Goal: Task Accomplishment & Management: Manage account settings

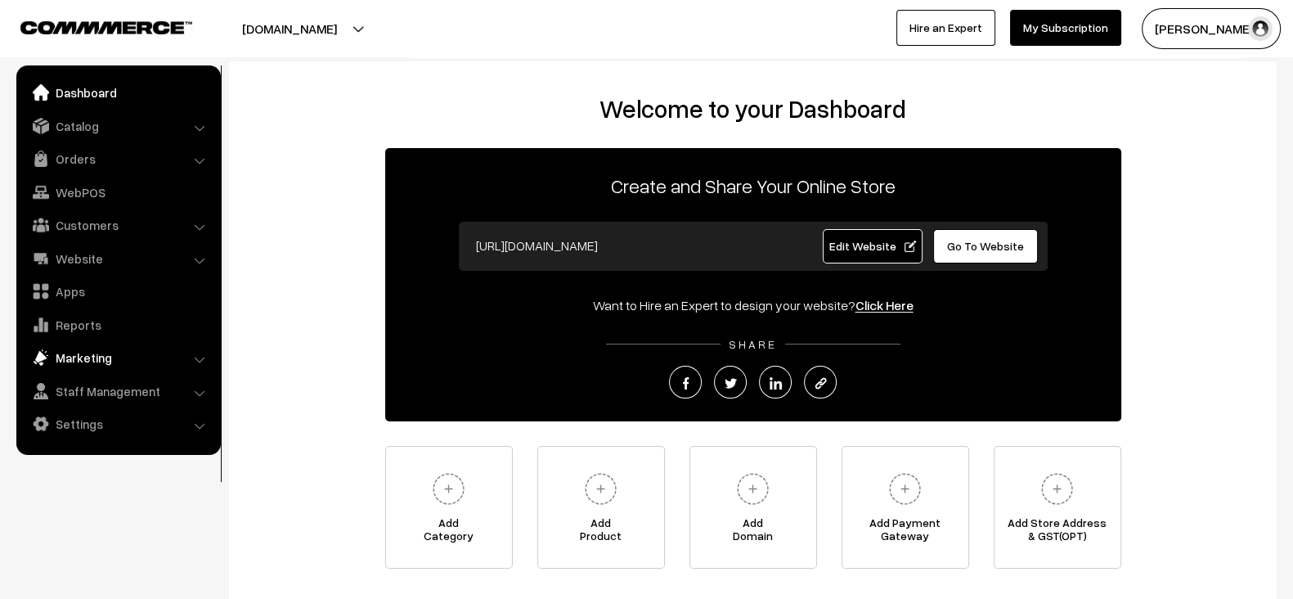
click at [98, 351] on link "Marketing" at bounding box center [117, 357] width 195 height 29
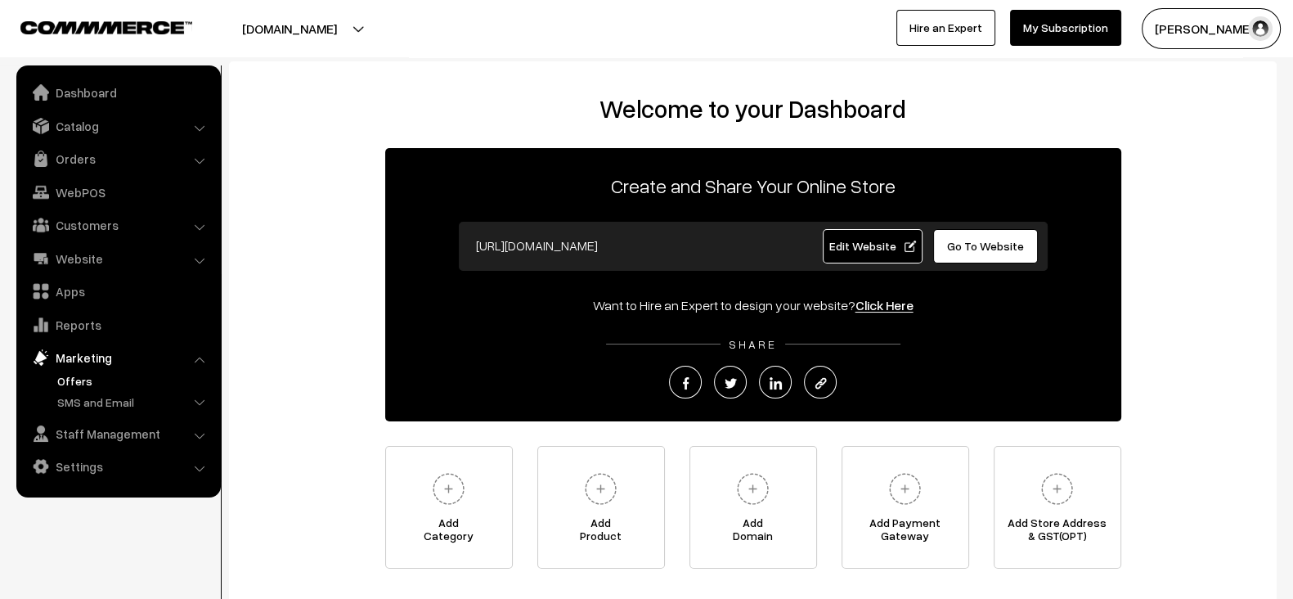
click at [88, 379] on link "Offers" at bounding box center [134, 380] width 162 height 17
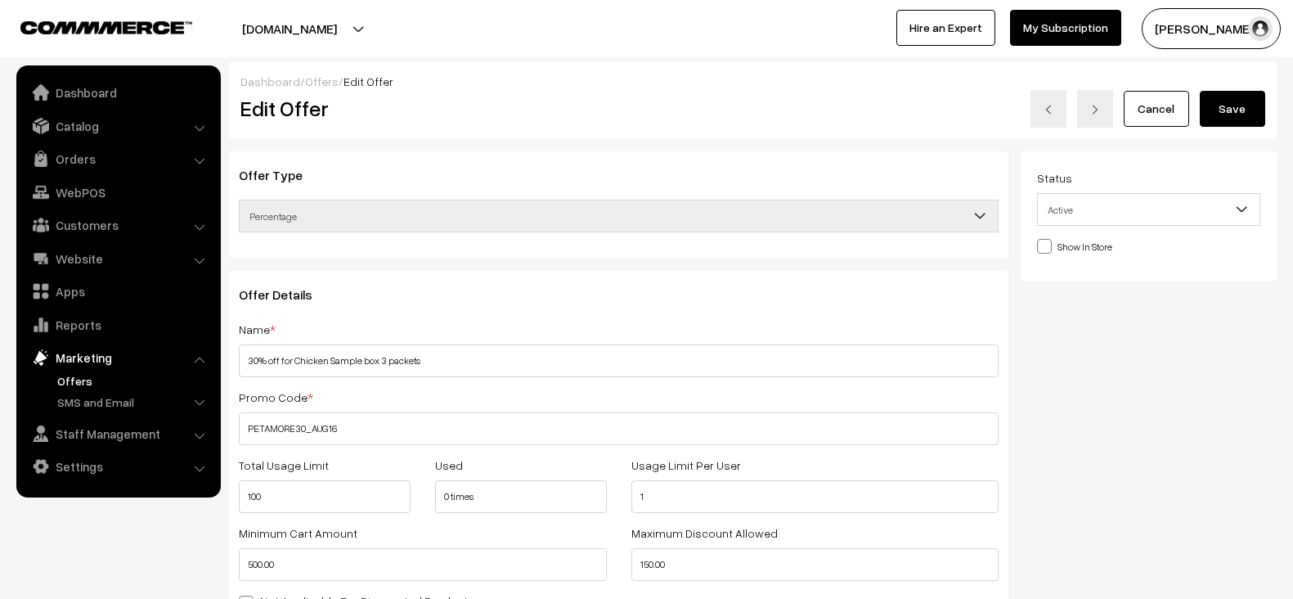
select select
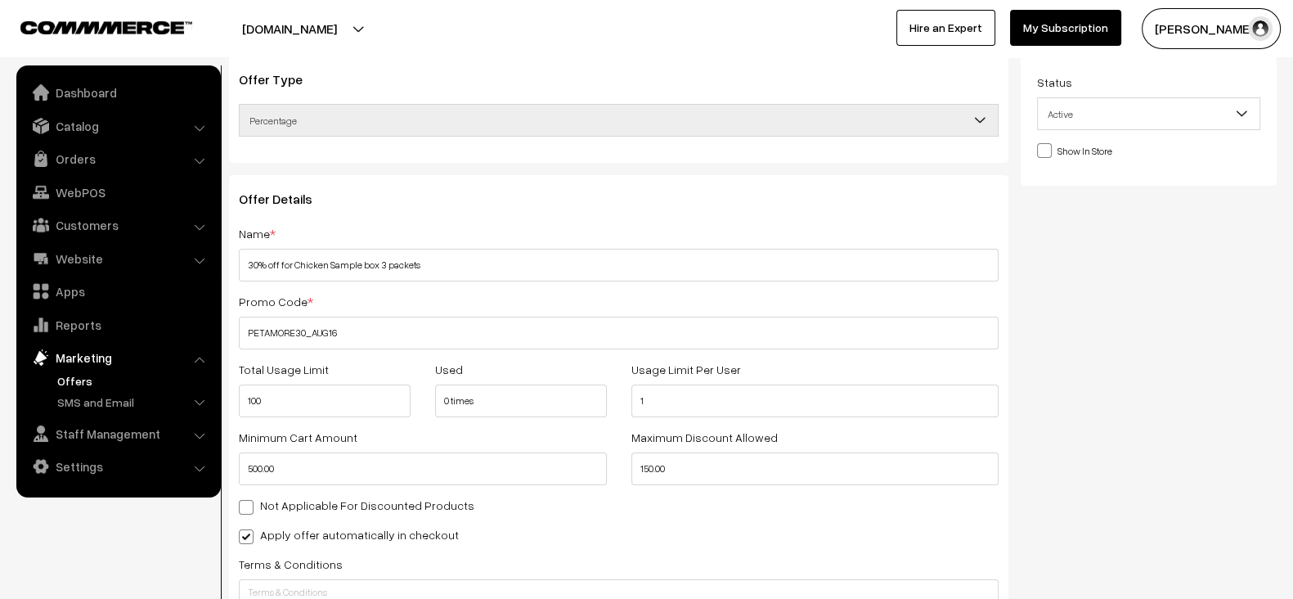
scroll to position [93, 0]
click at [419, 294] on div "Promo Code * PETAMORE30_AUG16" at bounding box center [619, 323] width 760 height 58
click at [237, 334] on div "Offer Details Name * 30% off for Chicken Sample box 3 packets Promo Code * PETA…" at bounding box center [618, 467] width 779 height 580
click at [98, 157] on link "Orders" at bounding box center [117, 158] width 195 height 29
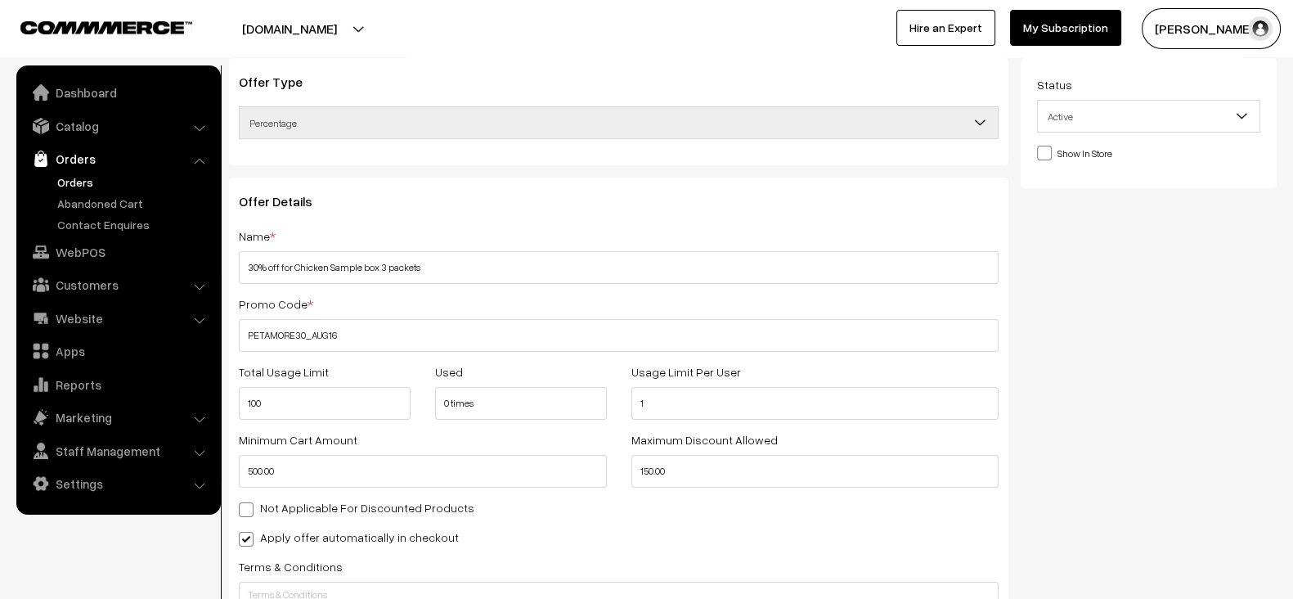
click at [73, 177] on link "Orders" at bounding box center [134, 181] width 162 height 17
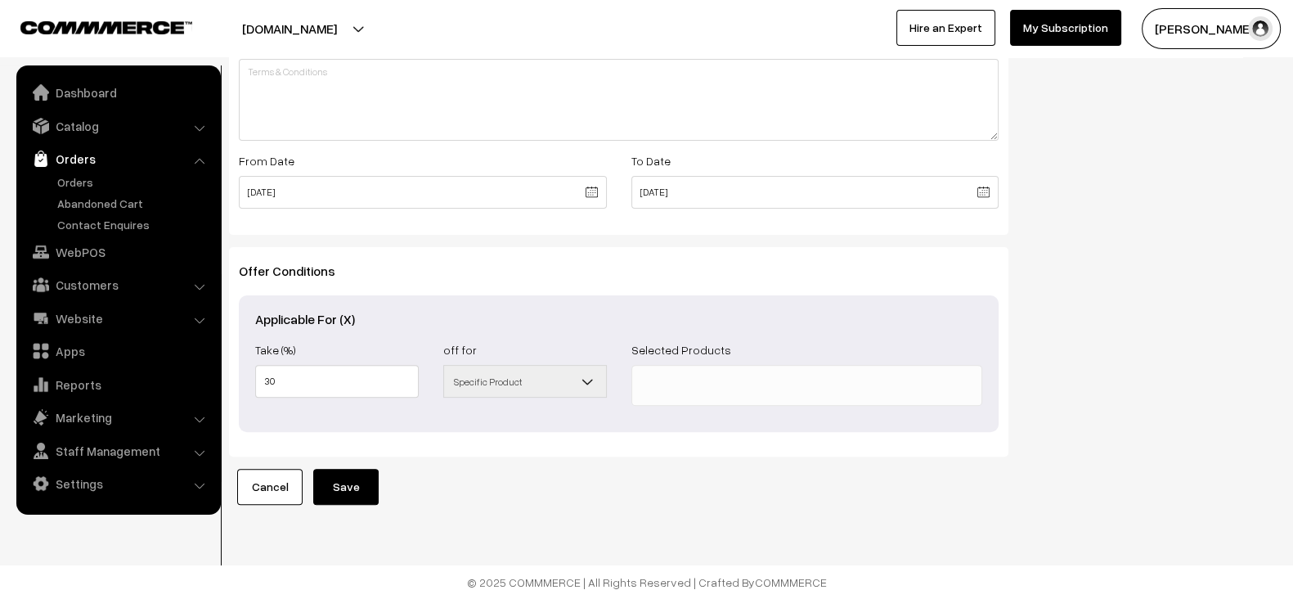
scroll to position [629, 0]
click at [593, 383] on span at bounding box center [594, 385] width 16 height 41
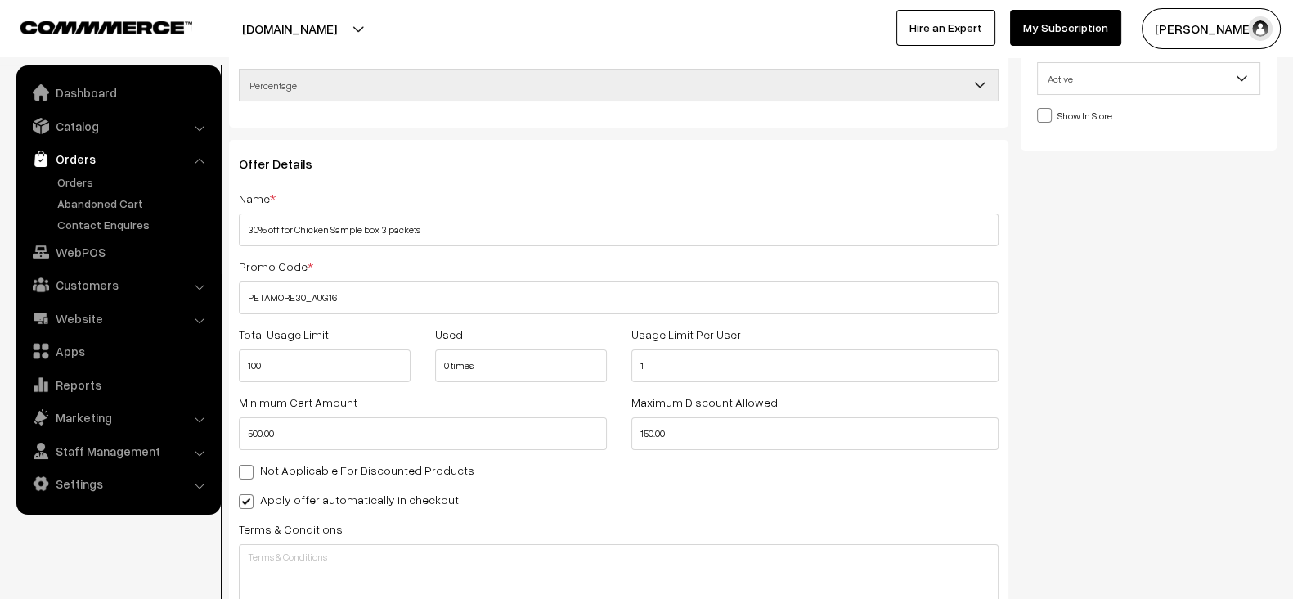
scroll to position [0, 0]
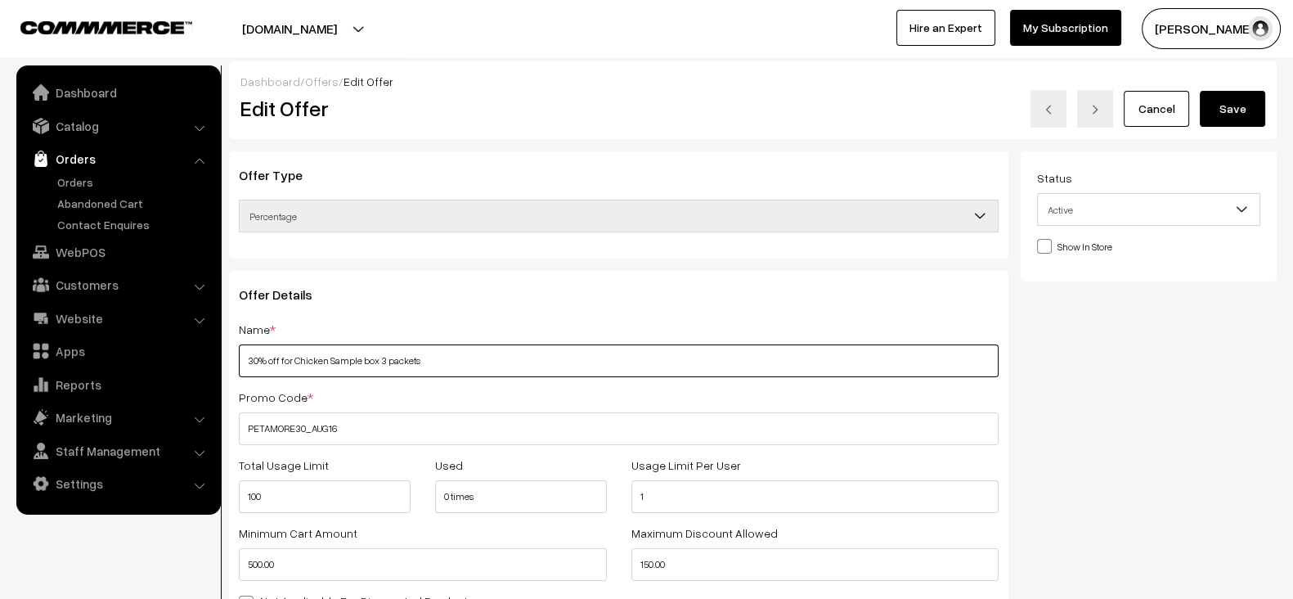
click at [508, 372] on input "30% off for Chicken Sample box 3 packets" at bounding box center [619, 360] width 760 height 33
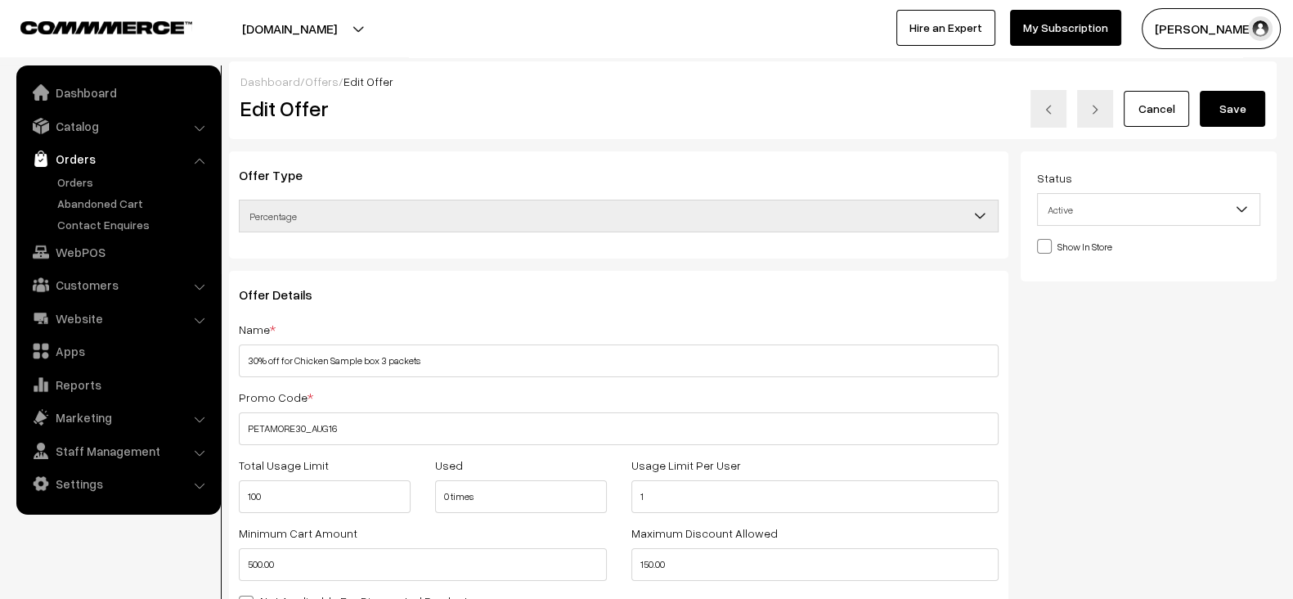
click at [448, 419] on div "Promo Code * PETAMORE30_AUG16" at bounding box center [619, 416] width 760 height 58
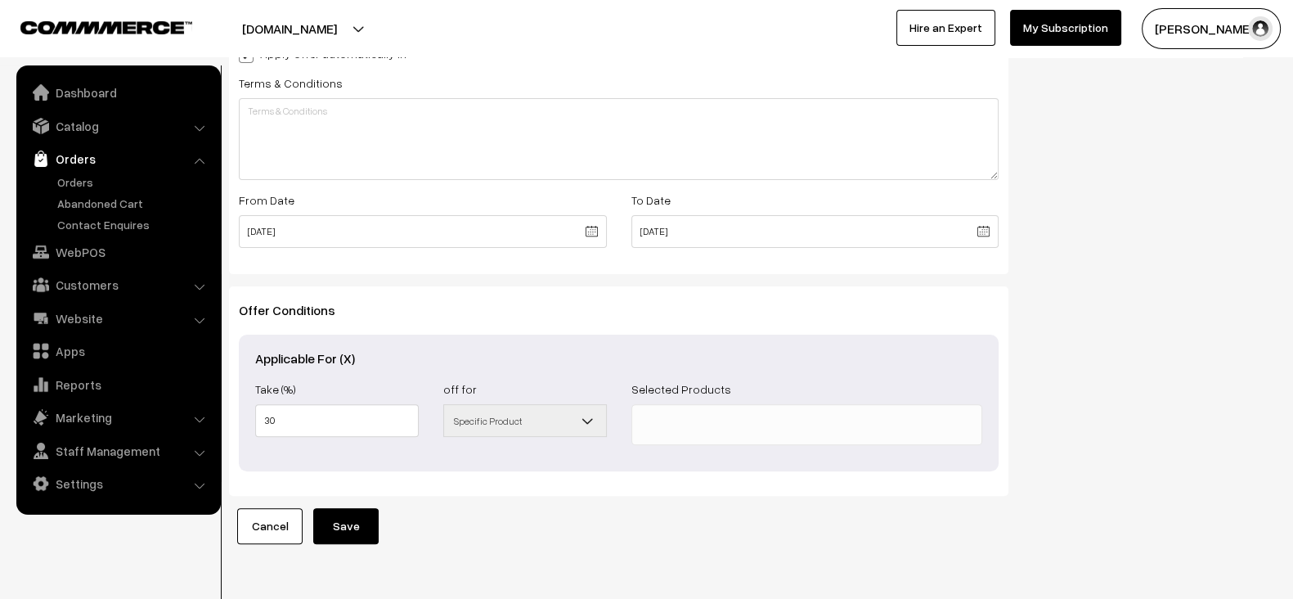
scroll to position [567, 0]
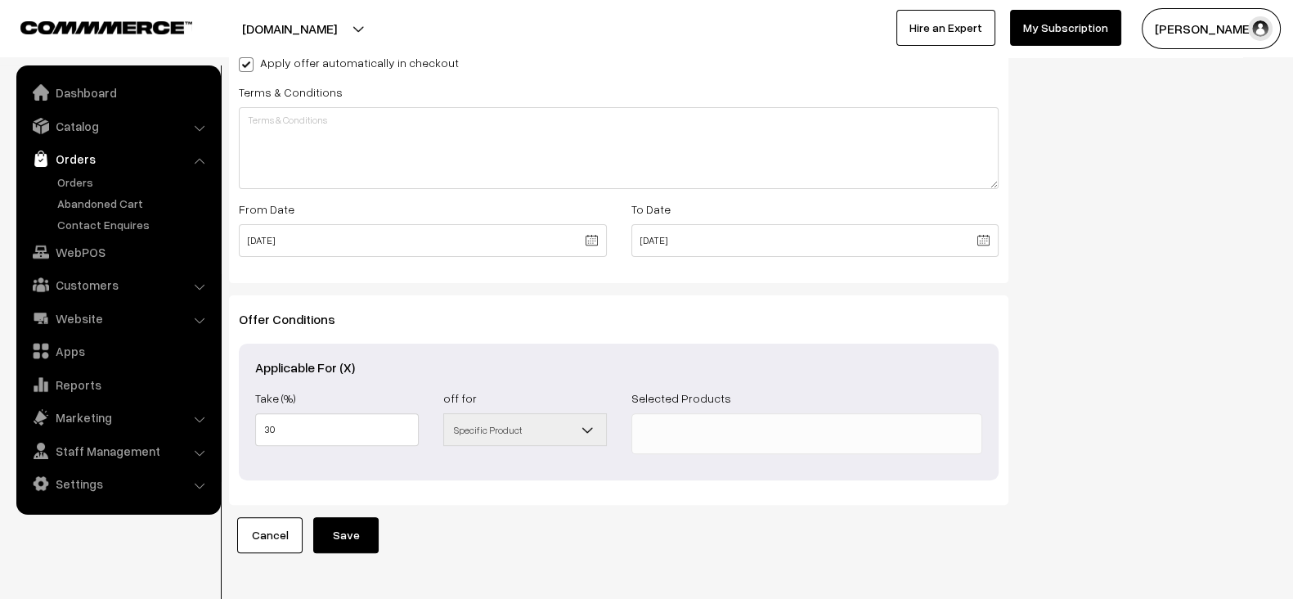
click at [1225, 21] on button "[PERSON_NAME]" at bounding box center [1210, 28] width 139 height 41
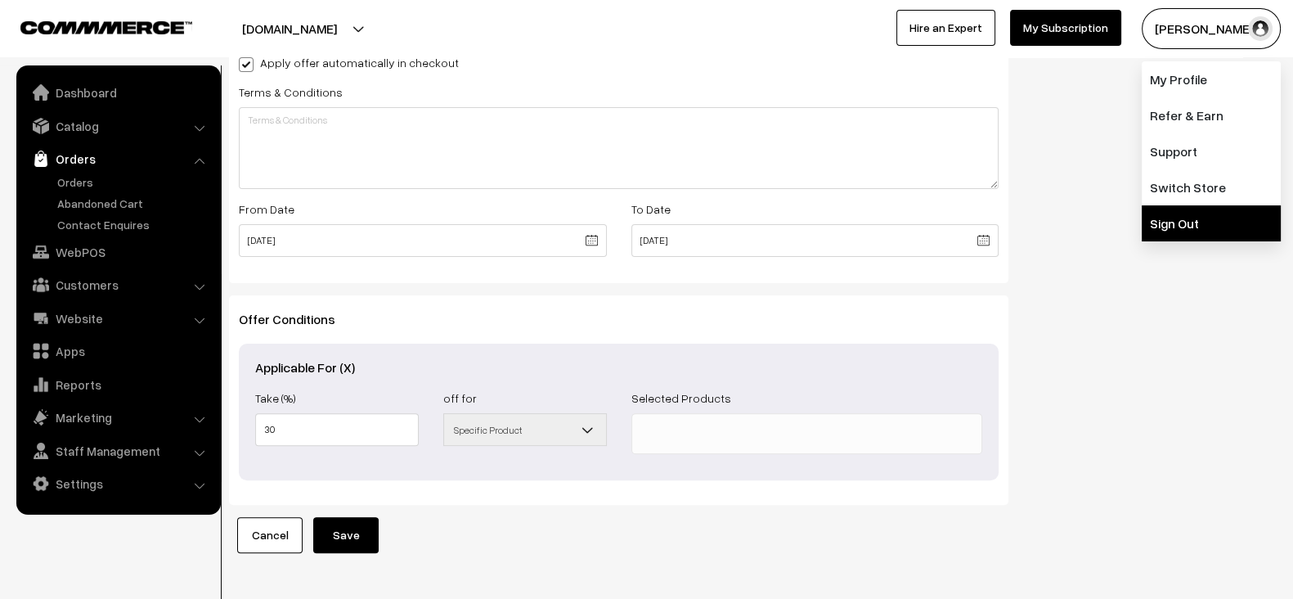
click at [1186, 216] on link "Sign Out" at bounding box center [1210, 223] width 139 height 36
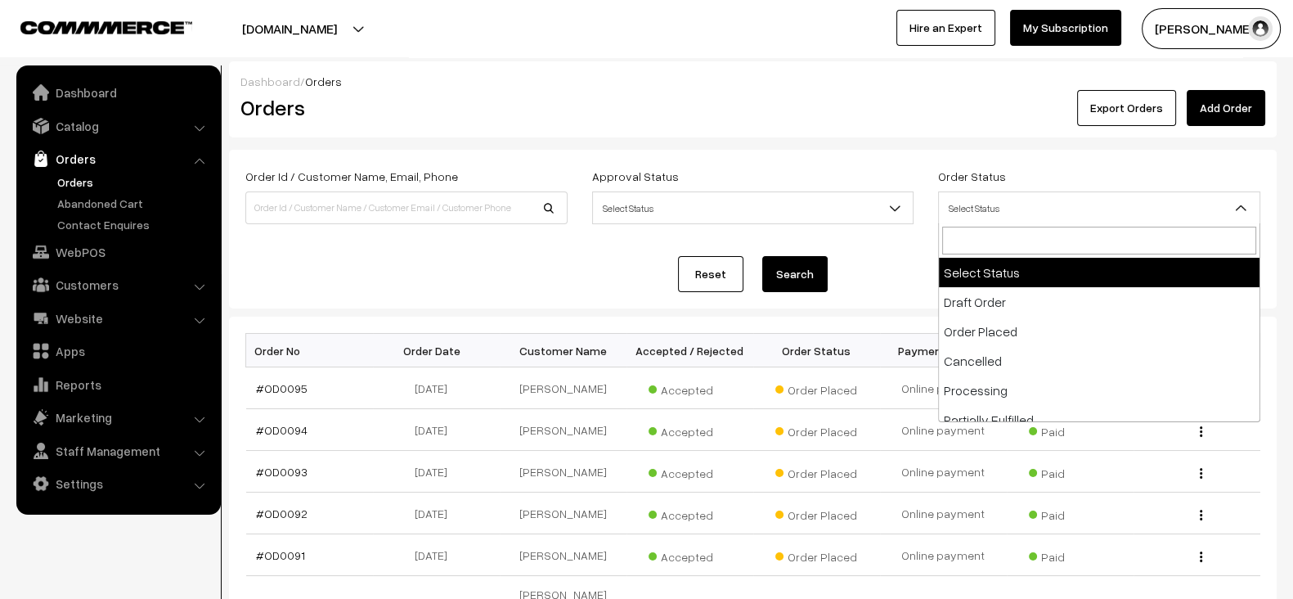
click at [1028, 204] on span "Select Status" at bounding box center [1099, 208] width 321 height 29
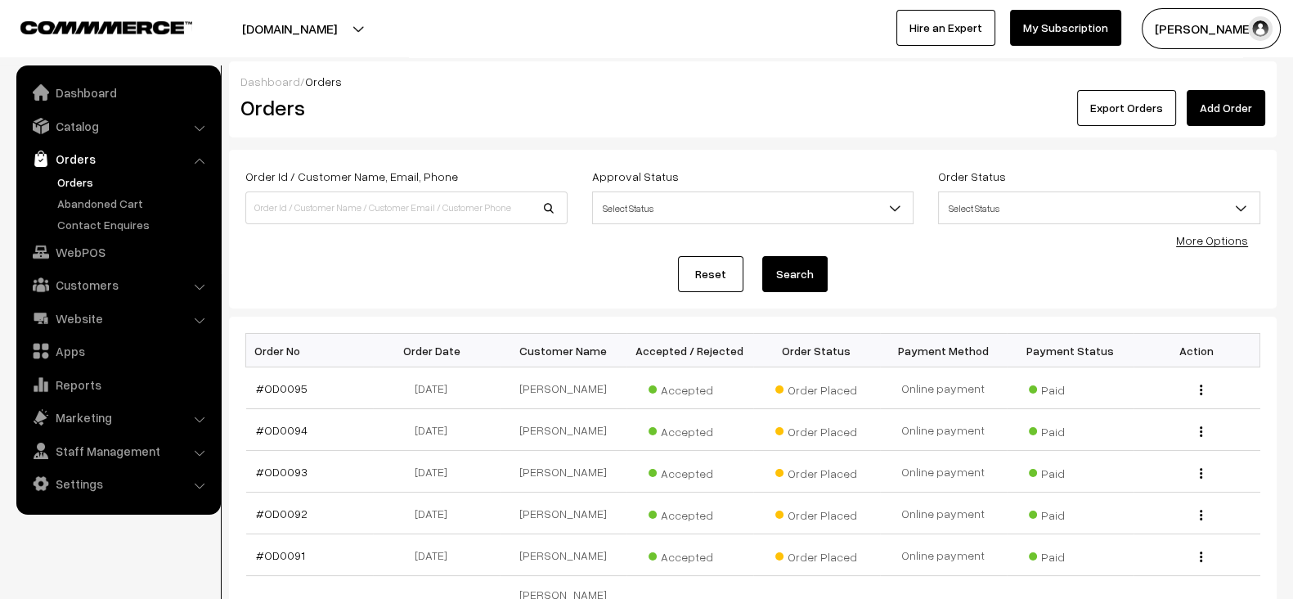
click at [892, 232] on div "Approval Status Select Status Awaiting Accepted Rejected Select Status" at bounding box center [753, 200] width 347 height 68
click at [1113, 104] on button "Export Orders" at bounding box center [1126, 108] width 99 height 36
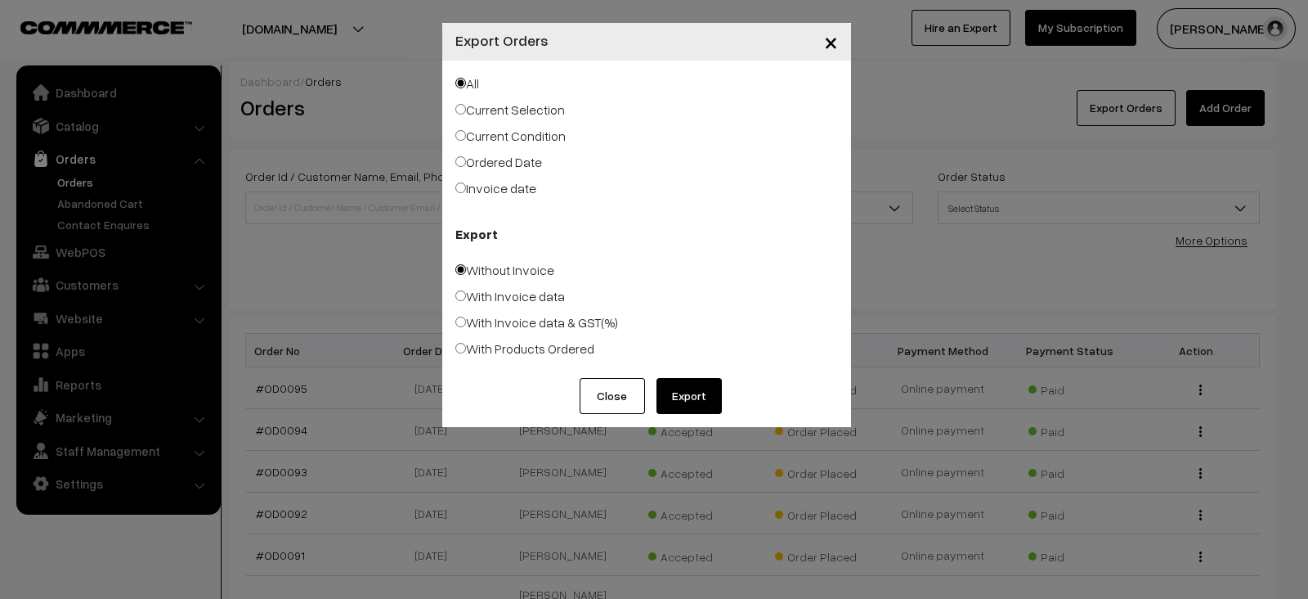
click at [706, 405] on button "Export" at bounding box center [689, 396] width 65 height 36
click at [822, 34] on button "×" at bounding box center [831, 41] width 40 height 51
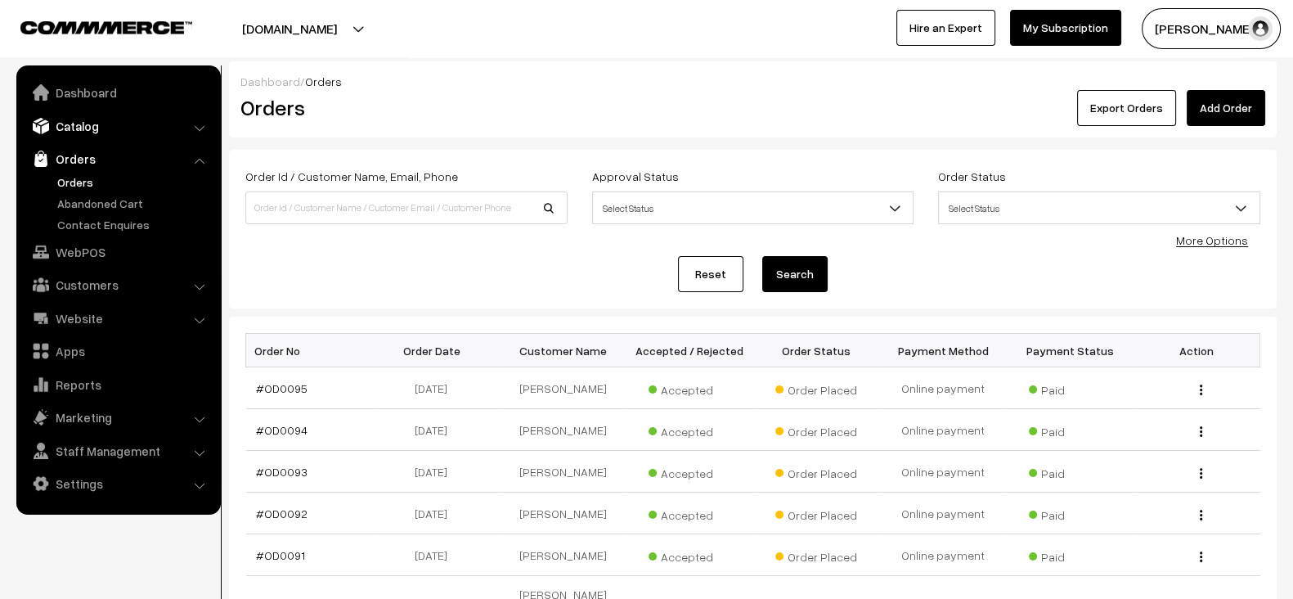
click at [75, 137] on link "Catalog" at bounding box center [117, 125] width 195 height 29
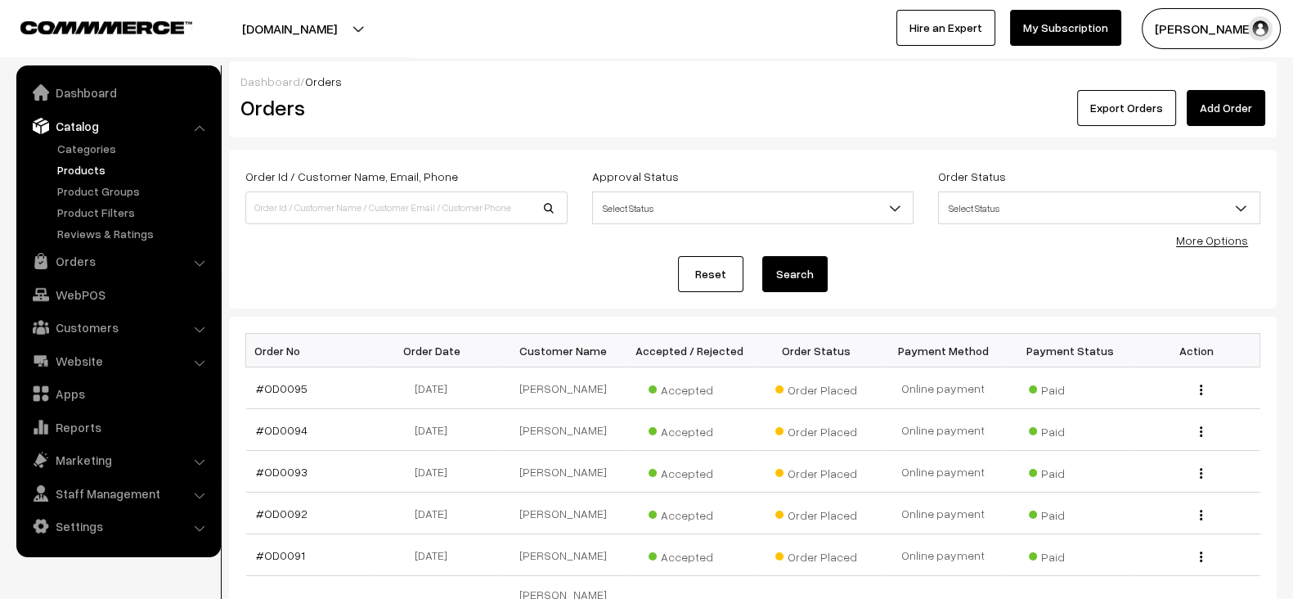
click at [89, 164] on link "Products" at bounding box center [134, 169] width 162 height 17
click at [278, 385] on link "#OD0095" at bounding box center [282, 388] width 52 height 14
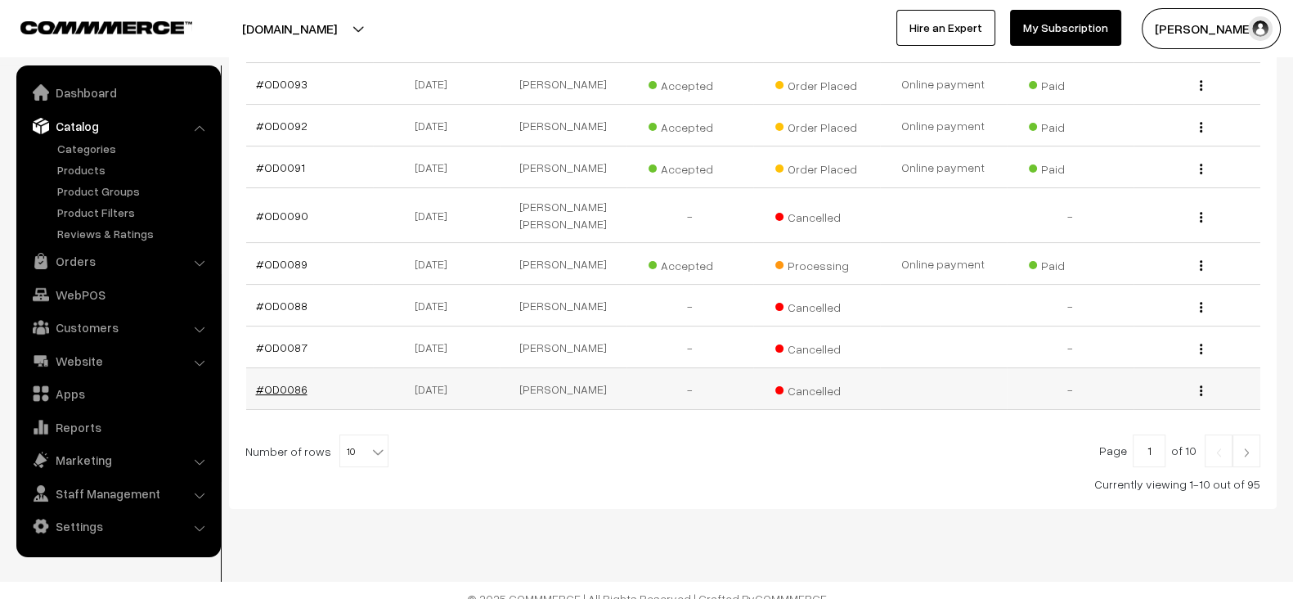
click at [276, 382] on link "#OD0086" at bounding box center [282, 389] width 52 height 14
click at [352, 435] on span "10" at bounding box center [363, 451] width 47 height 33
select select "30"
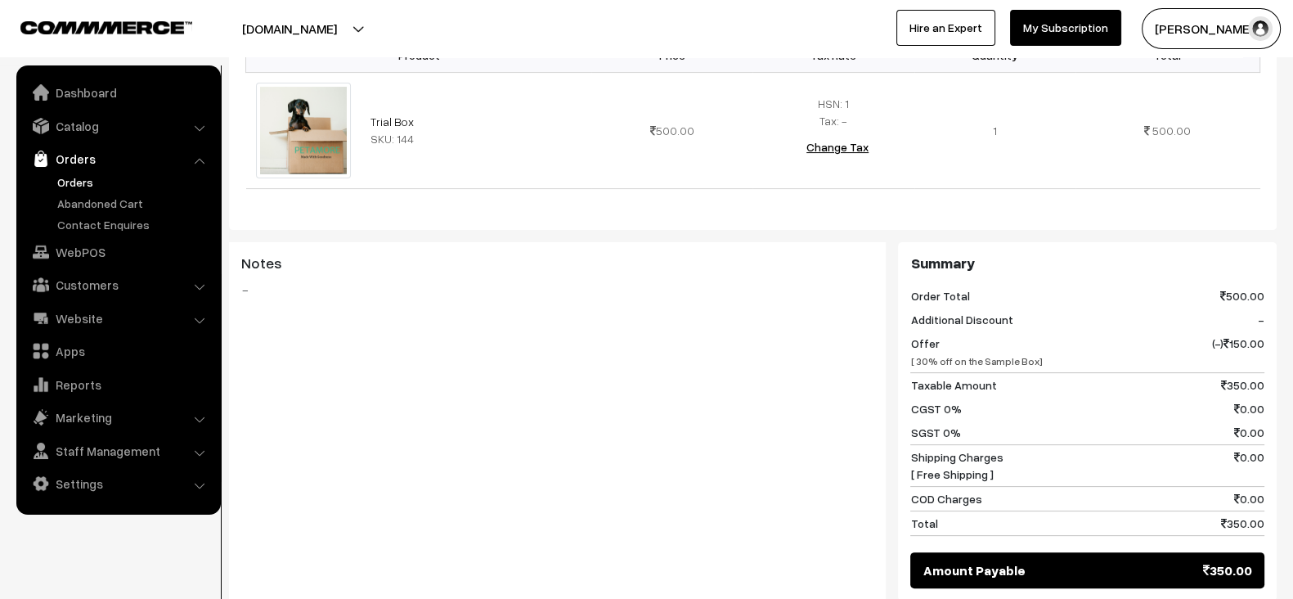
scroll to position [492, 0]
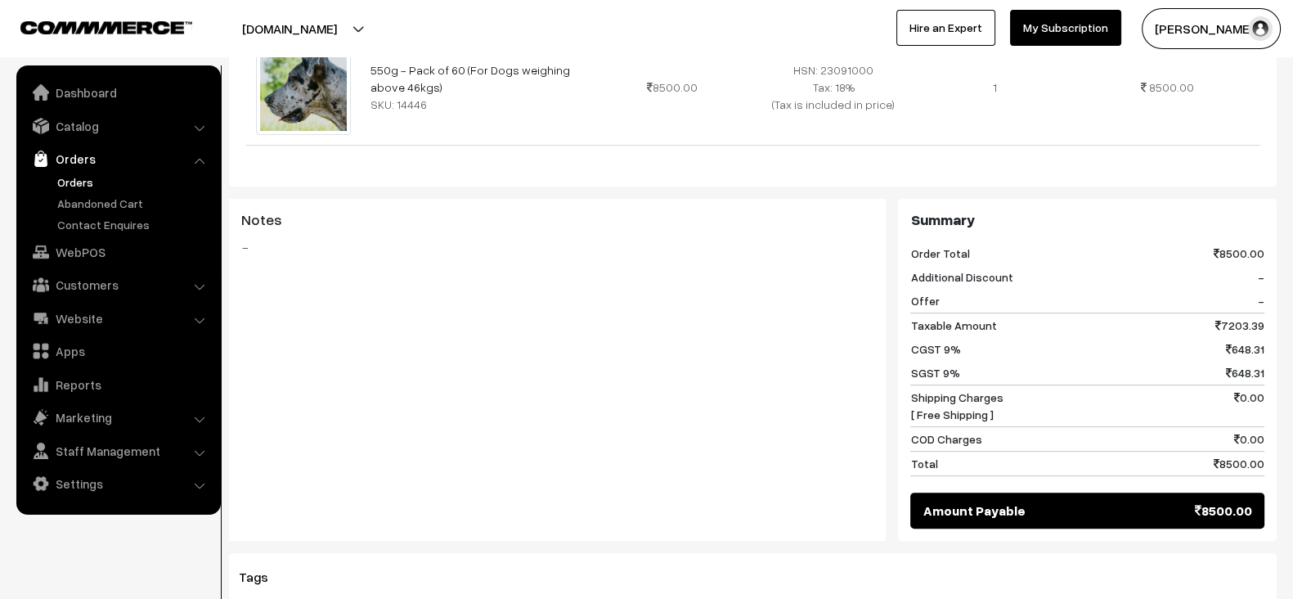
scroll to position [532, 0]
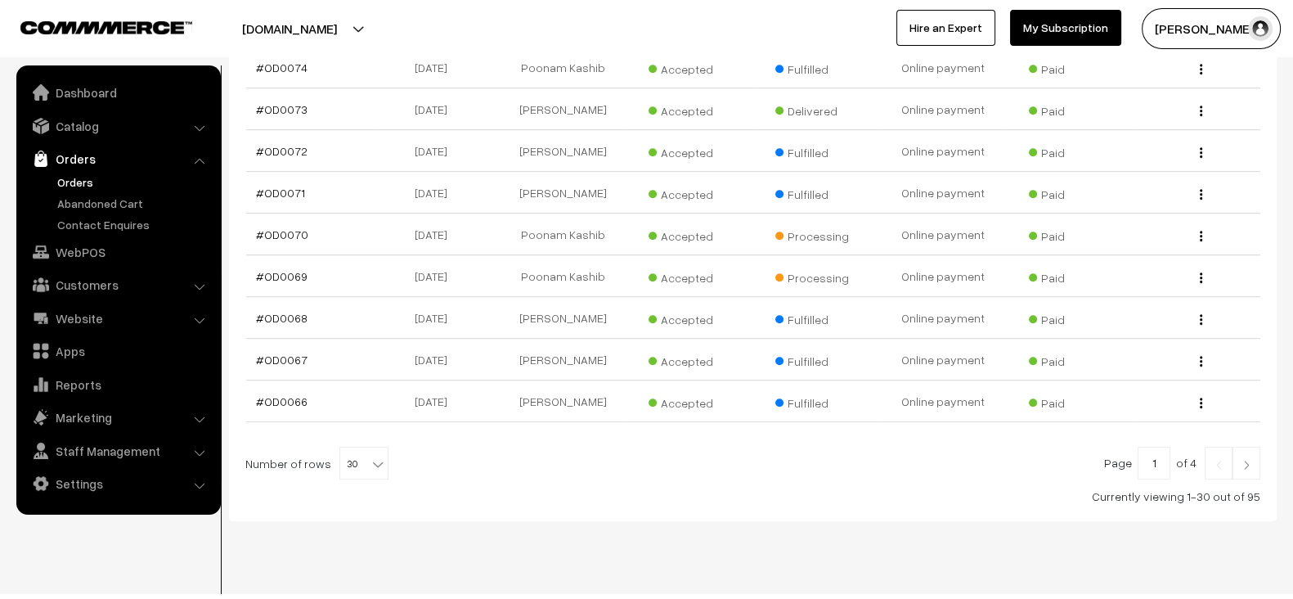
scroll to position [1207, 0]
click at [267, 355] on link "#OD0067" at bounding box center [282, 362] width 52 height 14
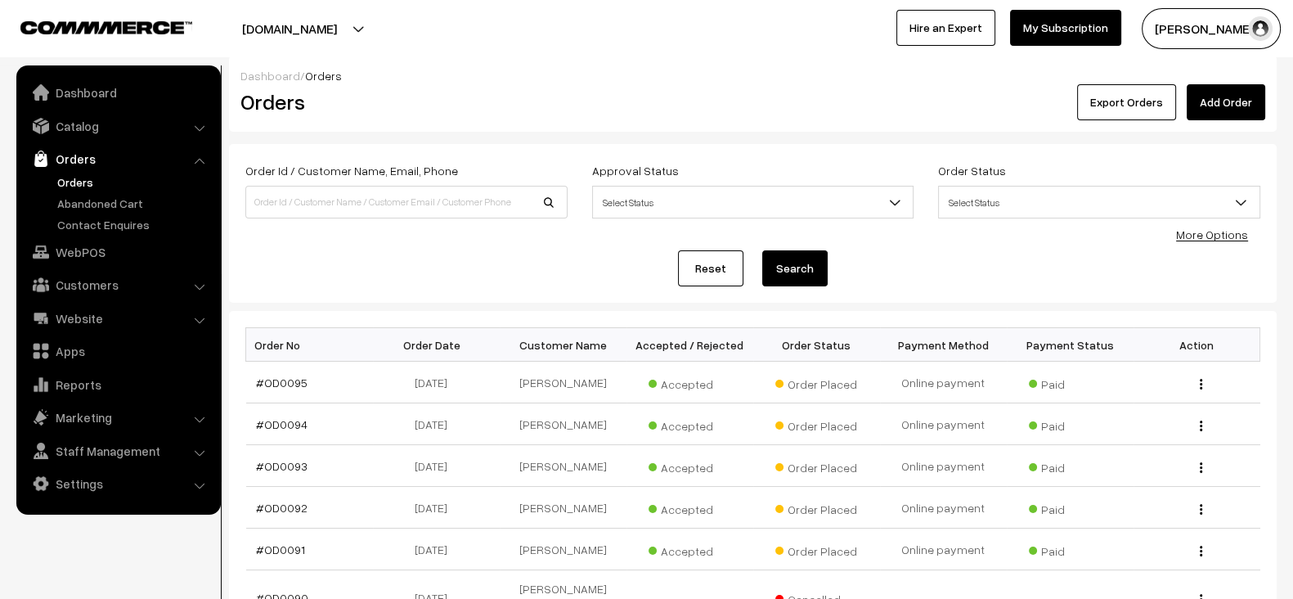
scroll to position [0, 0]
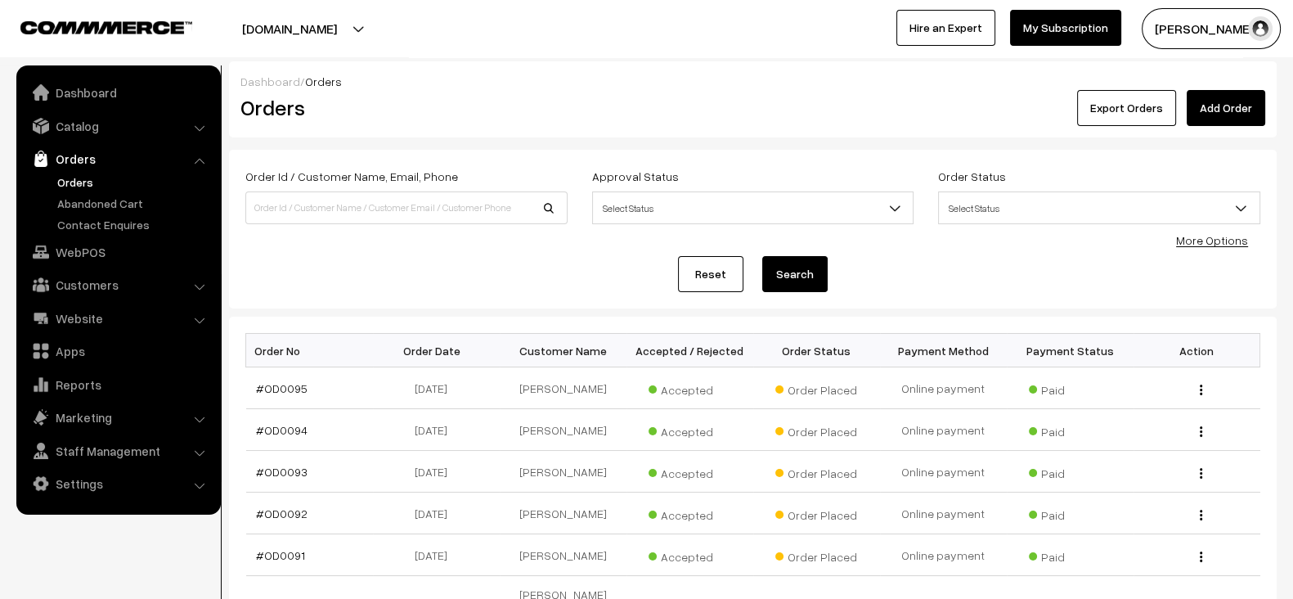
click at [409, 334] on th "Order Date" at bounding box center [436, 351] width 127 height 34
click at [538, 273] on div "Reset Search" at bounding box center [752, 274] width 1015 height 36
click at [601, 287] on div "Reset Search" at bounding box center [752, 274] width 1015 height 36
click at [480, 293] on div "Order Id / Customer Name, Email, Phone Approval Status Select Status Awaiting A…" at bounding box center [752, 229] width 1047 height 159
click at [699, 96] on div "Export Orders Add Order" at bounding box center [927, 108] width 675 height 36
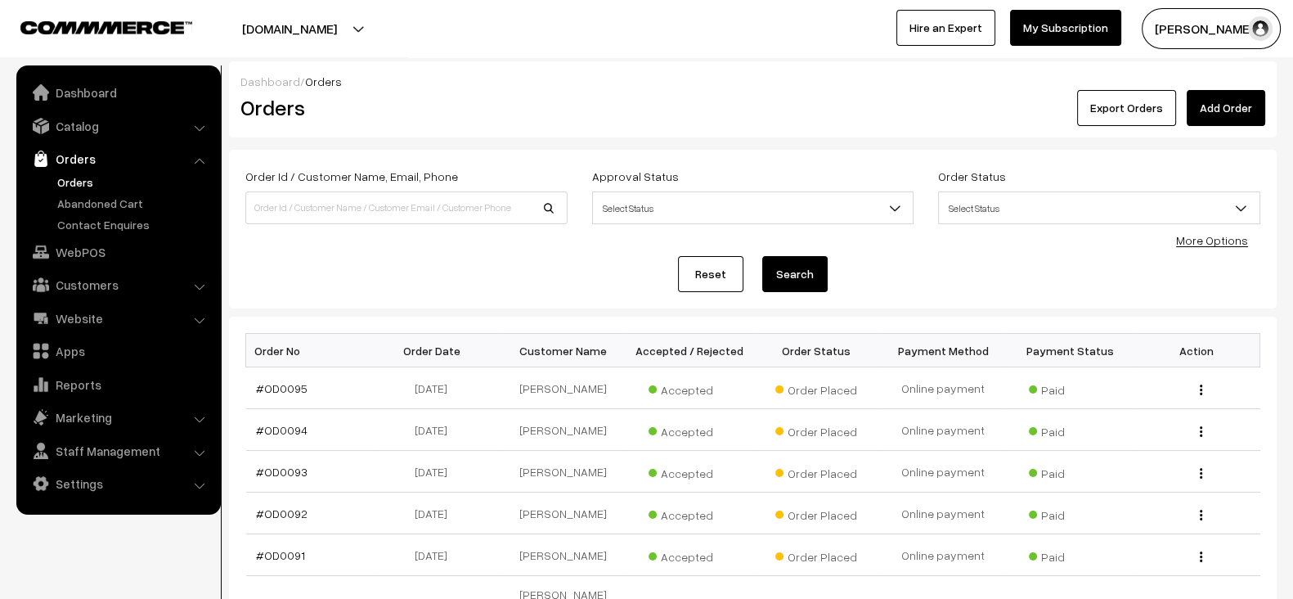
click at [675, 63] on div "Dashboard / Orders Orders Export Orders Add Order" at bounding box center [752, 99] width 1047 height 76
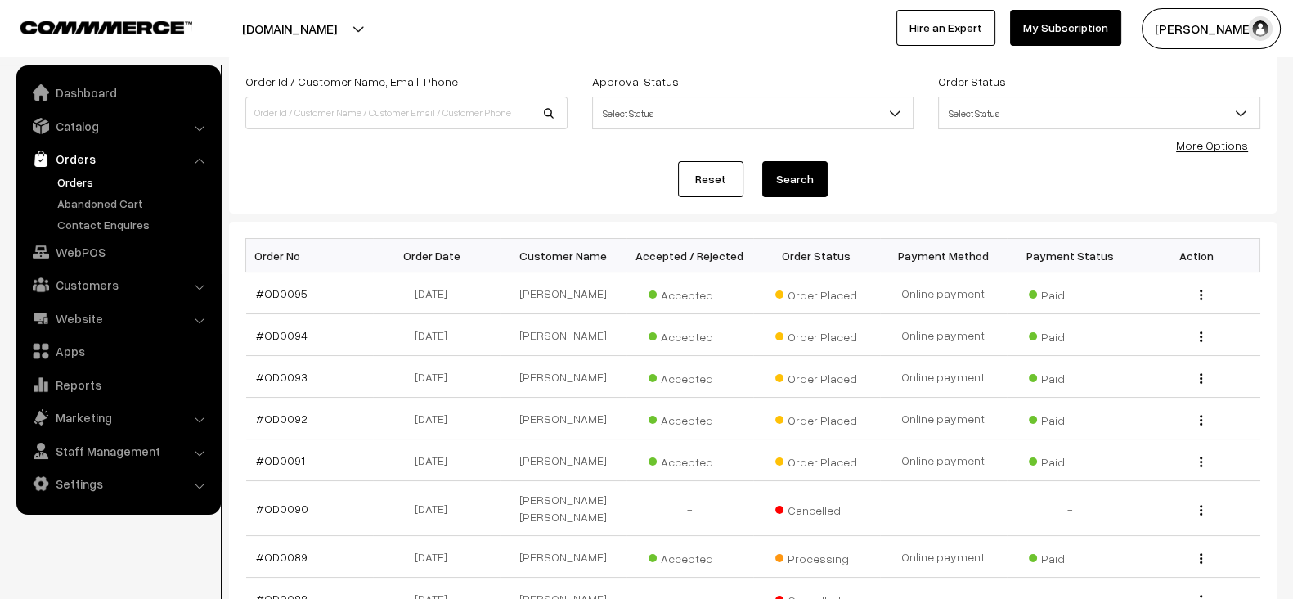
scroll to position [96, 0]
click at [286, 289] on link "#OD0095" at bounding box center [282, 292] width 52 height 14
click at [282, 323] on td "#OD0094" at bounding box center [309, 334] width 127 height 42
click at [282, 330] on link "#OD0094" at bounding box center [282, 334] width 52 height 14
click at [282, 378] on link "#OD0093" at bounding box center [282, 376] width 52 height 14
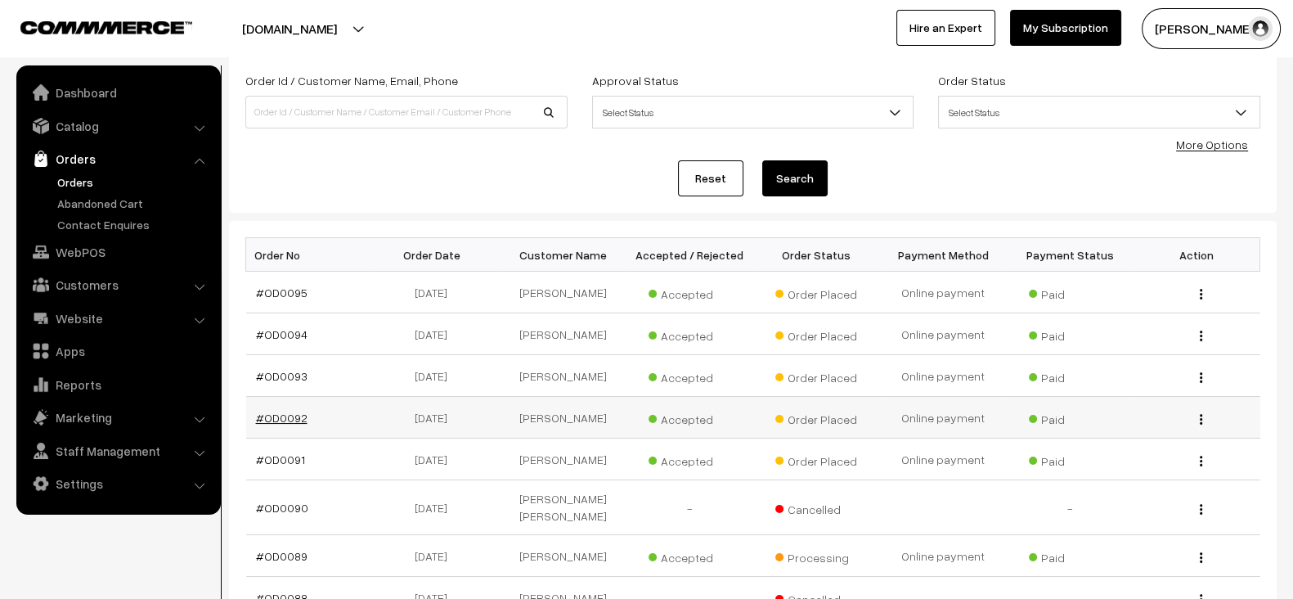
click at [286, 411] on link "#OD0092" at bounding box center [282, 417] width 52 height 14
click at [285, 452] on link "#OD0091" at bounding box center [280, 459] width 49 height 14
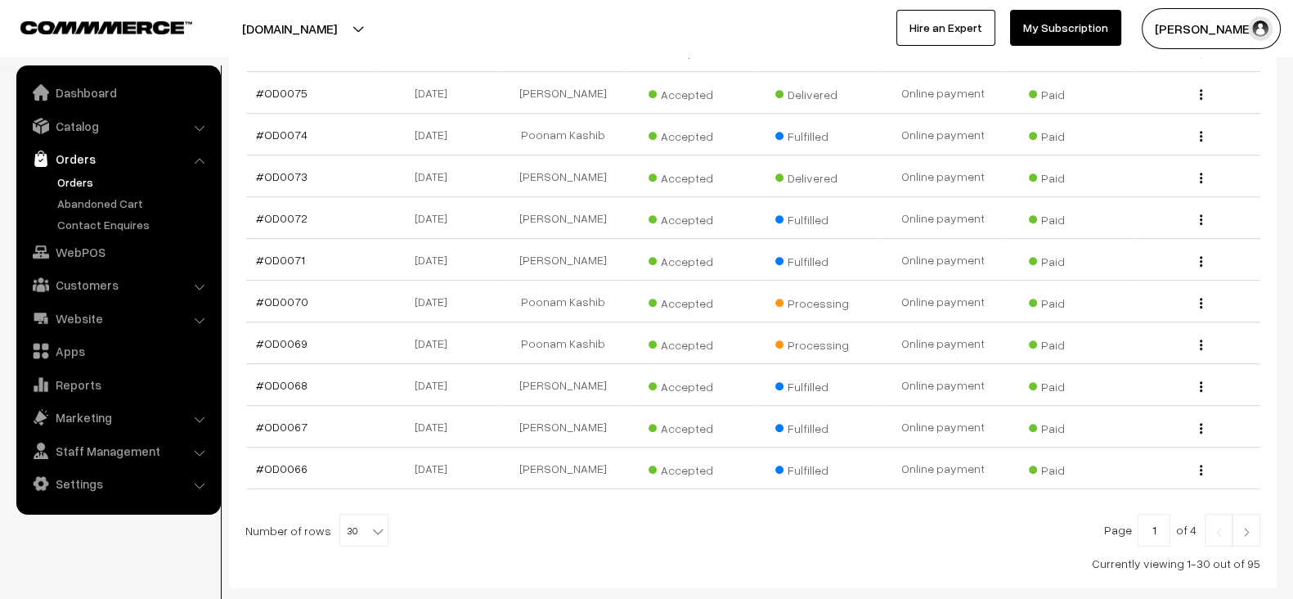
scroll to position [1232, 0]
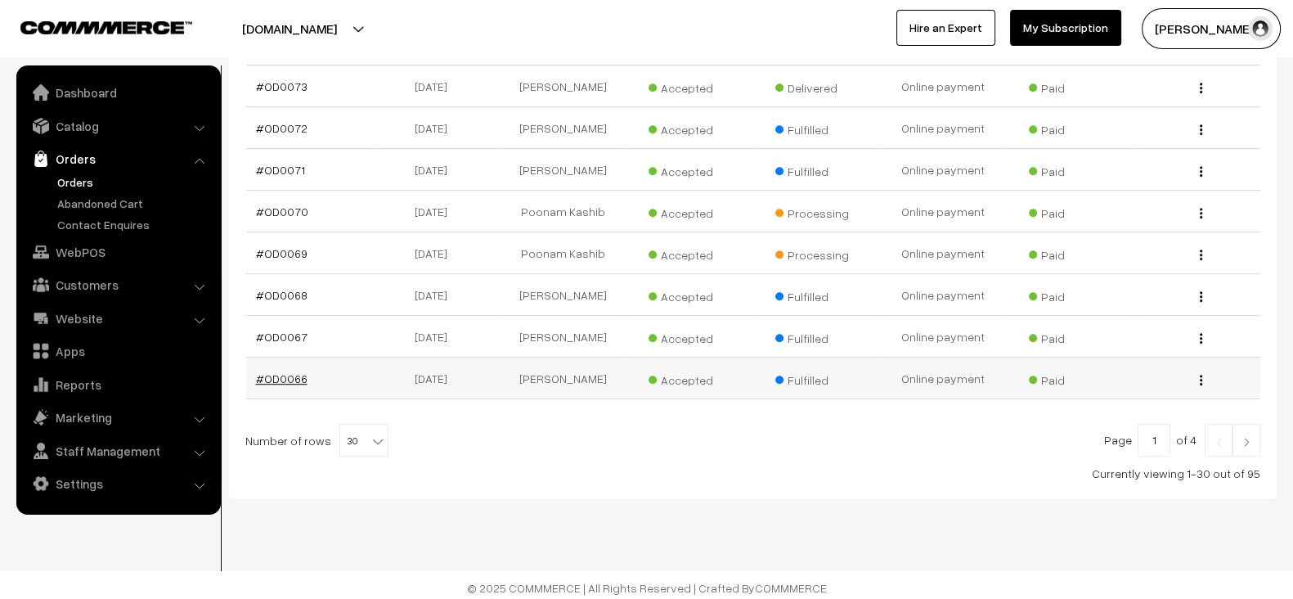
click at [288, 374] on link "#OD0066" at bounding box center [282, 378] width 52 height 14
click at [288, 330] on link "#OD0067" at bounding box center [282, 337] width 52 height 14
click at [288, 294] on link "#OD0068" at bounding box center [282, 295] width 52 height 14
click at [288, 246] on link "#OD0069" at bounding box center [282, 253] width 52 height 14
click at [289, 206] on link "#OD0070" at bounding box center [282, 211] width 52 height 14
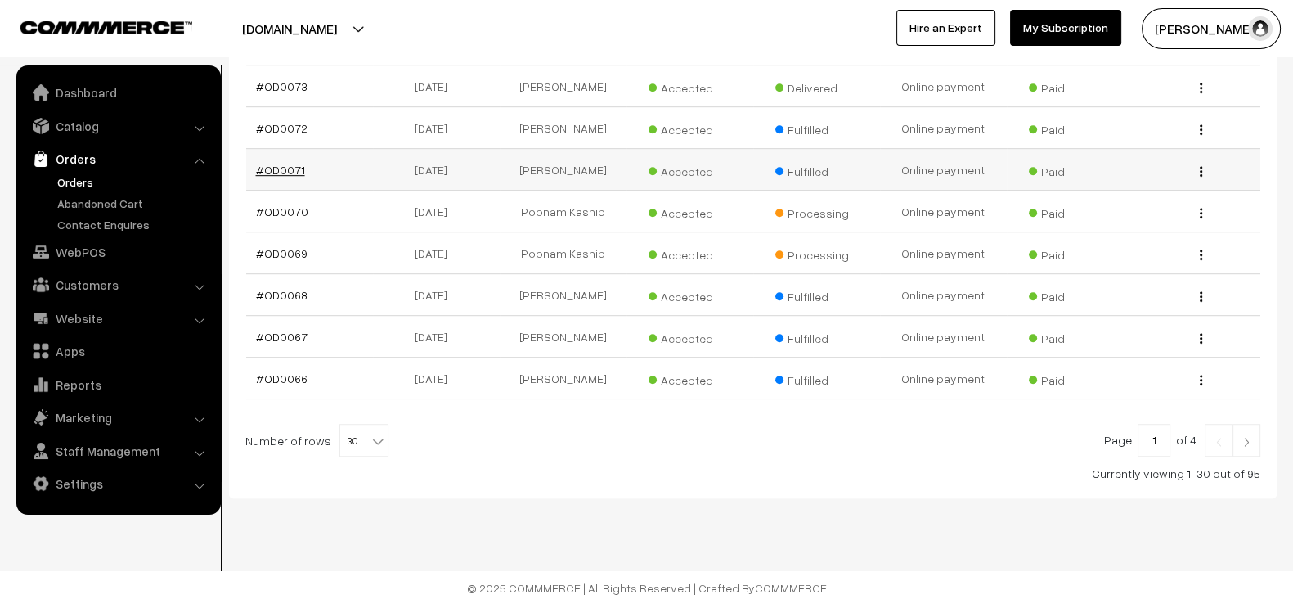
click at [285, 169] on link "#OD0071" at bounding box center [280, 170] width 49 height 14
click at [282, 121] on link "#OD0072" at bounding box center [282, 128] width 52 height 14
click at [281, 79] on link "#OD0073" at bounding box center [282, 86] width 52 height 14
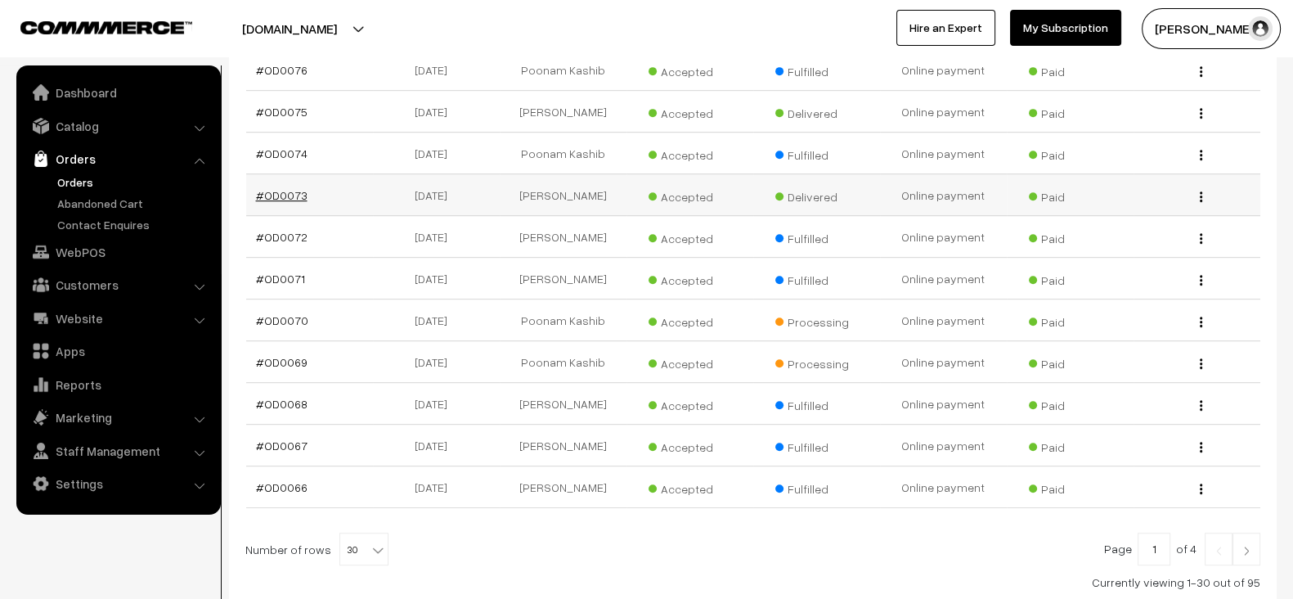
scroll to position [1117, 0]
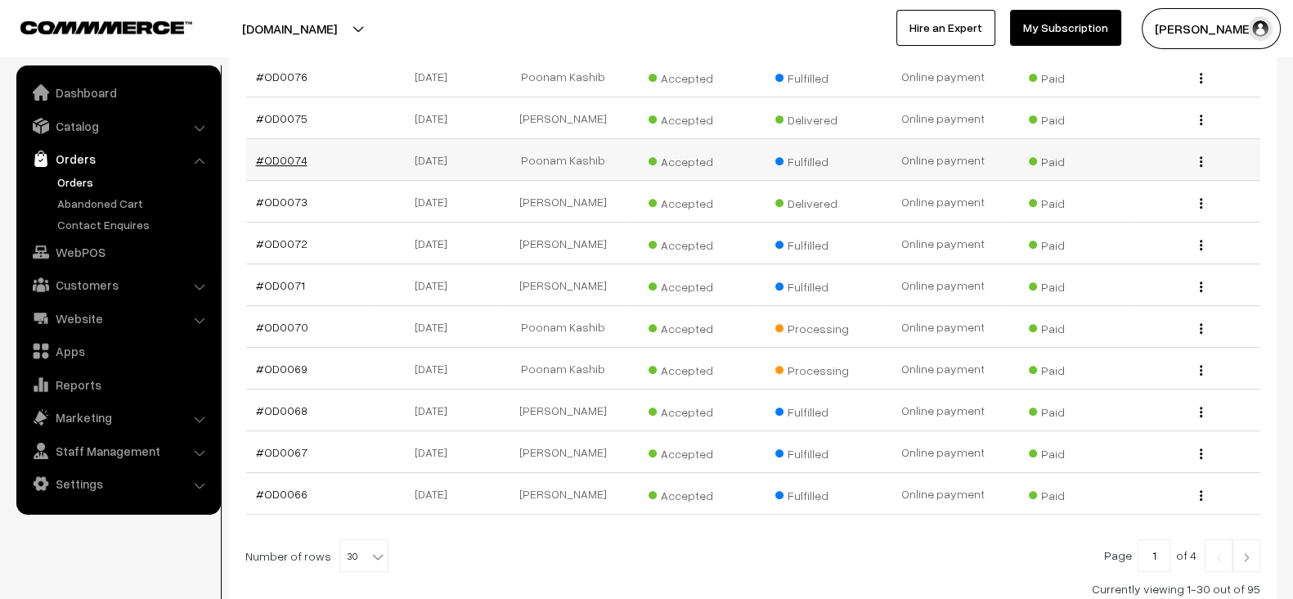
click at [281, 153] on link "#OD0074" at bounding box center [282, 160] width 52 height 14
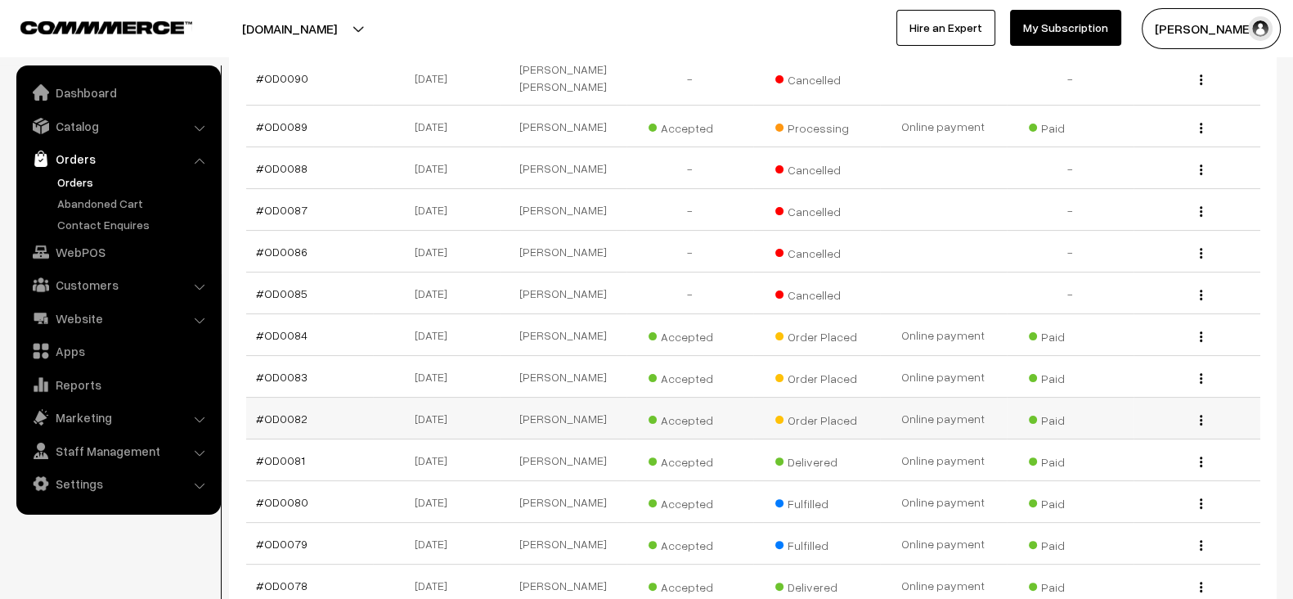
scroll to position [490, 0]
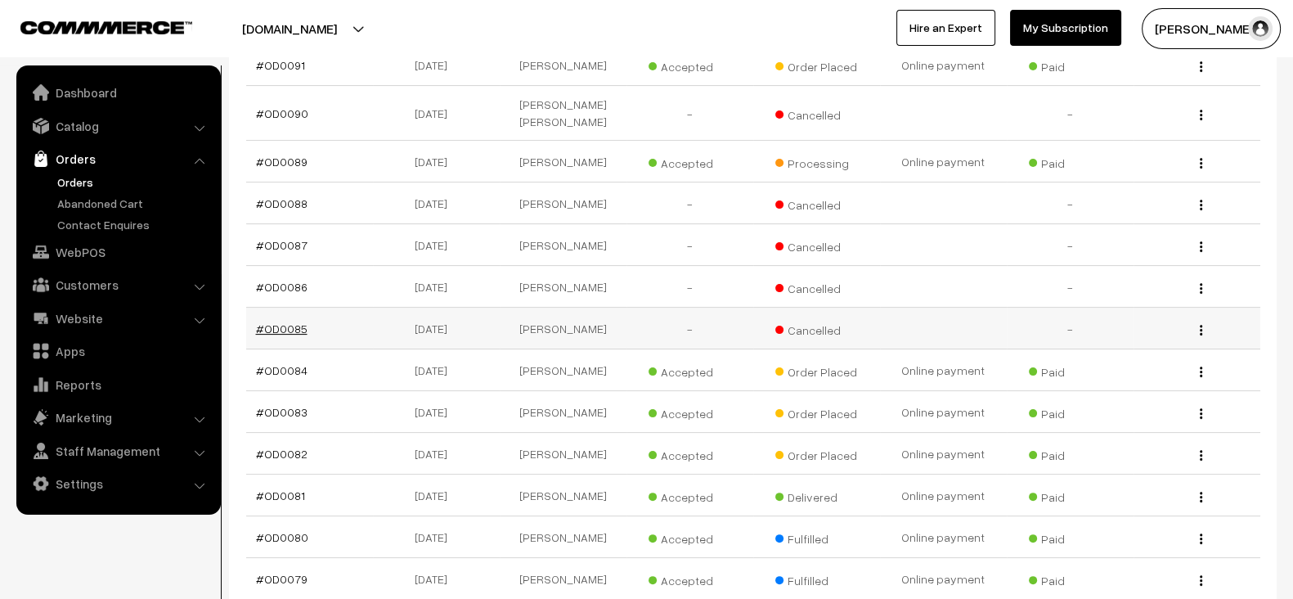
click at [285, 321] on link "#OD0085" at bounding box center [282, 328] width 52 height 14
click at [285, 280] on link "#OD0086" at bounding box center [282, 287] width 52 height 14
click at [284, 238] on link "#OD0087" at bounding box center [282, 245] width 52 height 14
click at [284, 196] on link "#OD0088" at bounding box center [282, 203] width 52 height 14
click at [280, 106] on link "#OD0090" at bounding box center [282, 113] width 52 height 14
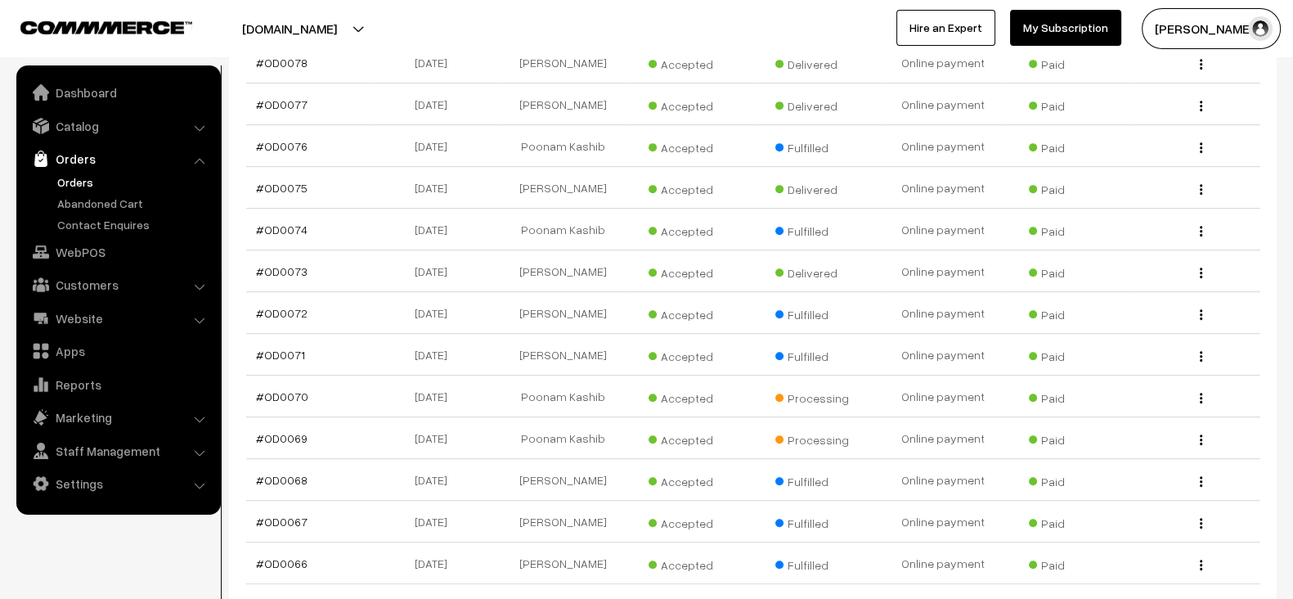
scroll to position [1232, 0]
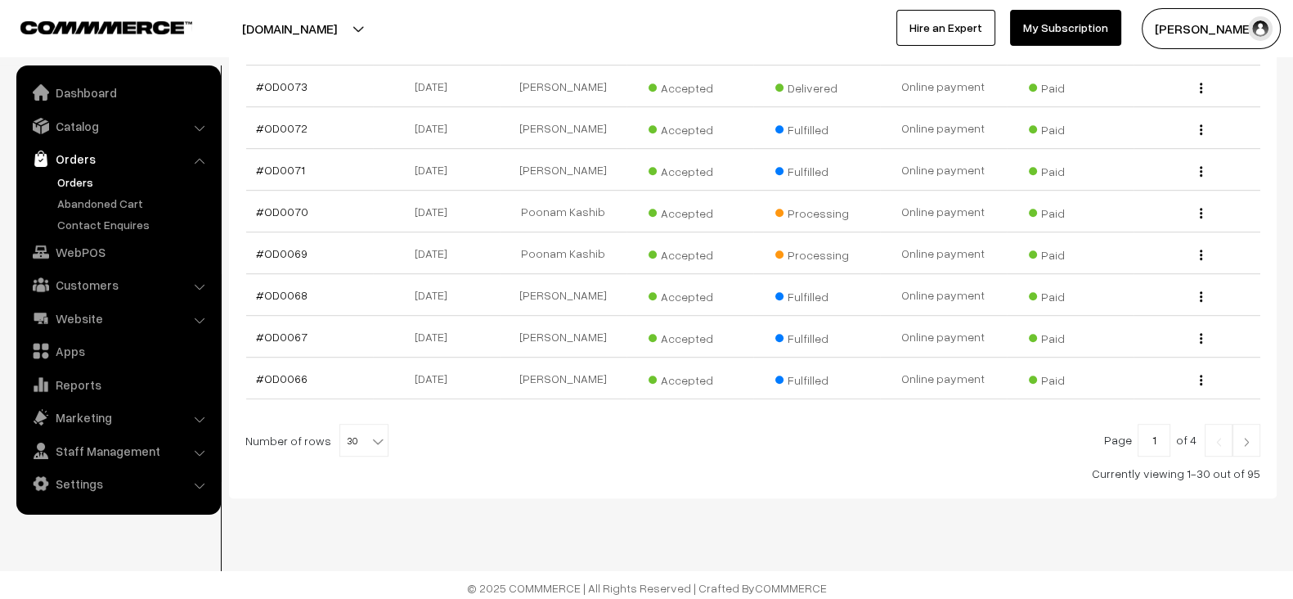
click at [1237, 441] on link at bounding box center [1246, 440] width 28 height 33
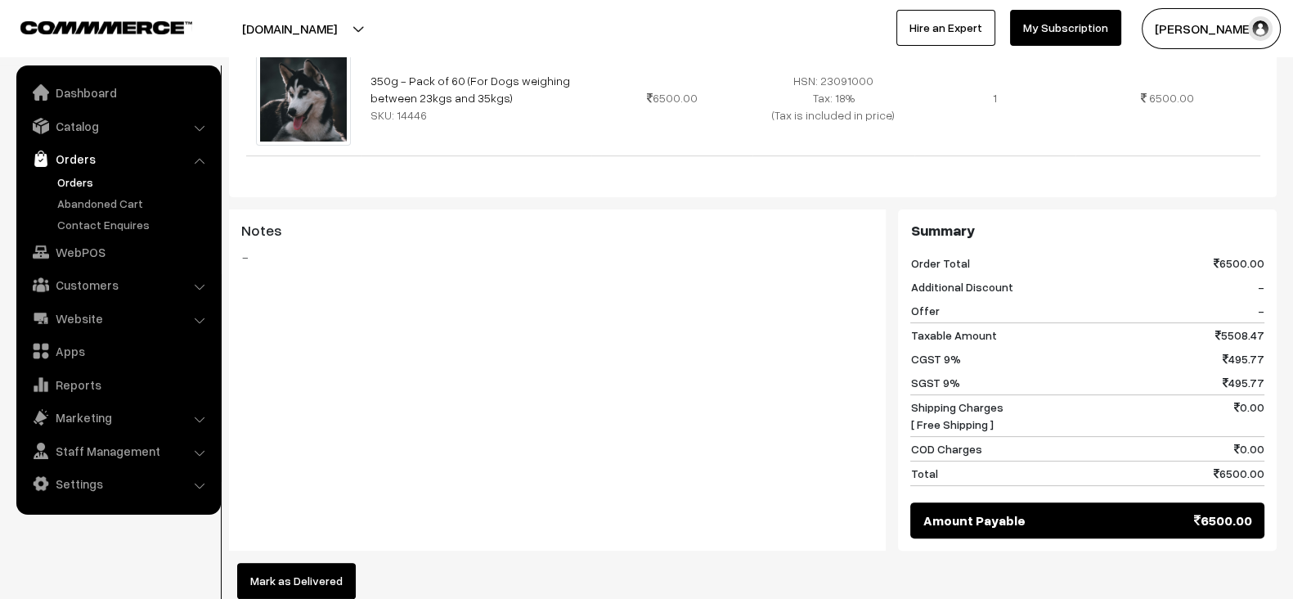
scroll to position [525, 0]
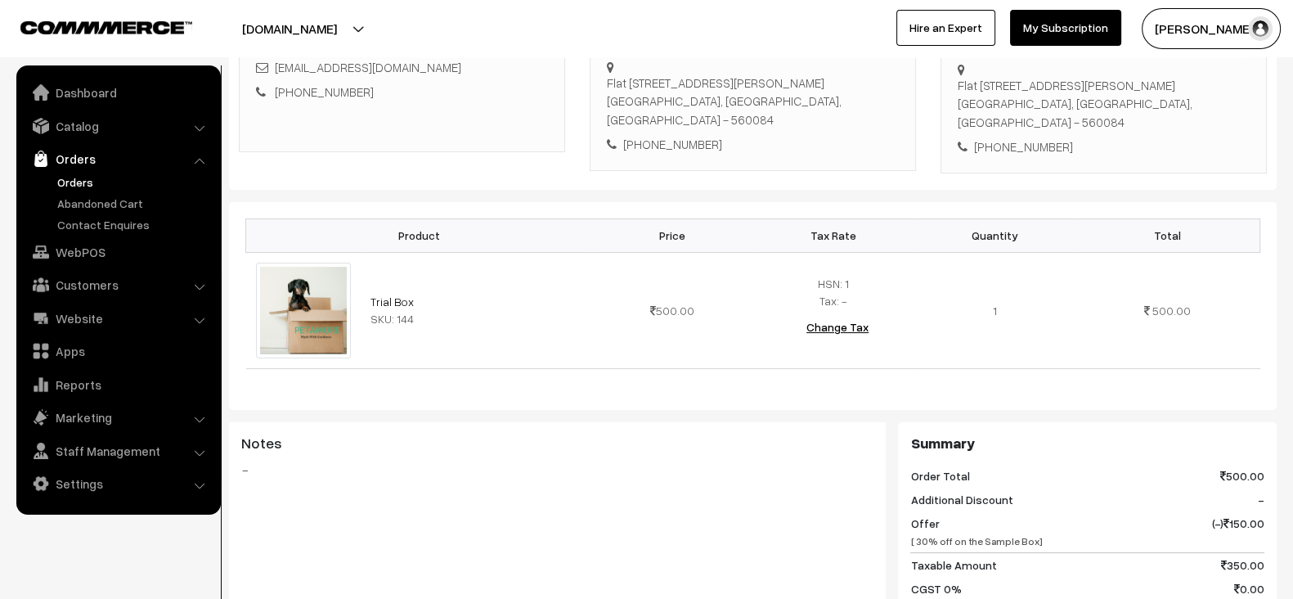
scroll to position [311, 0]
click at [437, 280] on td "Trial Box SKU: 144" at bounding box center [476, 311] width 231 height 116
copy td "Trial Box"
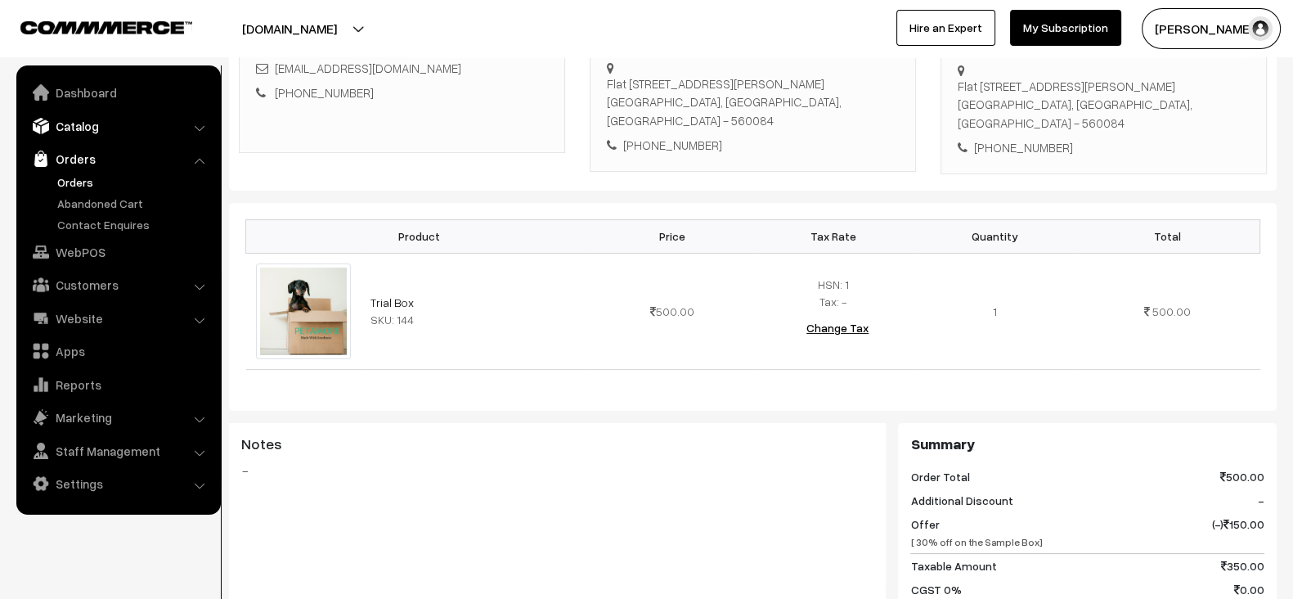
click at [74, 128] on link "Catalog" at bounding box center [117, 125] width 195 height 29
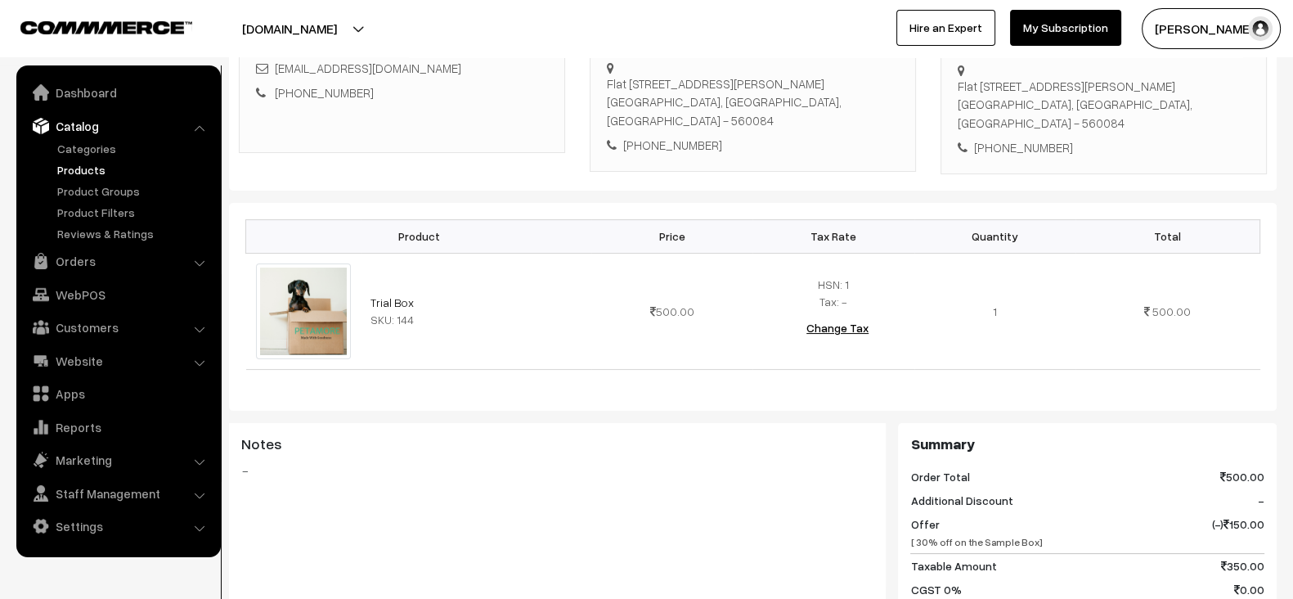
click at [77, 165] on link "Products" at bounding box center [134, 169] width 162 height 17
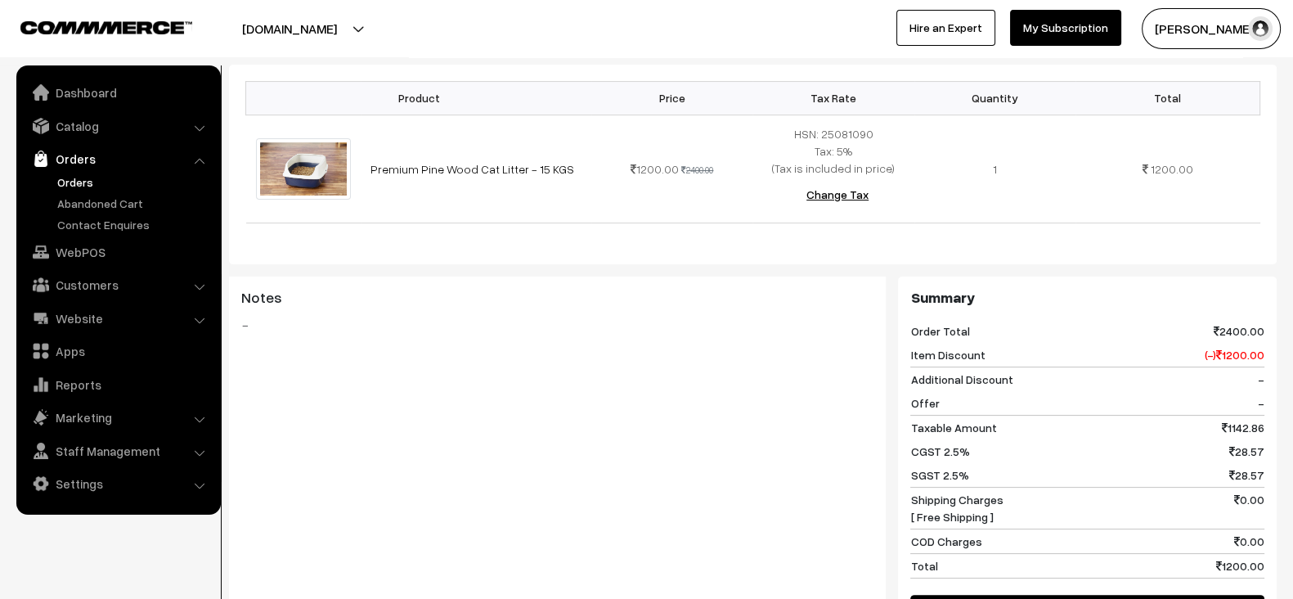
scroll to position [450, 0]
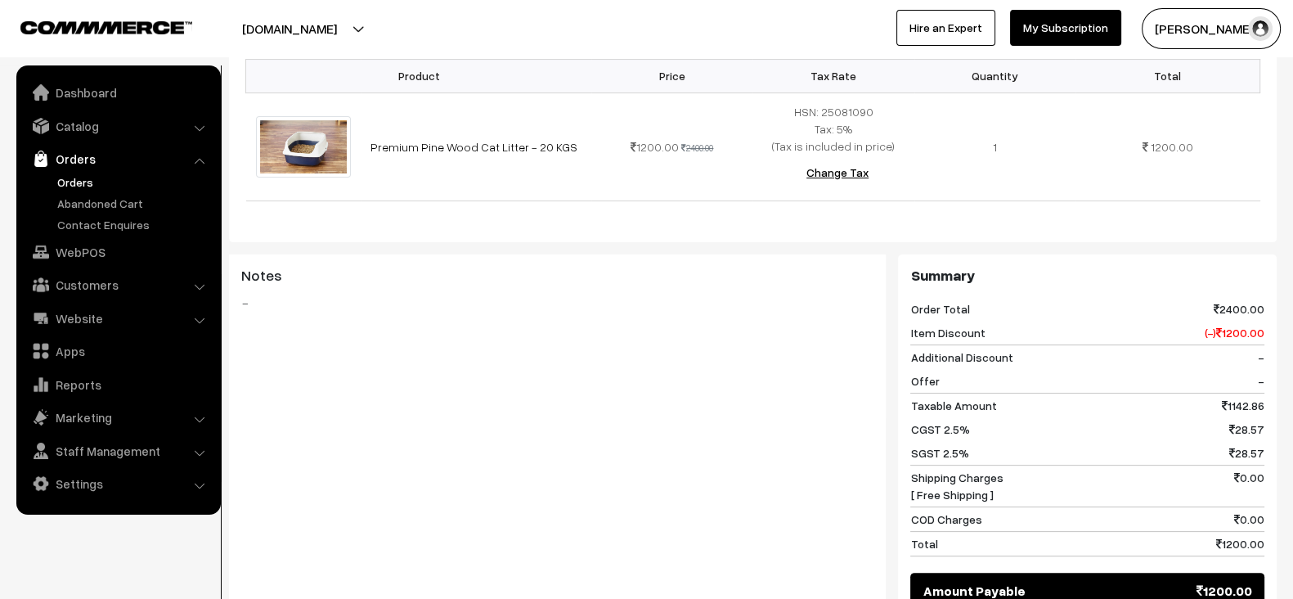
scroll to position [472, 0]
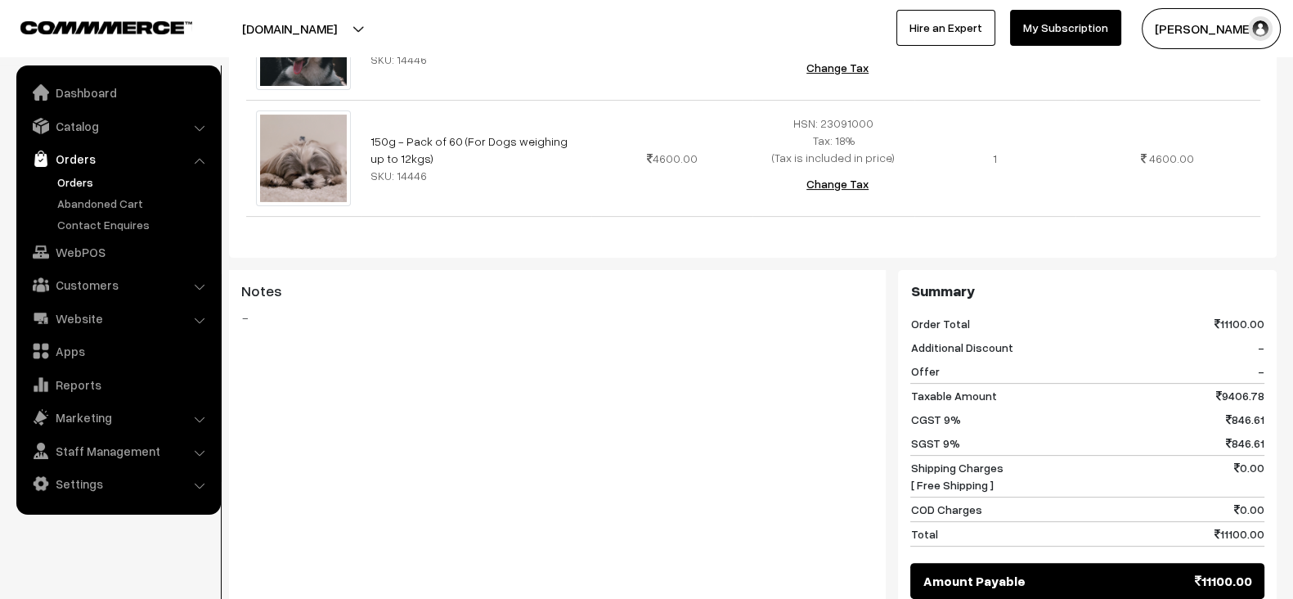
scroll to position [581, 0]
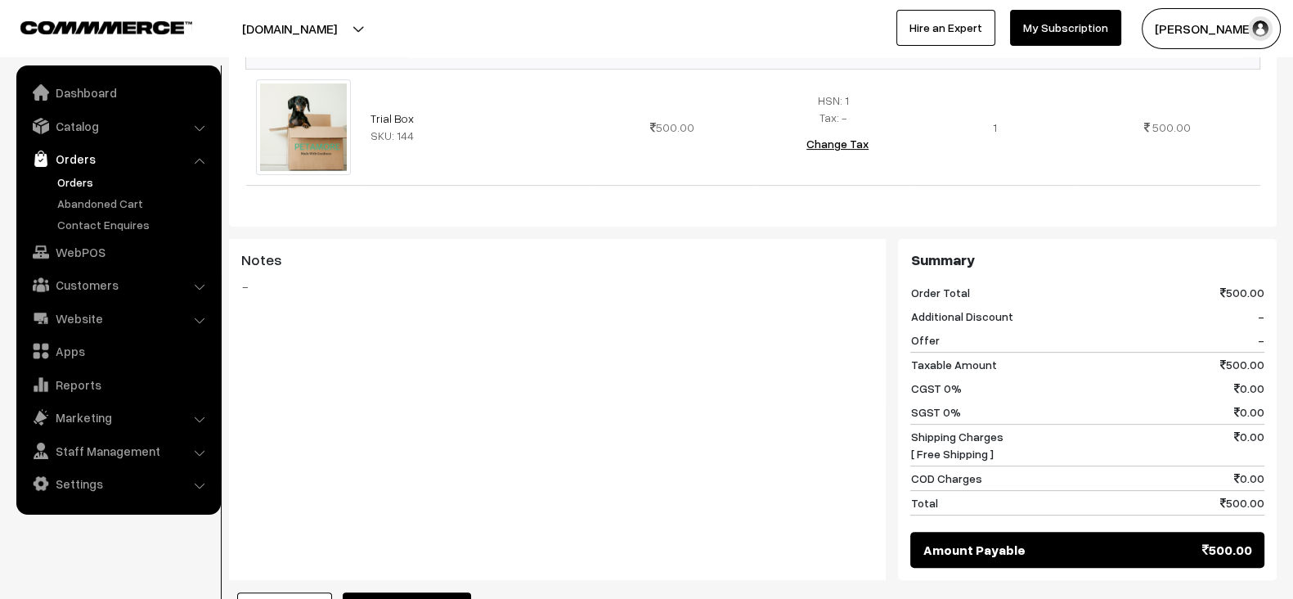
scroll to position [533, 0]
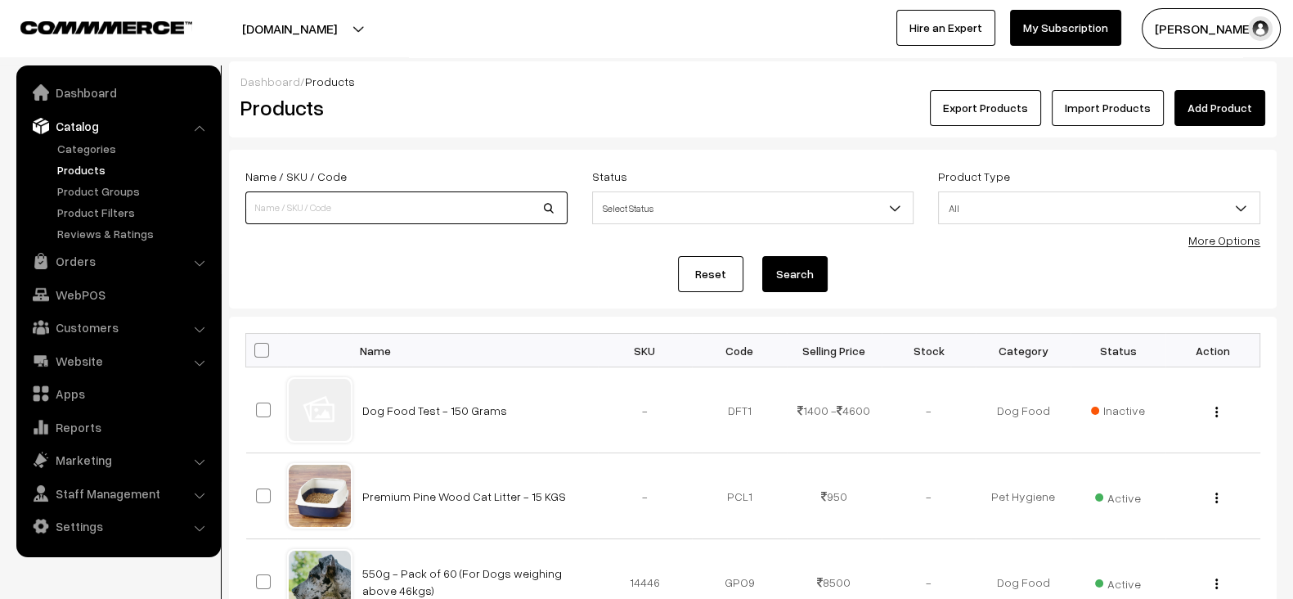
click at [455, 210] on input at bounding box center [406, 207] width 322 height 33
paste input "Trial Box"
type input "Trial Box"
click at [762, 256] on button "Search" at bounding box center [794, 274] width 65 height 36
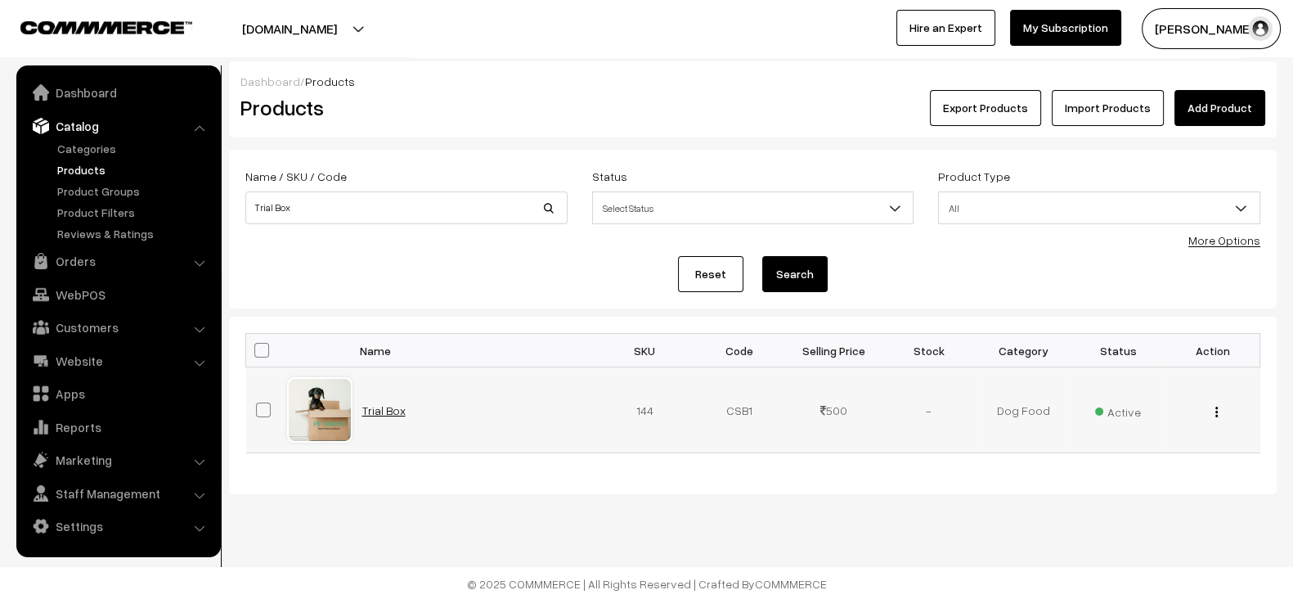
click at [388, 410] on link "Trial Box" at bounding box center [383, 410] width 43 height 14
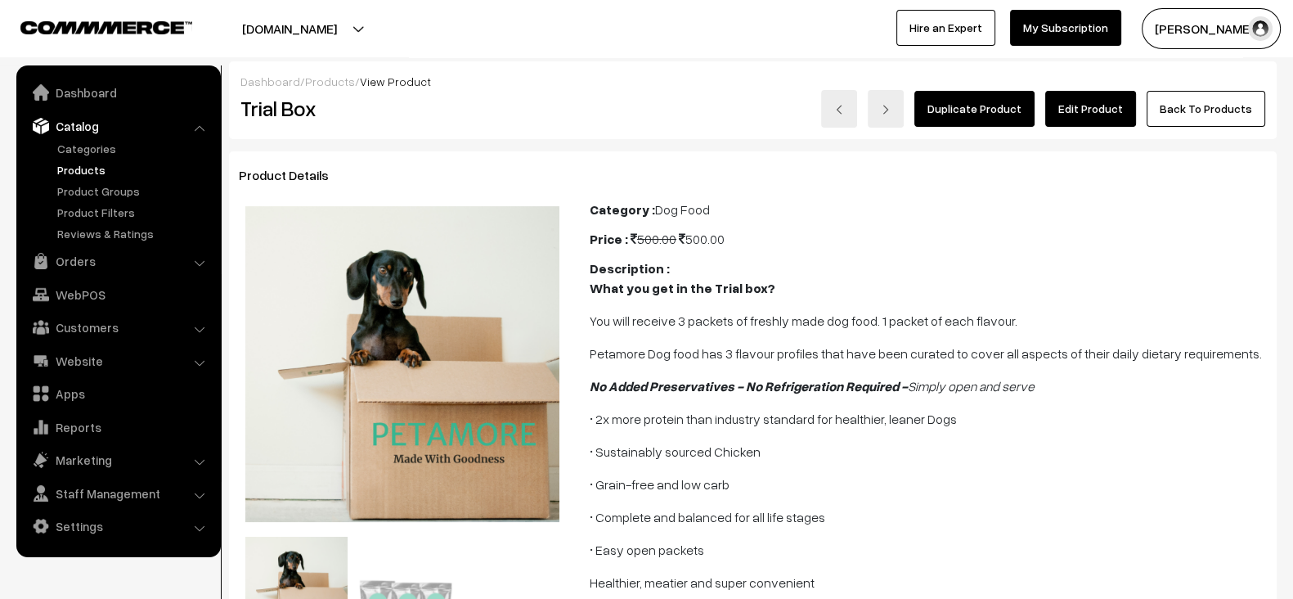
click at [1089, 104] on link "Edit Product" at bounding box center [1090, 109] width 91 height 36
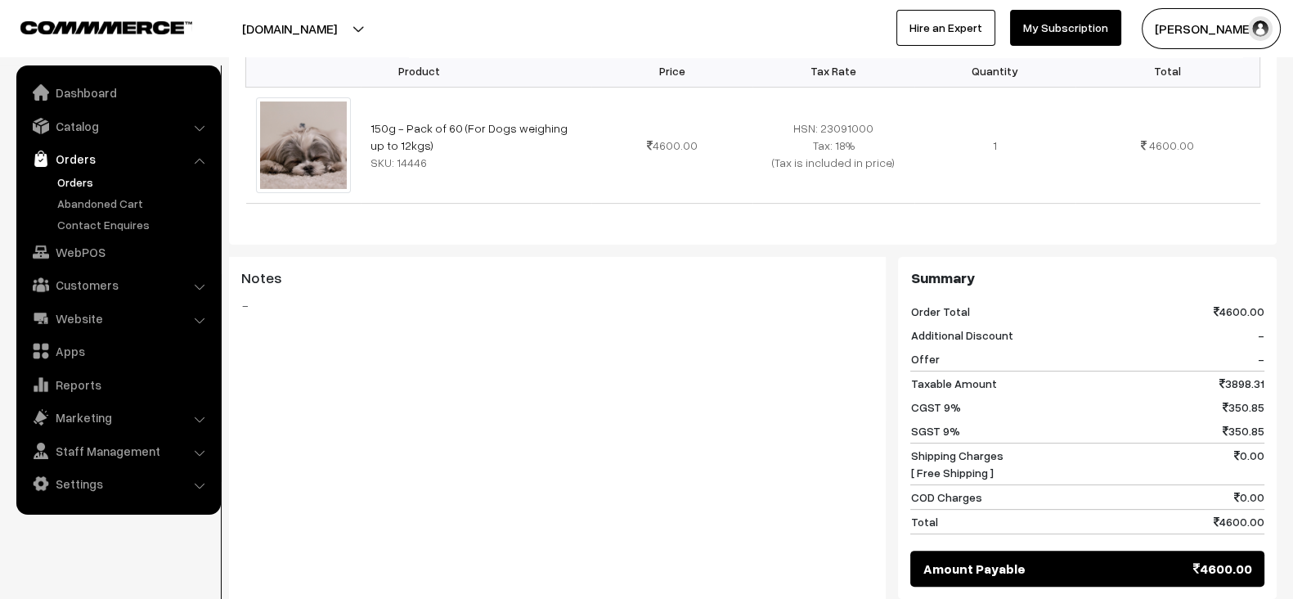
scroll to position [509, 0]
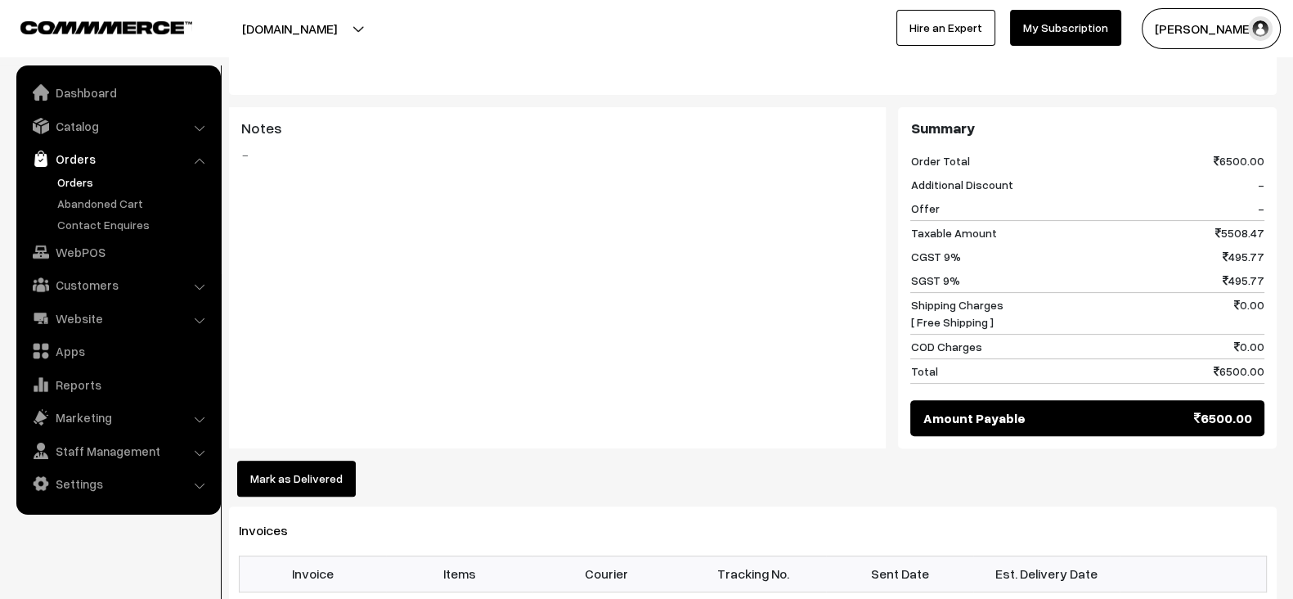
scroll to position [625, 0]
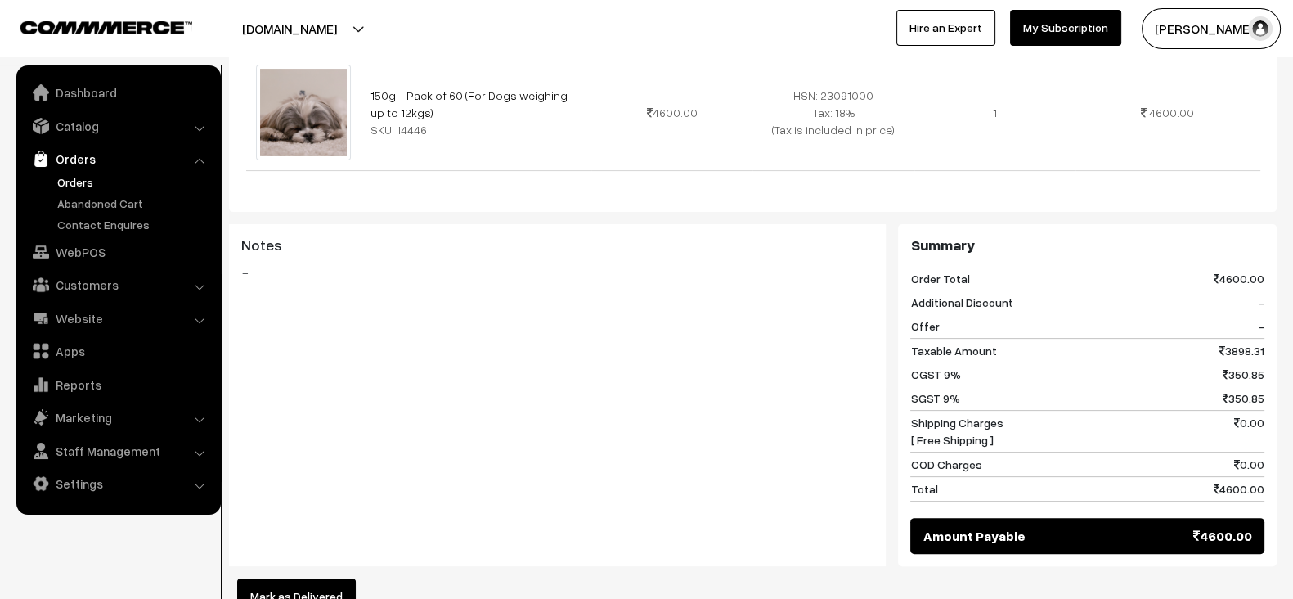
scroll to position [549, 0]
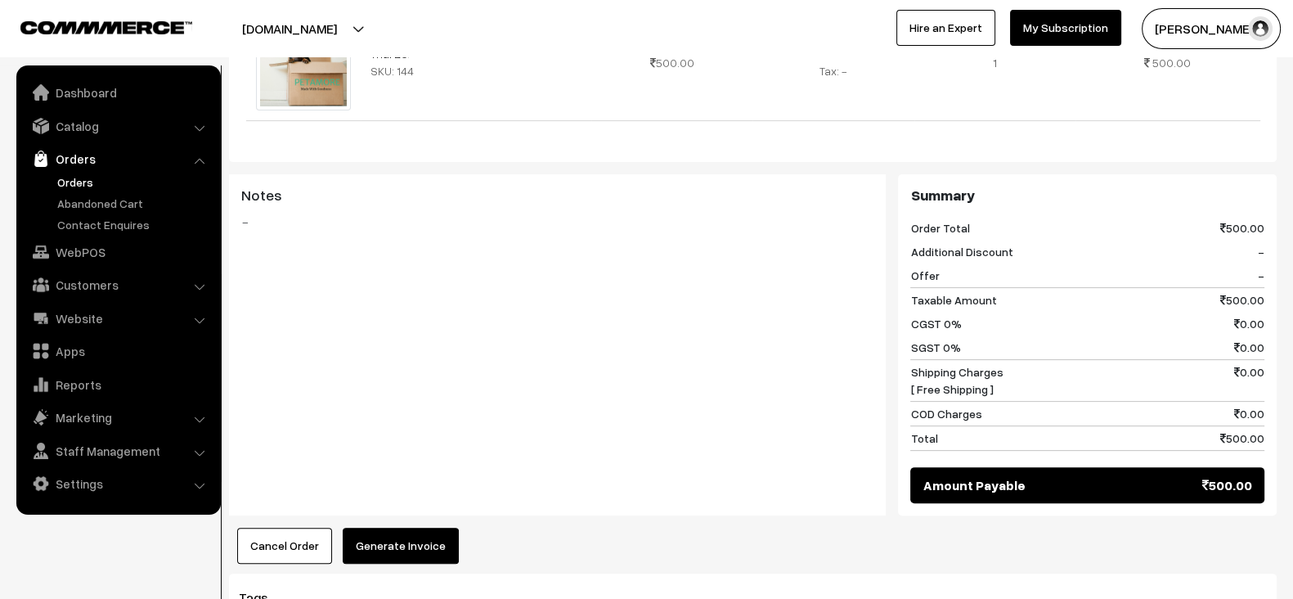
scroll to position [560, 0]
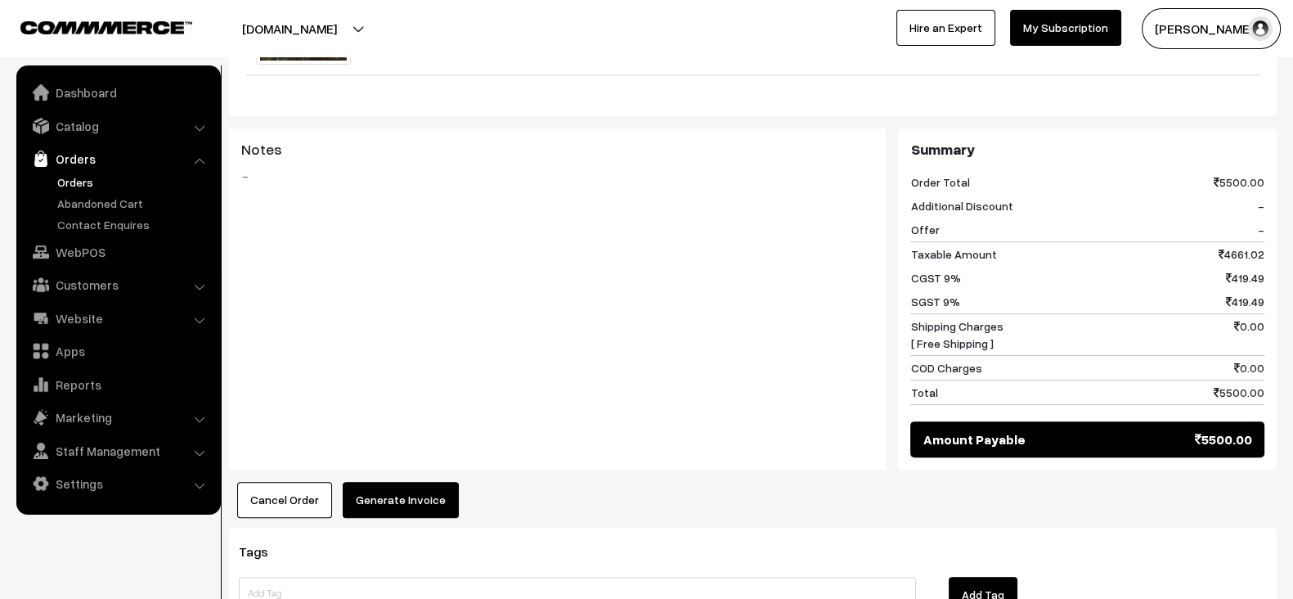
scroll to position [608, 0]
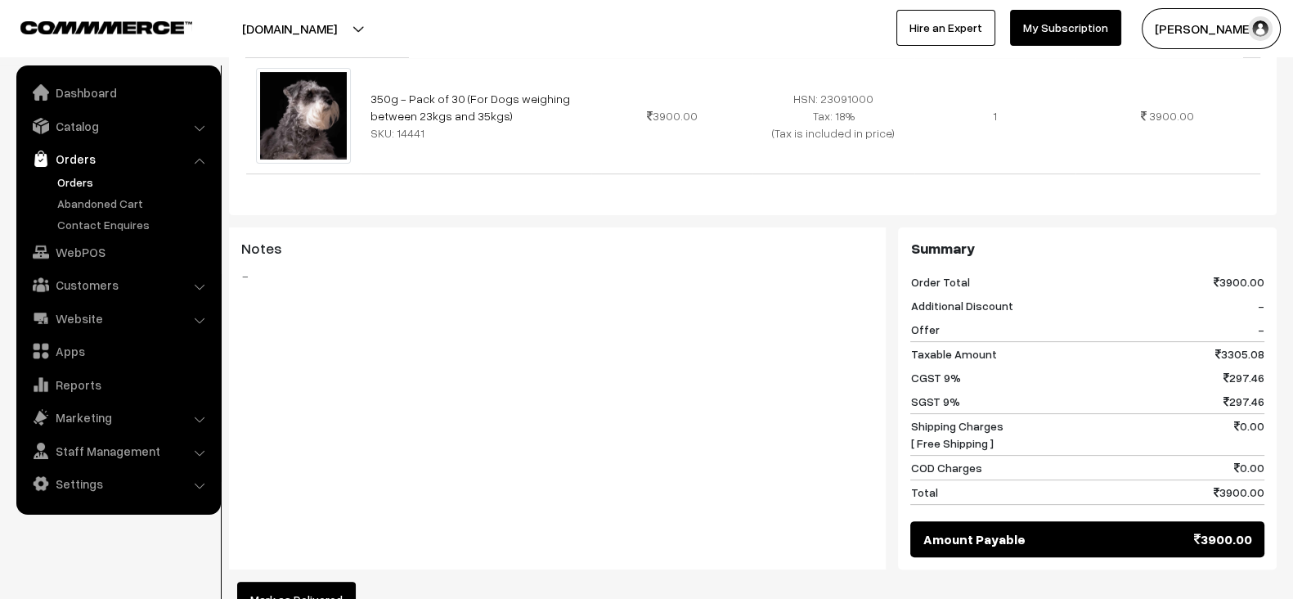
scroll to position [540, 0]
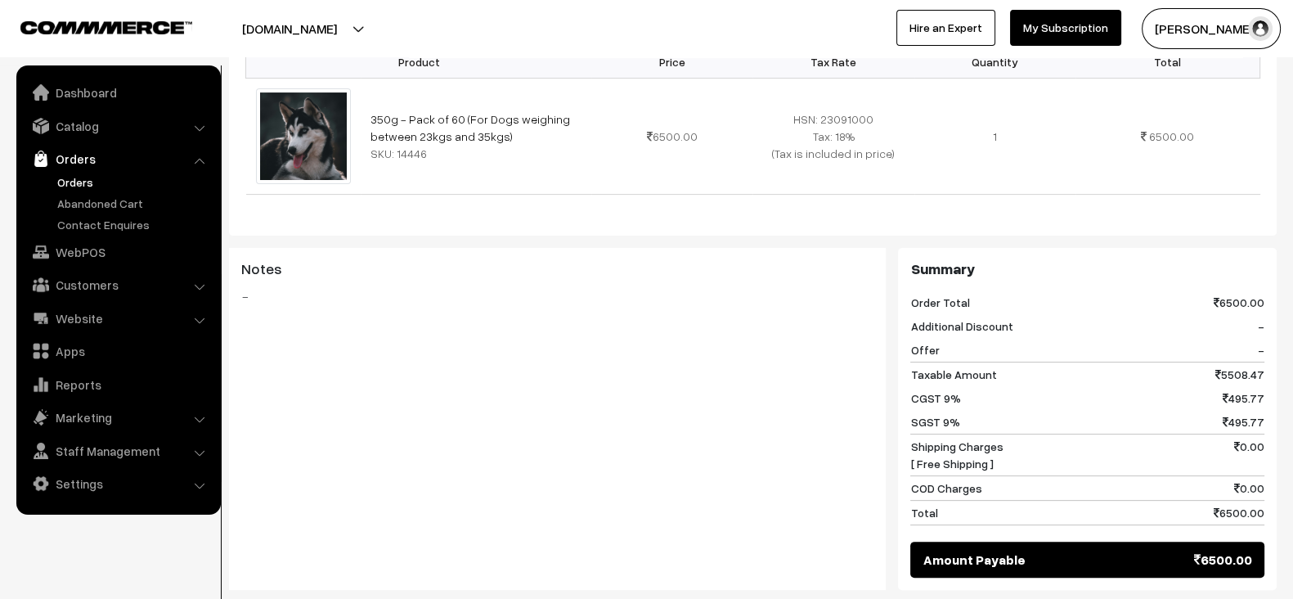
scroll to position [519, 0]
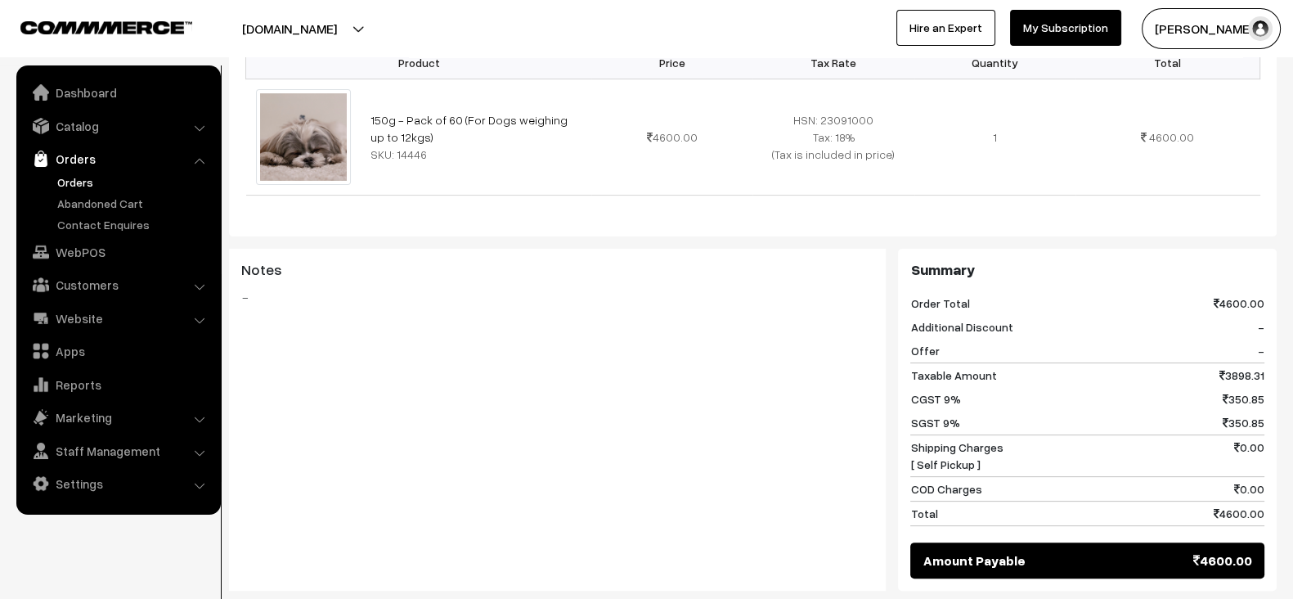
scroll to position [611, 0]
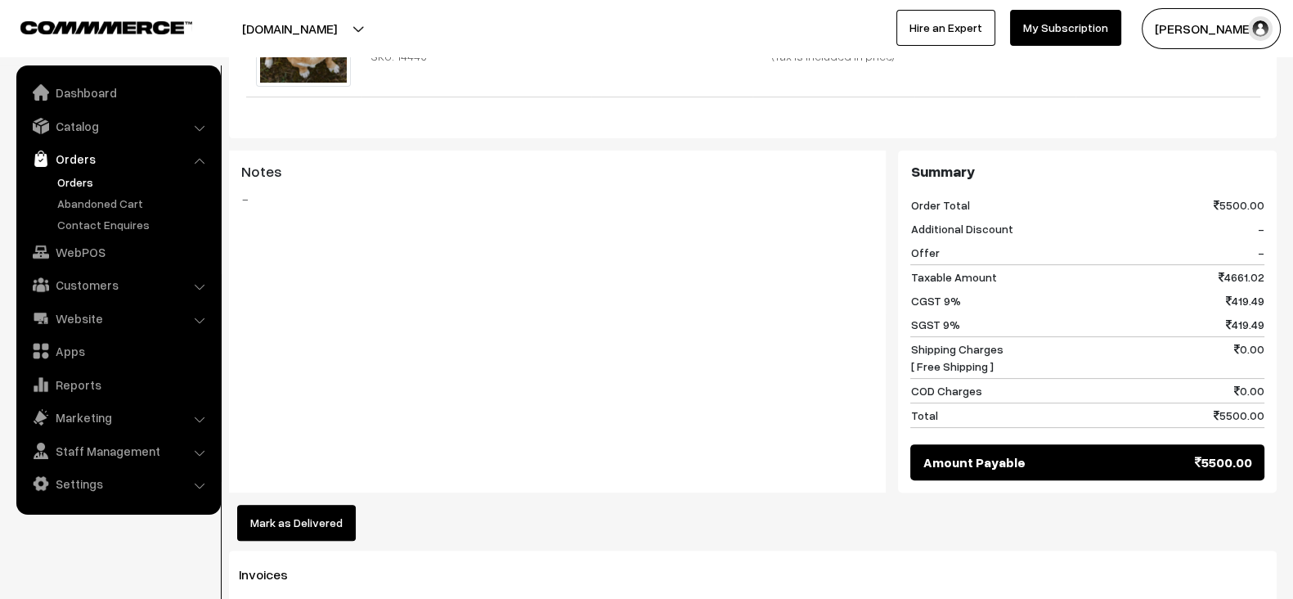
scroll to position [599, 0]
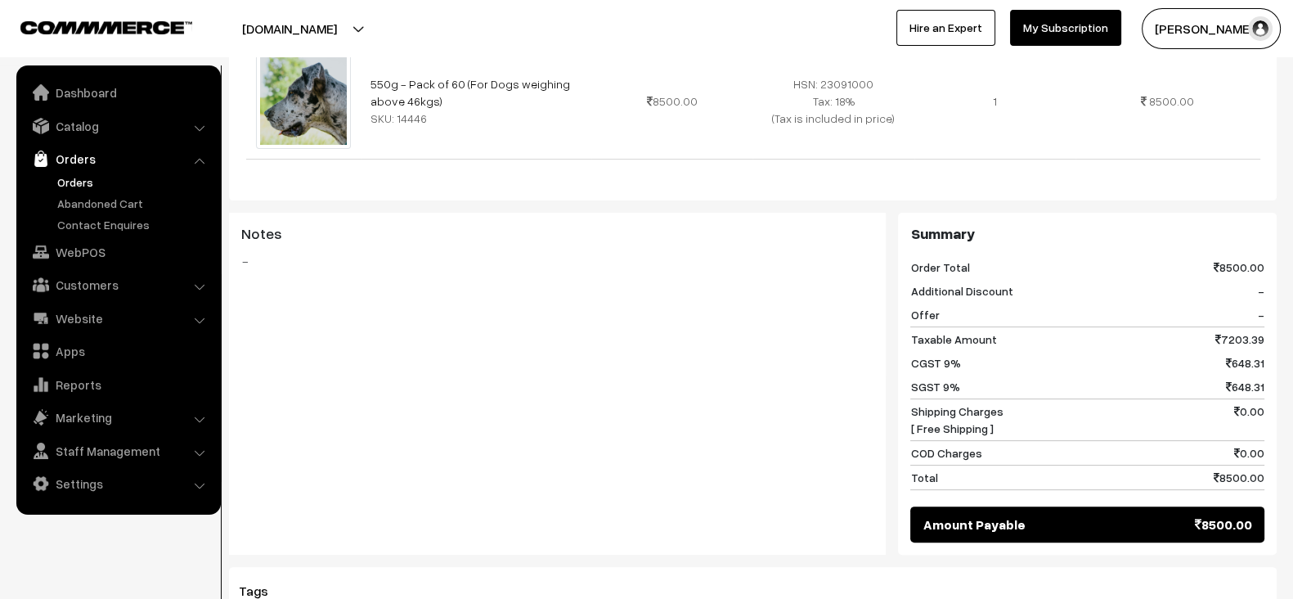
scroll to position [524, 0]
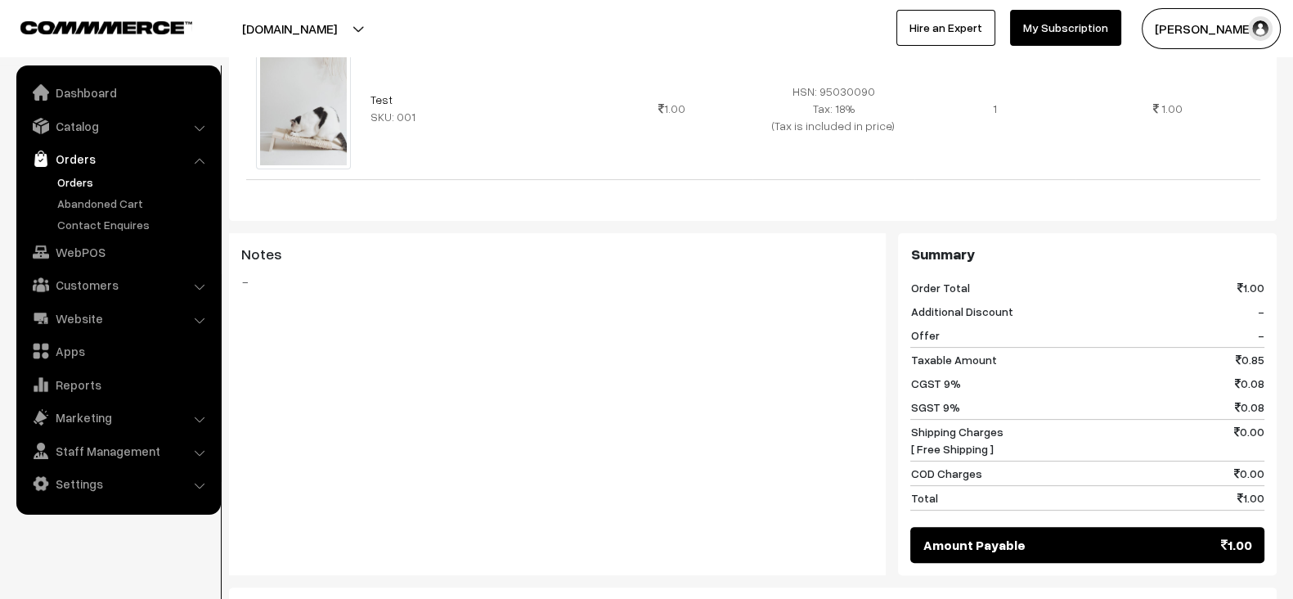
scroll to position [512, 0]
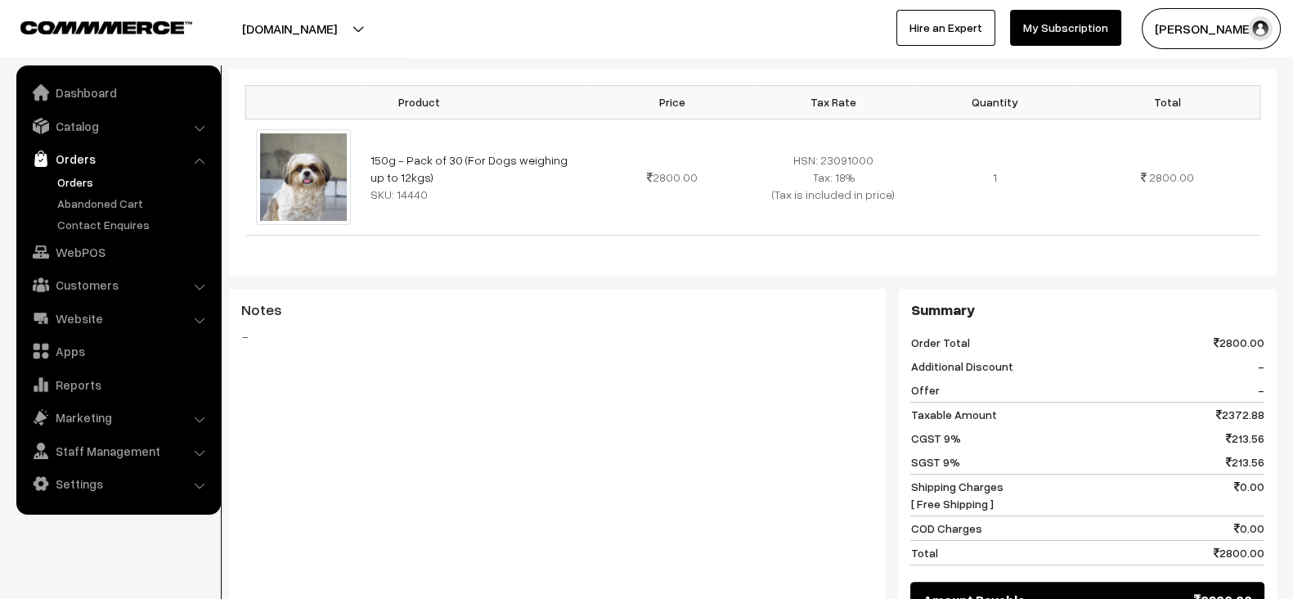
scroll to position [430, 0]
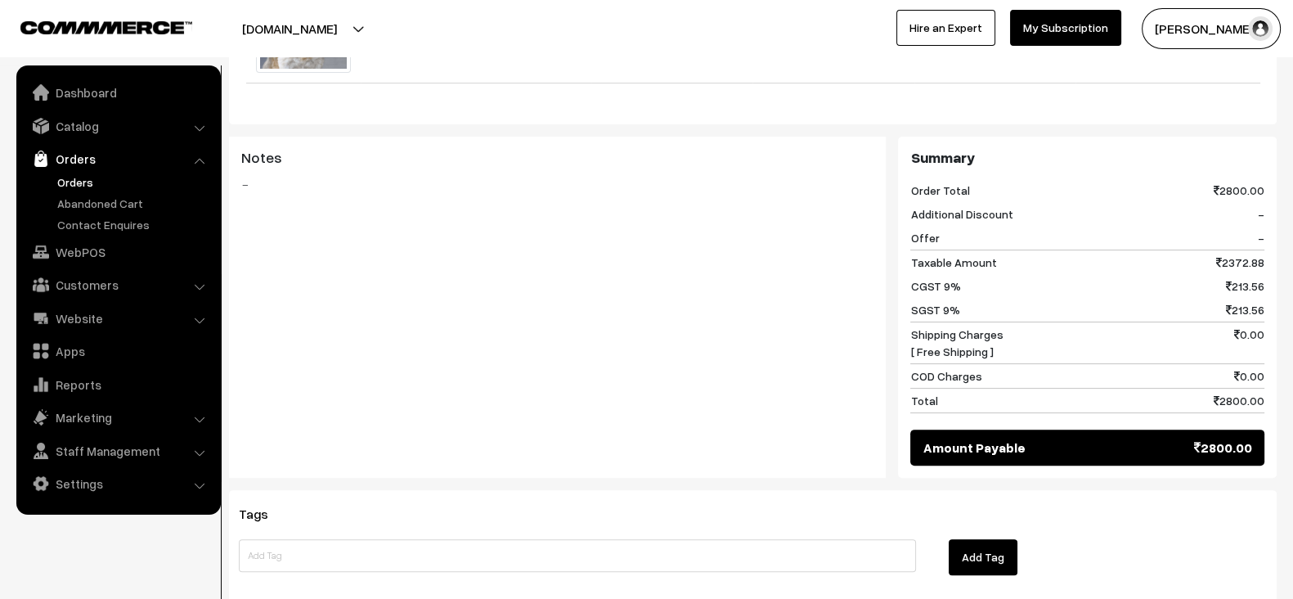
scroll to position [576, 0]
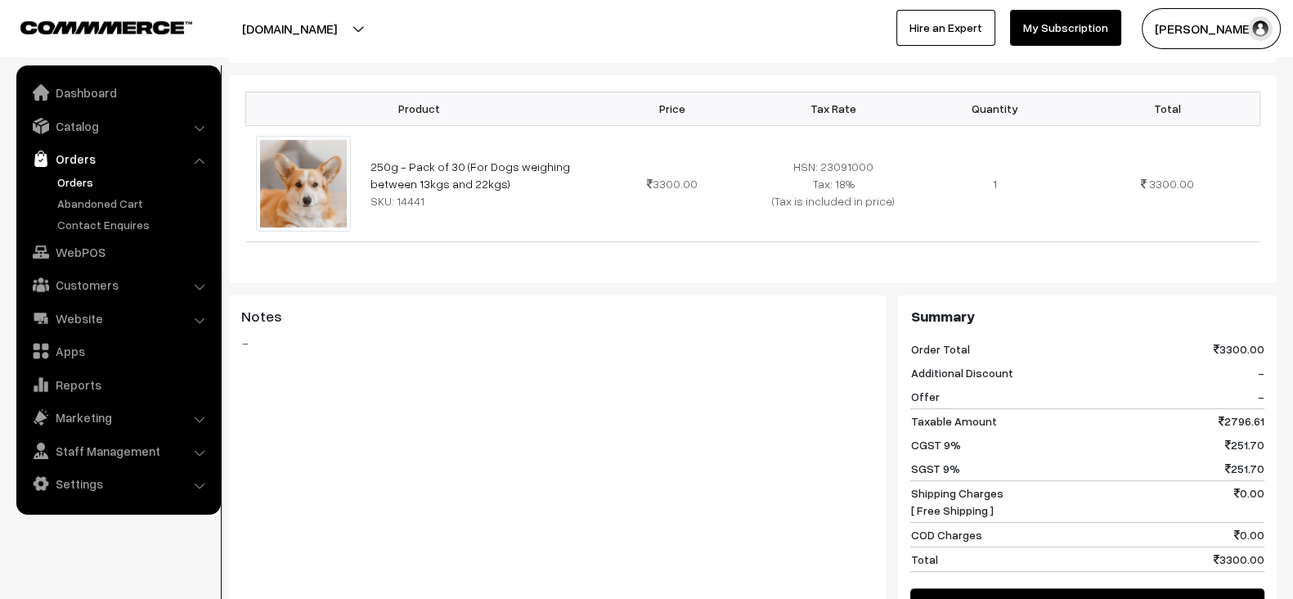
scroll to position [519, 0]
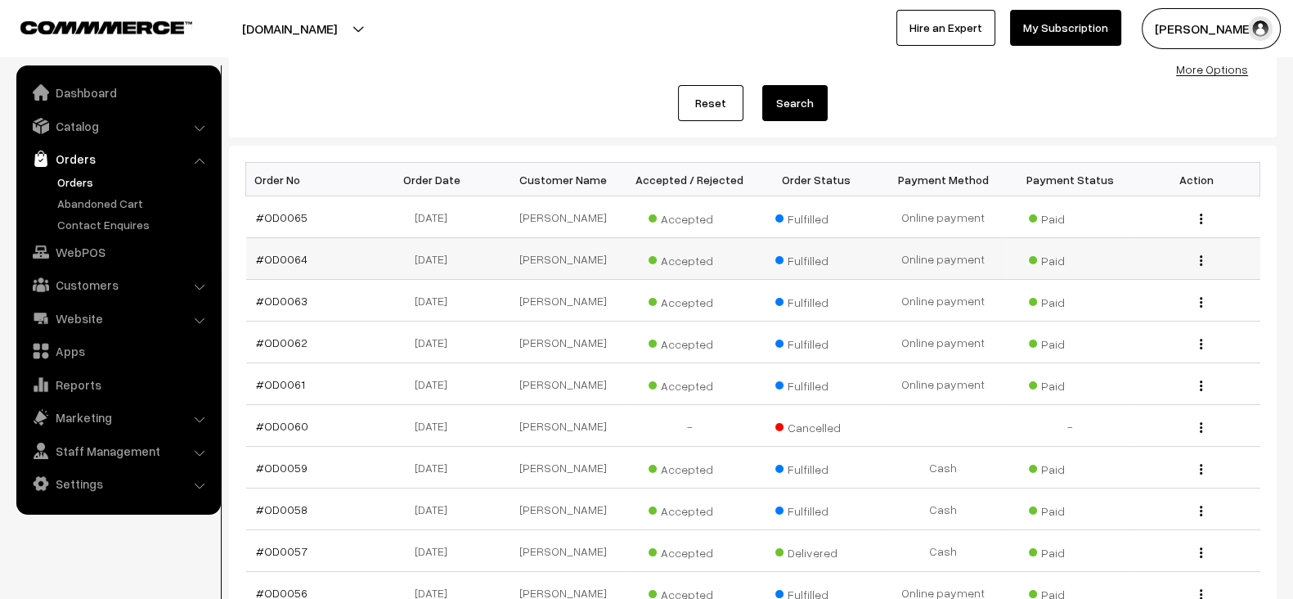
scroll to position [177, 0]
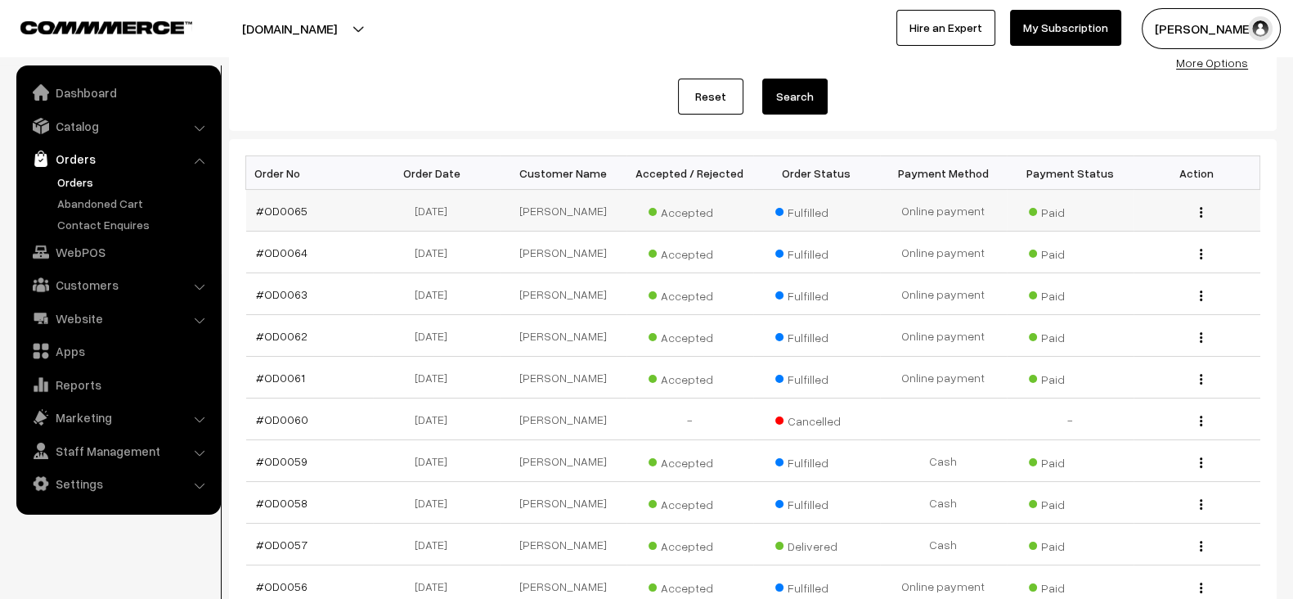
click at [283, 216] on td "#OD0065" at bounding box center [309, 211] width 127 height 42
click at [272, 214] on link "#OD0065" at bounding box center [282, 211] width 52 height 14
click at [275, 247] on link "#OD0064" at bounding box center [282, 252] width 52 height 14
click at [283, 289] on link "#OD0063" at bounding box center [282, 294] width 52 height 14
click at [286, 334] on link "#OD0062" at bounding box center [282, 336] width 52 height 14
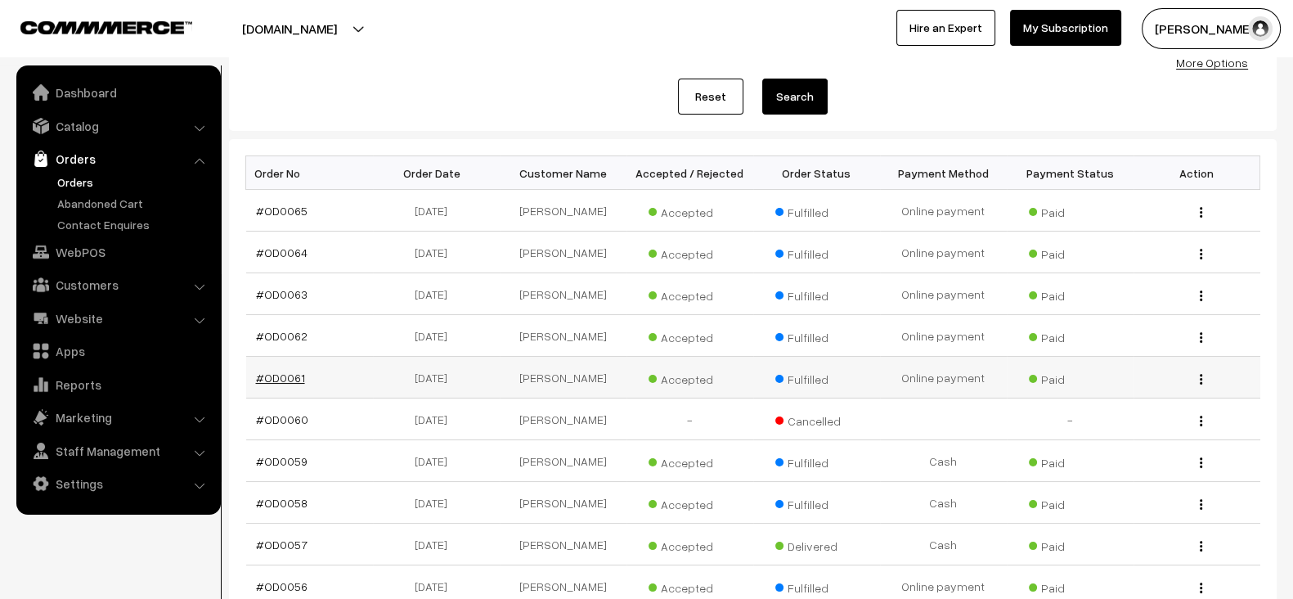
click at [278, 382] on link "#OD0061" at bounding box center [280, 377] width 49 height 14
click at [282, 419] on link "#OD0060" at bounding box center [282, 419] width 52 height 14
click at [282, 454] on link "#OD0059" at bounding box center [282, 461] width 52 height 14
click at [286, 499] on link "#OD0058" at bounding box center [282, 502] width 52 height 14
click at [280, 539] on link "#OD0057" at bounding box center [282, 544] width 52 height 14
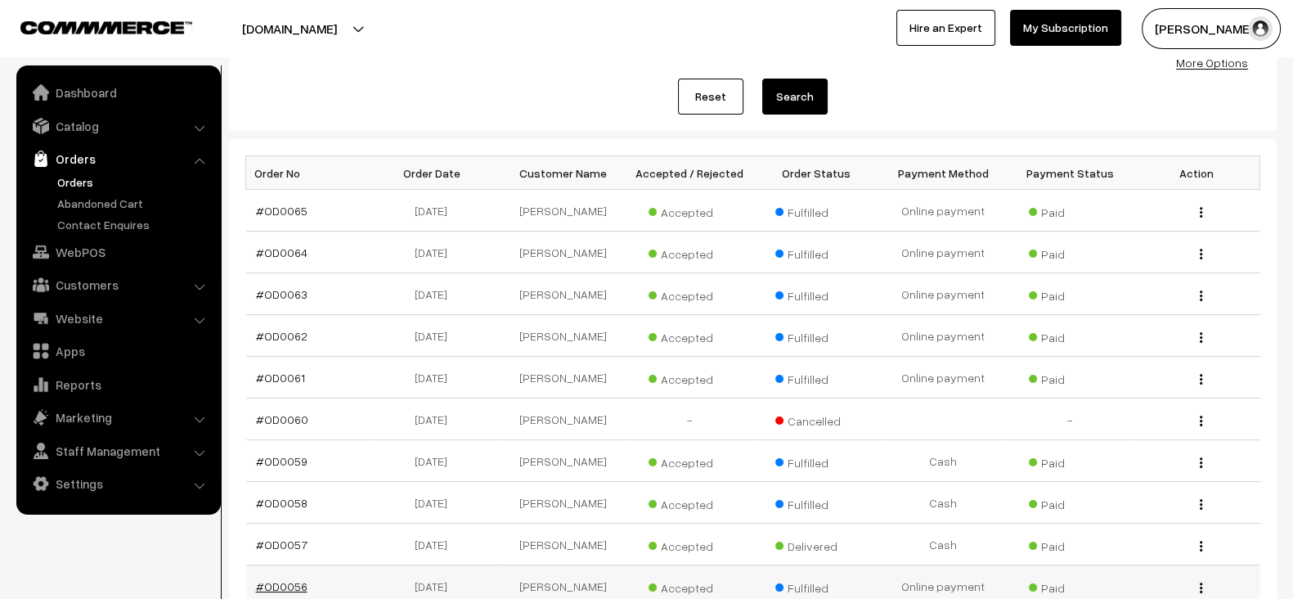
click at [297, 585] on link "#OD0056" at bounding box center [282, 586] width 52 height 14
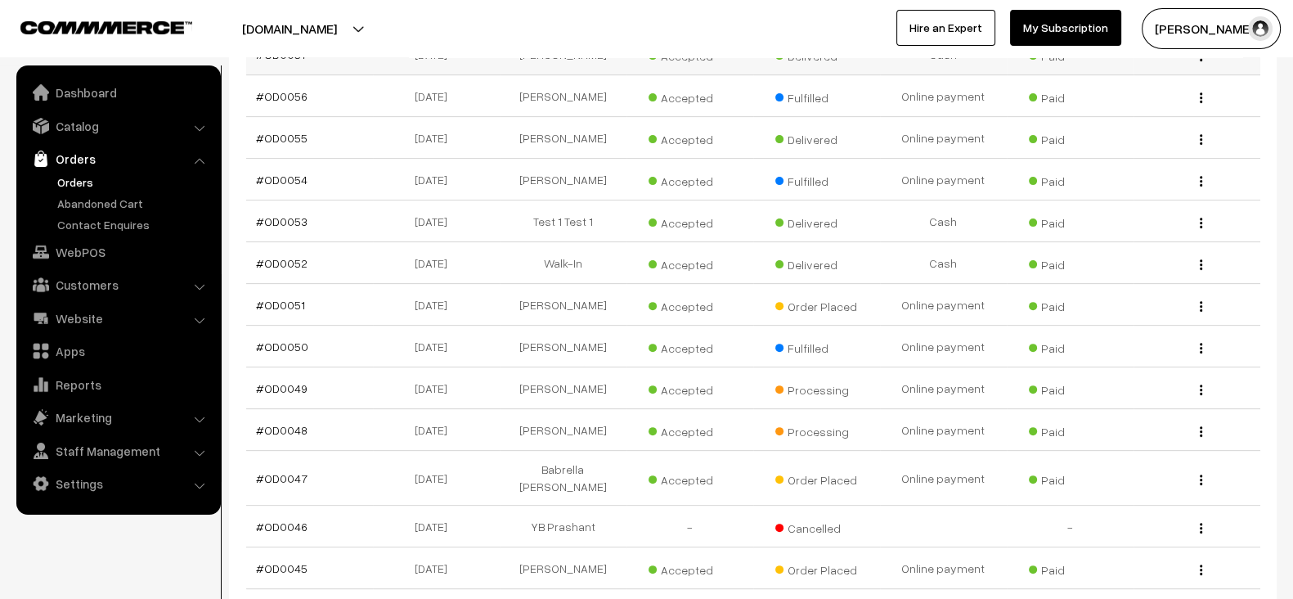
scroll to position [670, 0]
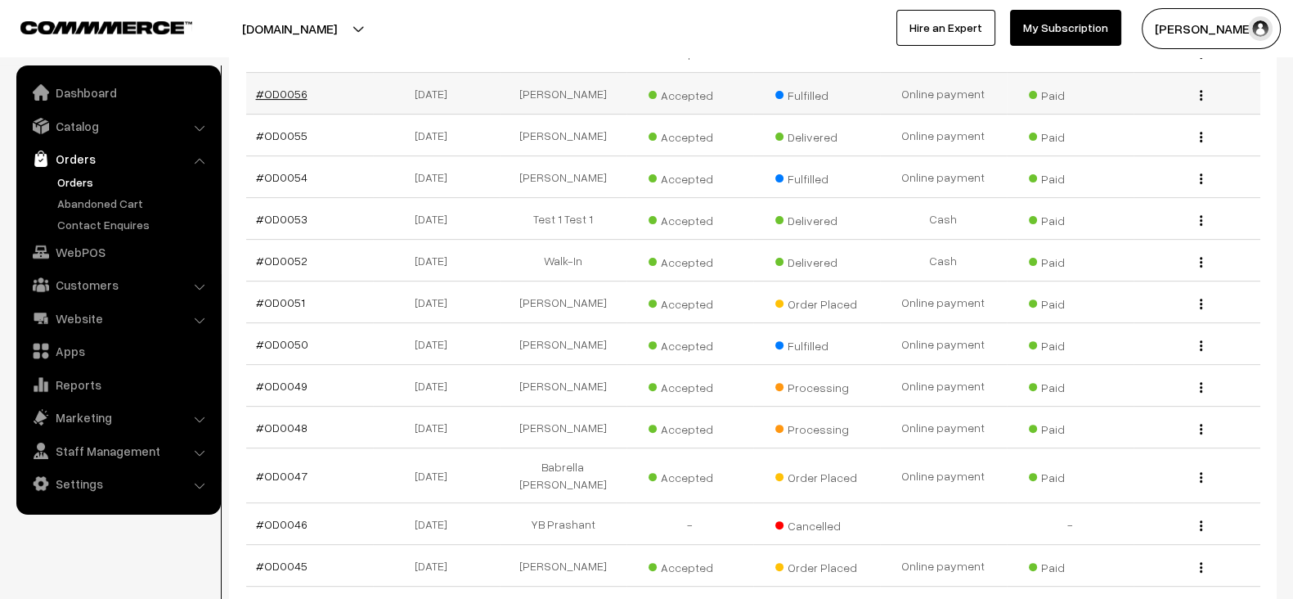
click at [266, 87] on link "#OD0056" at bounding box center [282, 94] width 52 height 14
click at [274, 128] on link "#OD0055" at bounding box center [282, 135] width 52 height 14
click at [285, 174] on link "#OD0054" at bounding box center [282, 177] width 52 height 14
click at [285, 212] on link "#OD0053" at bounding box center [282, 219] width 52 height 14
click at [285, 258] on link "#OD0052" at bounding box center [282, 260] width 52 height 14
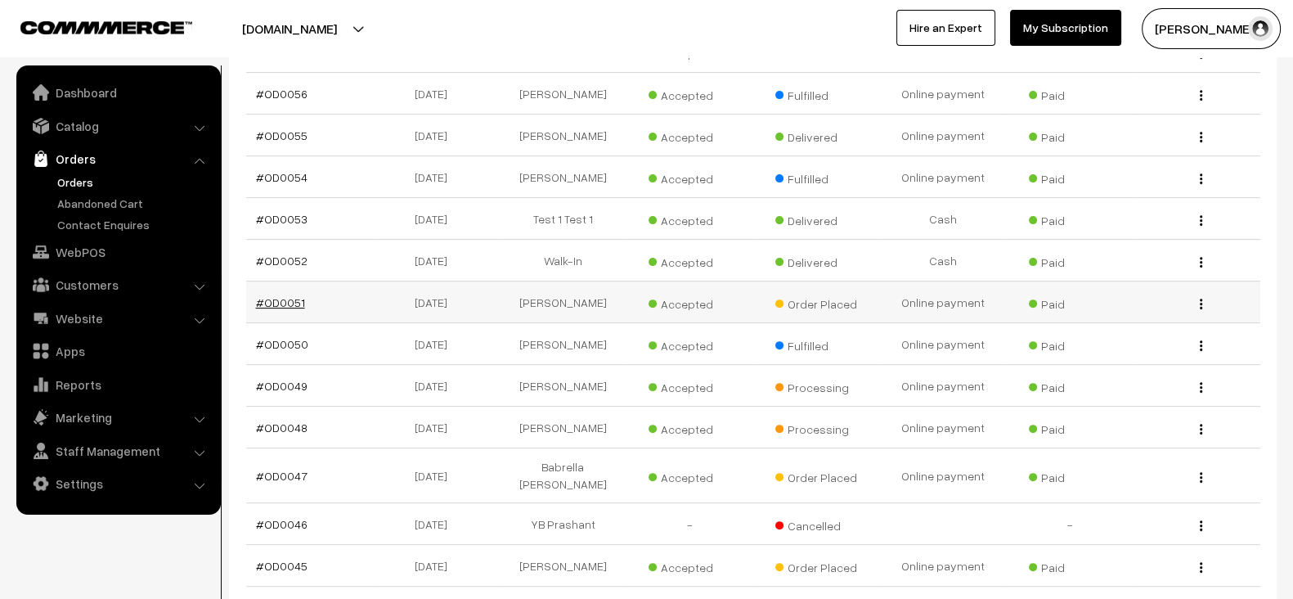
click at [285, 295] on link "#OD0051" at bounding box center [280, 302] width 49 height 14
click at [285, 337] on link "#OD0050" at bounding box center [282, 344] width 52 height 14
click at [286, 380] on link "#OD0049" at bounding box center [282, 386] width 52 height 14
click at [286, 420] on link "#OD0048" at bounding box center [282, 427] width 52 height 14
click at [287, 469] on link "#OD0047" at bounding box center [282, 476] width 52 height 14
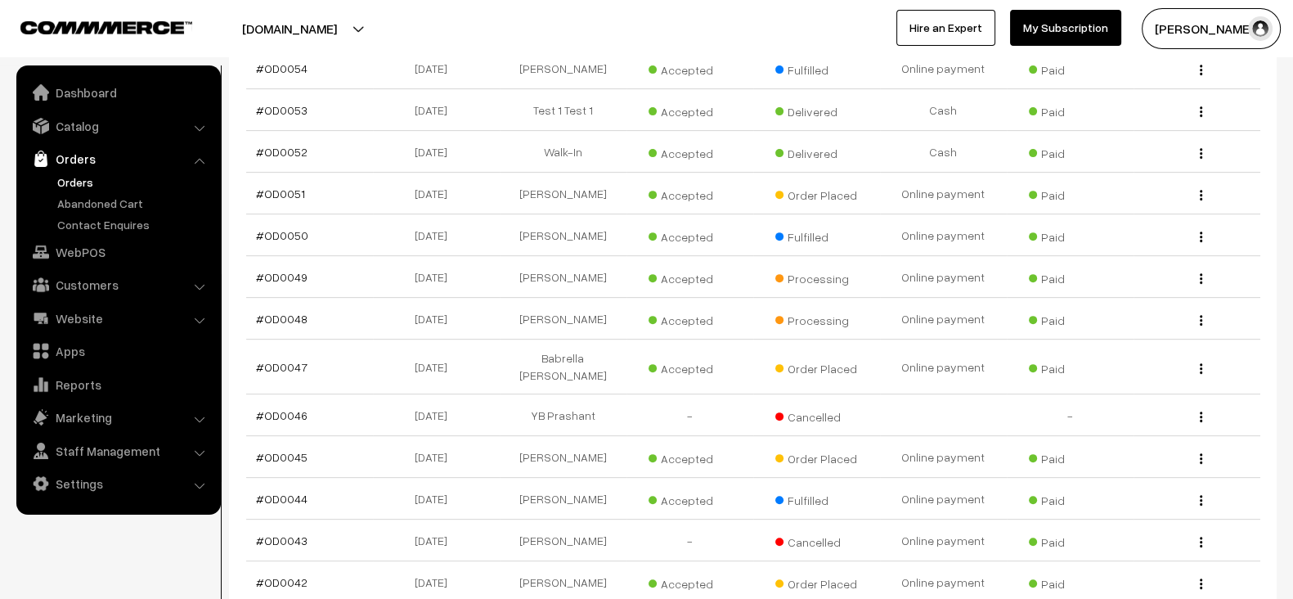
scroll to position [1219, 0]
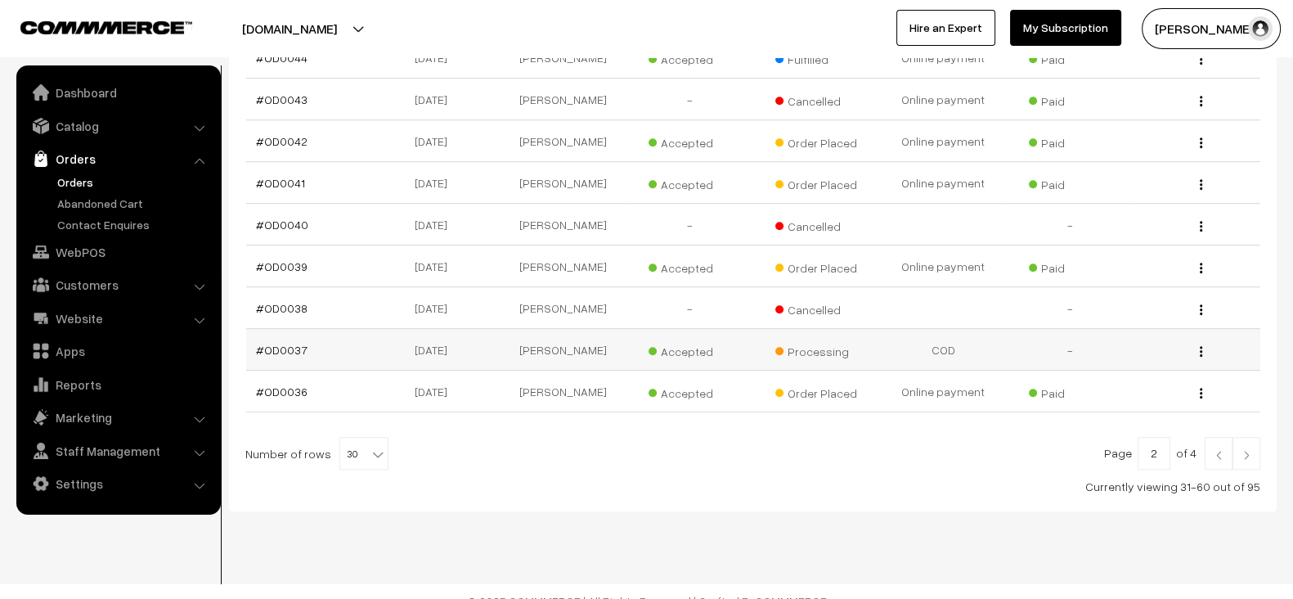
click at [873, 329] on td "Processing" at bounding box center [816, 350] width 127 height 42
drag, startPoint x: 872, startPoint y: 316, endPoint x: 536, endPoint y: 322, distance: 336.1
click at [536, 329] on tr "#OD0037 18-11-2023 ismail shaik Accepted Processing COD View" at bounding box center [753, 350] width 1014 height 42
click at [536, 329] on td "ismail shaik" at bounding box center [563, 350] width 127 height 42
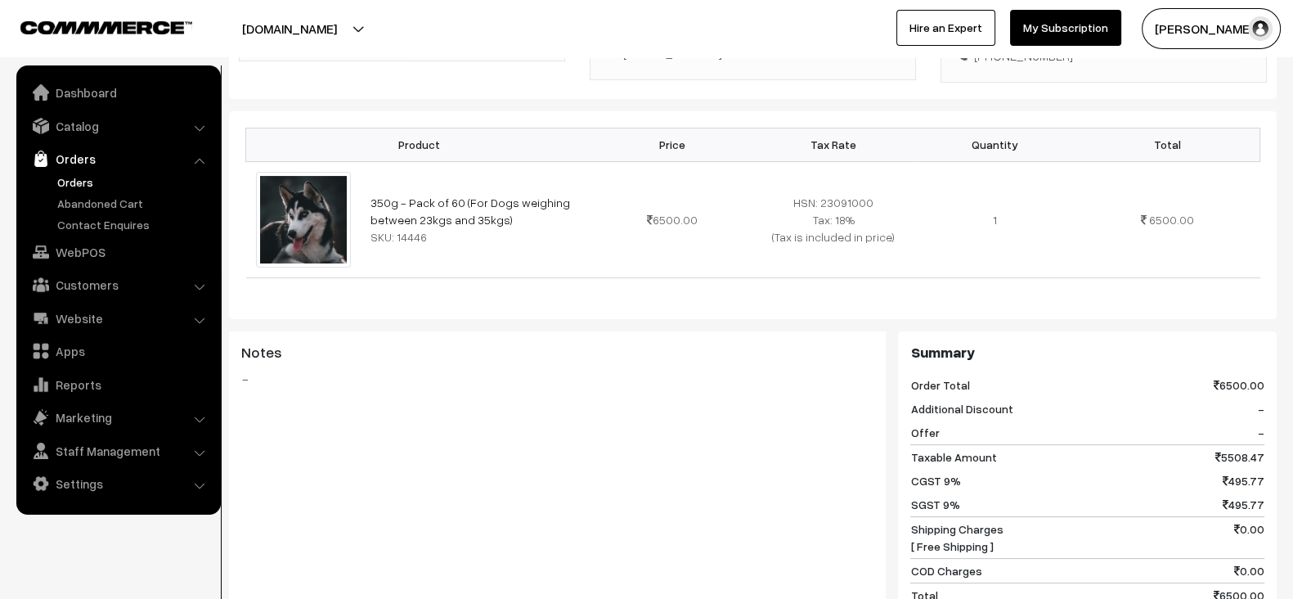
scroll to position [437, 0]
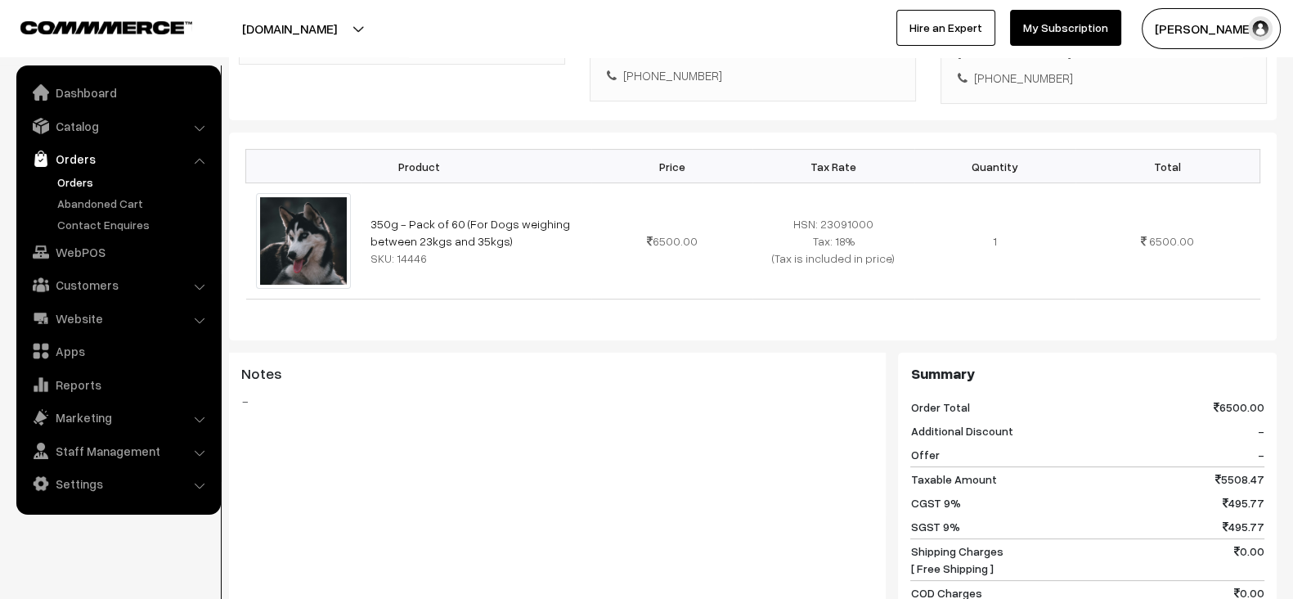
scroll to position [414, 0]
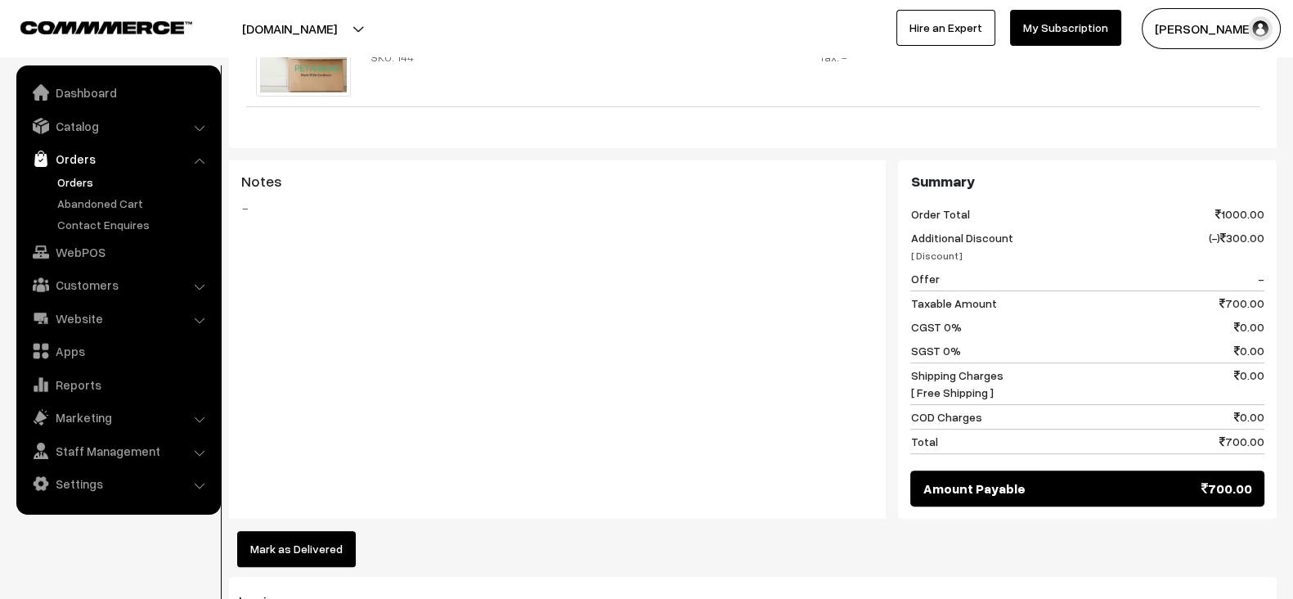
scroll to position [594, 0]
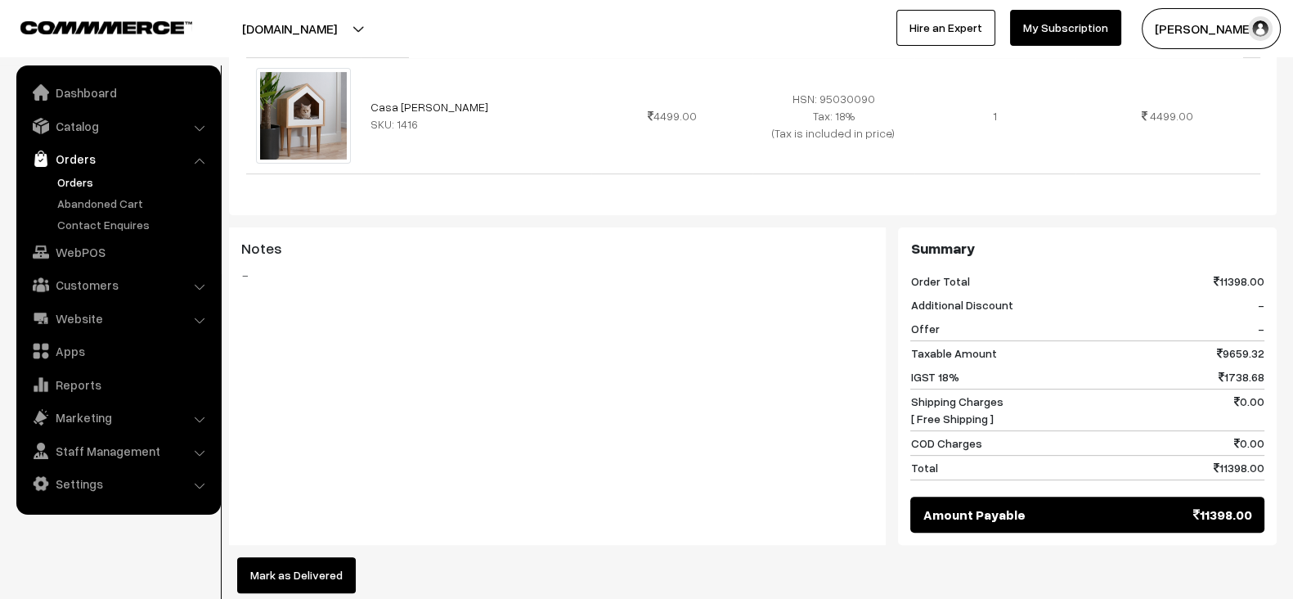
scroll to position [674, 0]
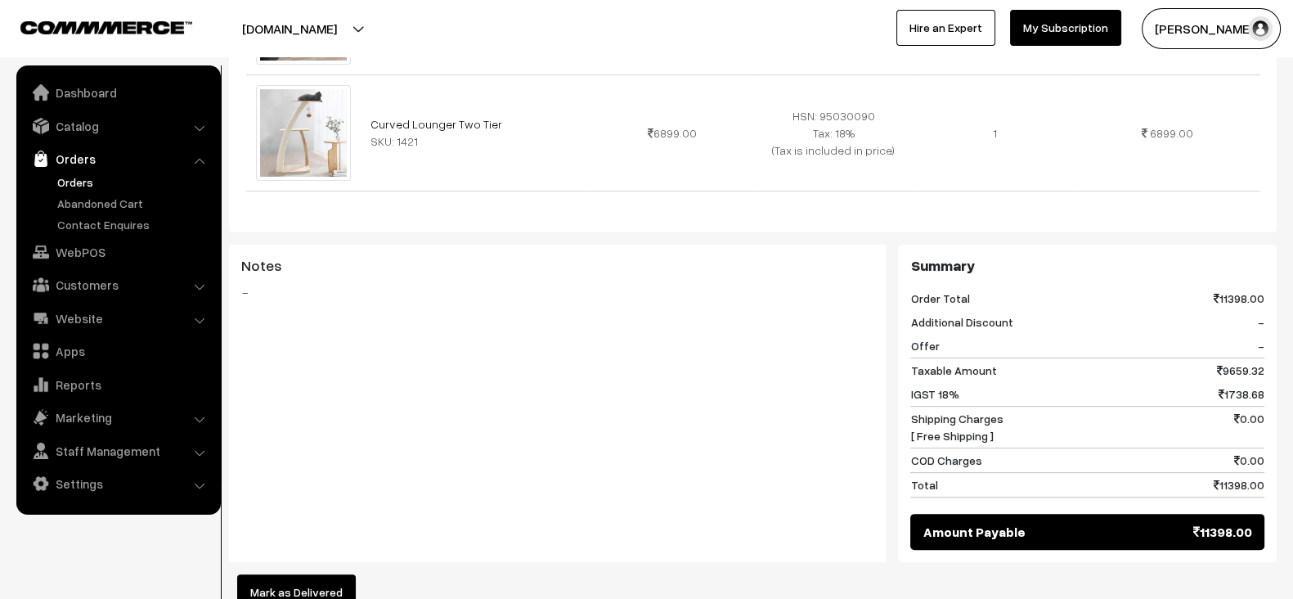
scroll to position [656, 0]
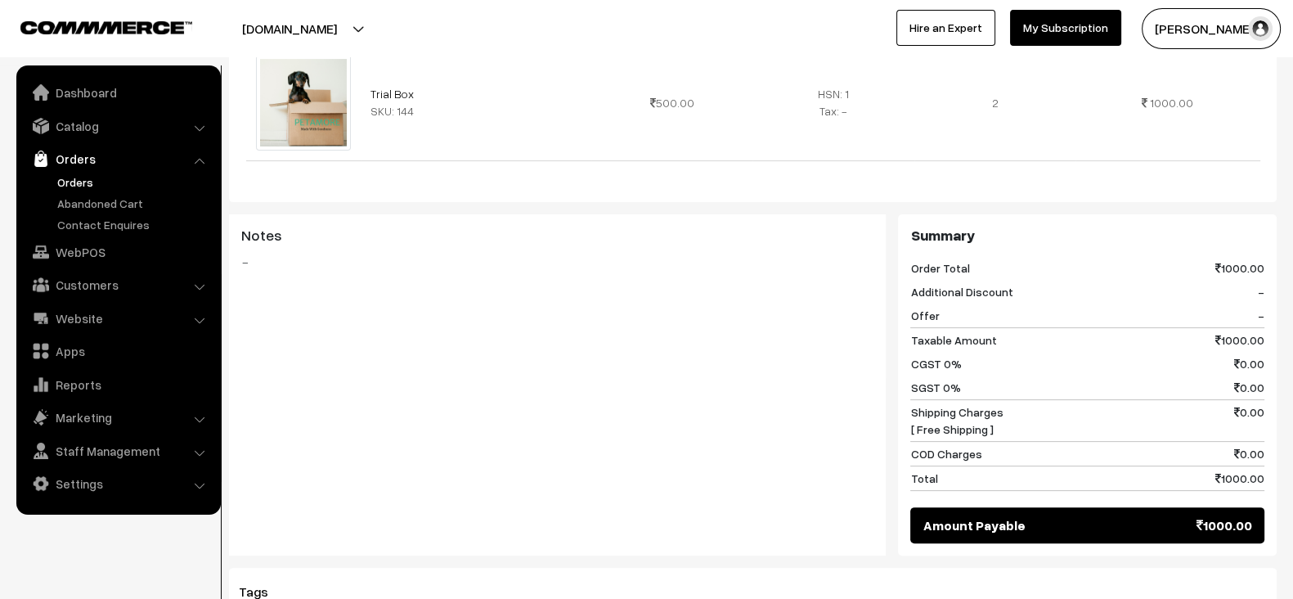
scroll to position [500, 0]
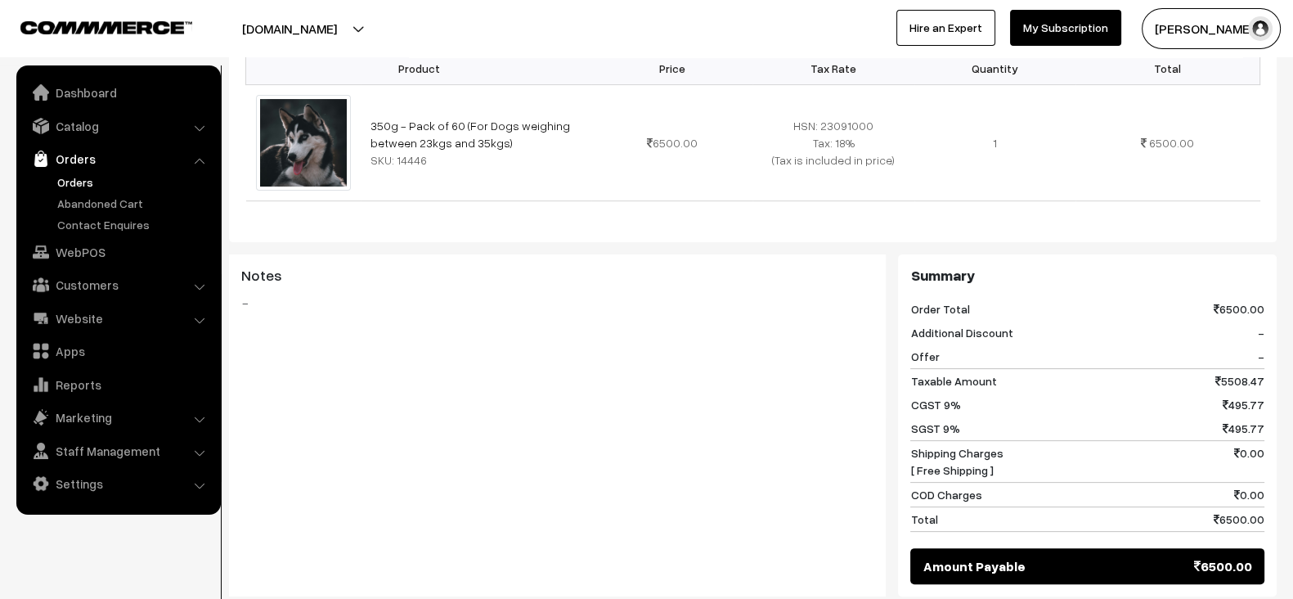
scroll to position [581, 0]
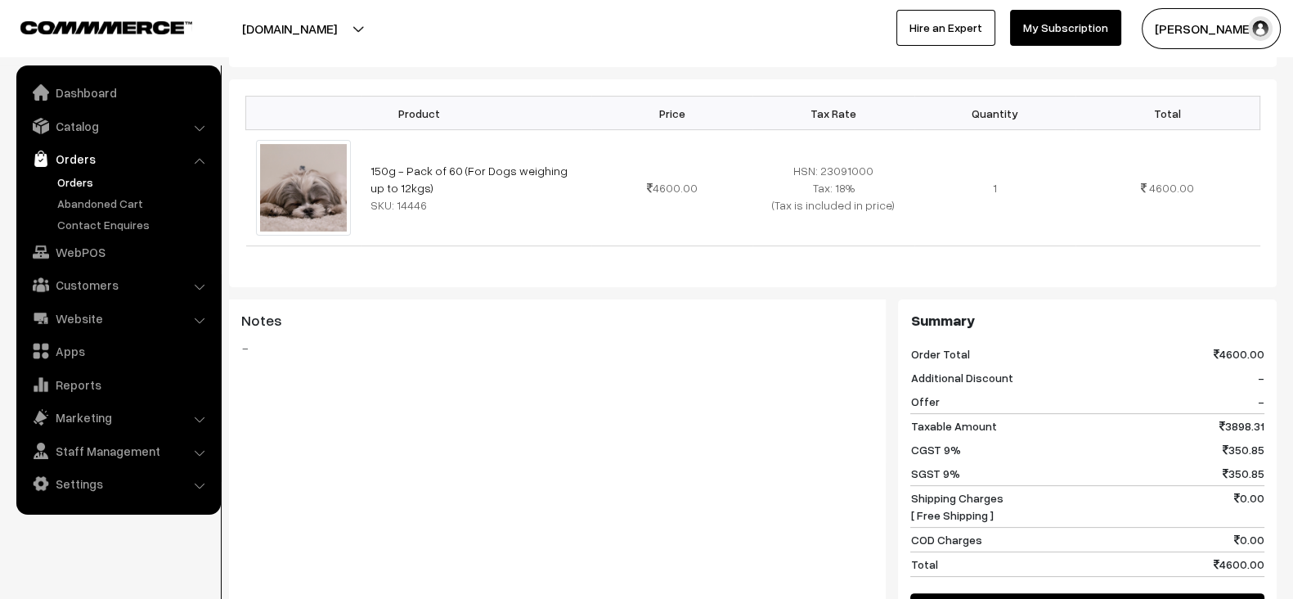
scroll to position [466, 0]
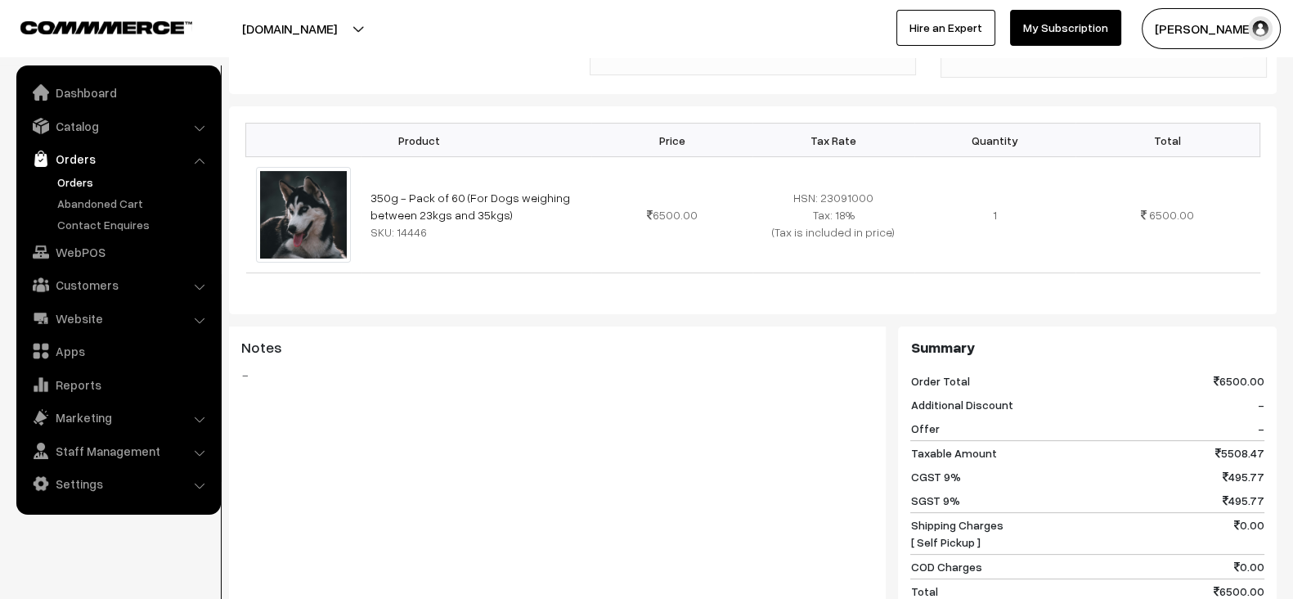
scroll to position [484, 0]
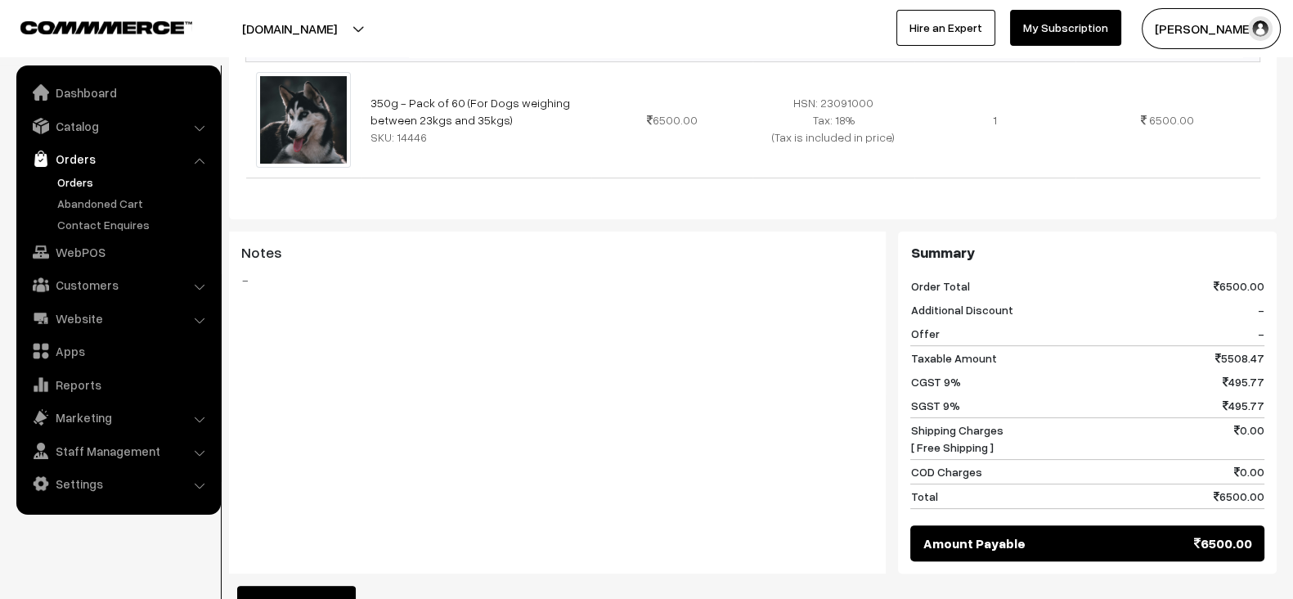
scroll to position [521, 0]
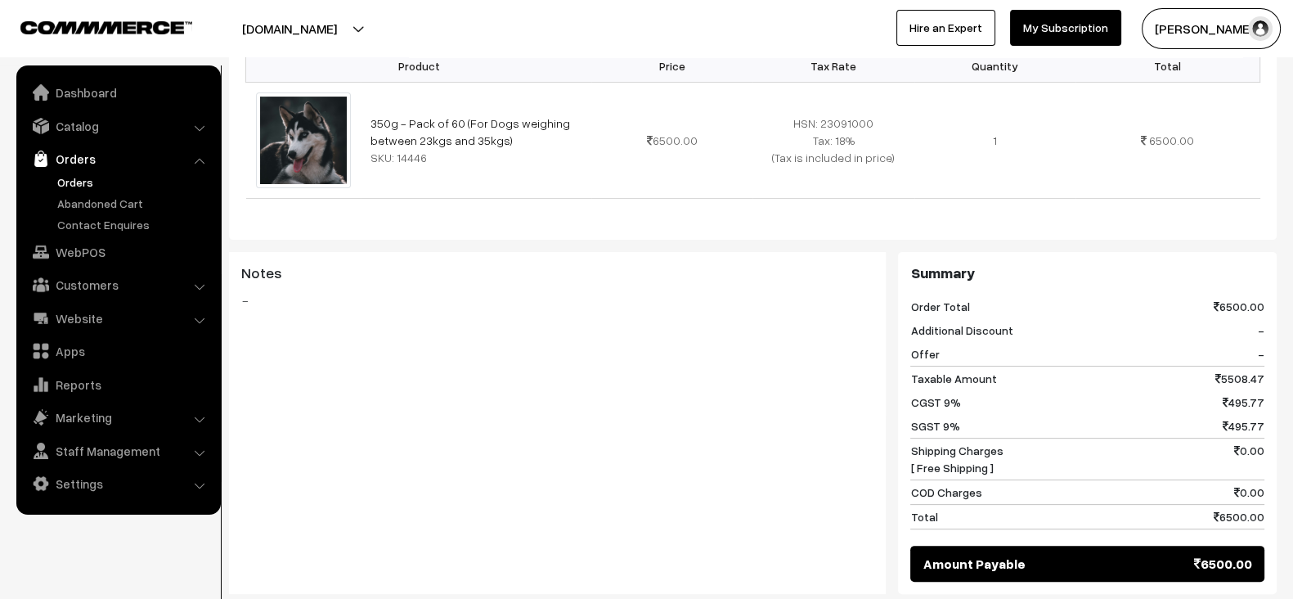
scroll to position [508, 0]
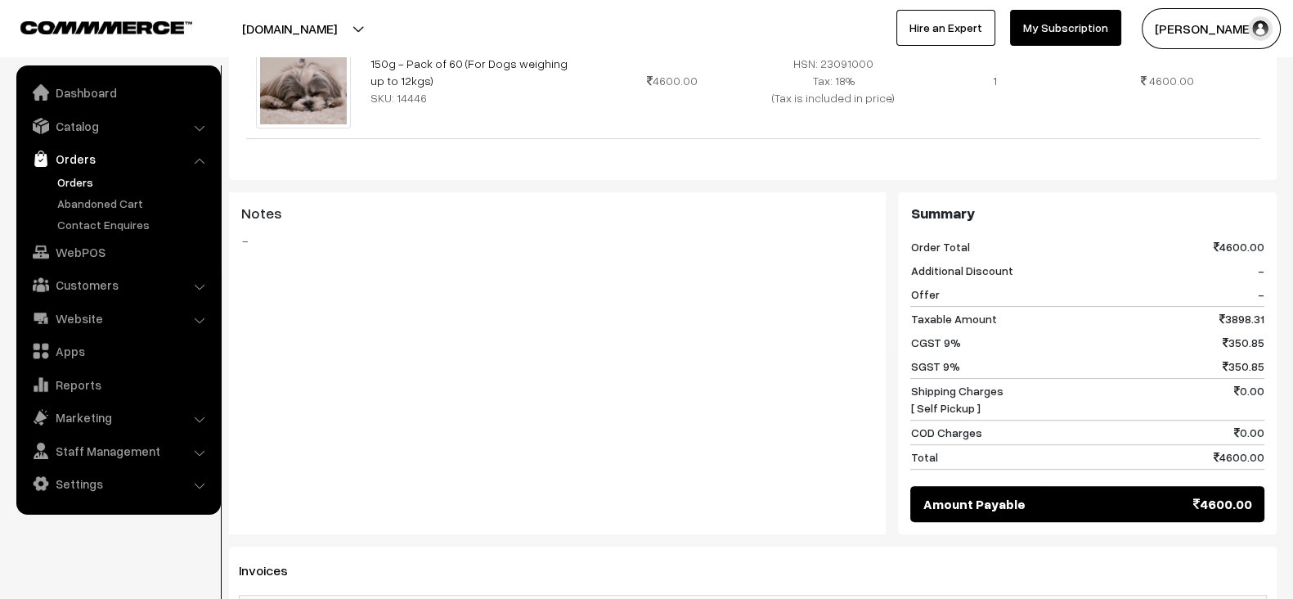
scroll to position [573, 0]
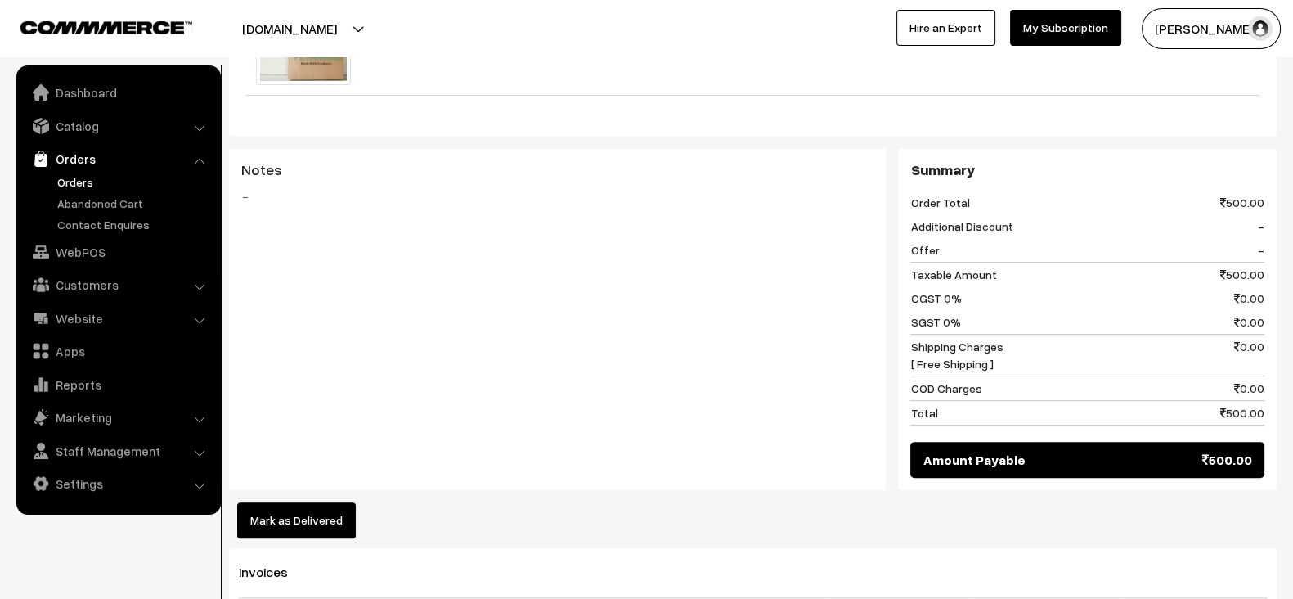
scroll to position [586, 0]
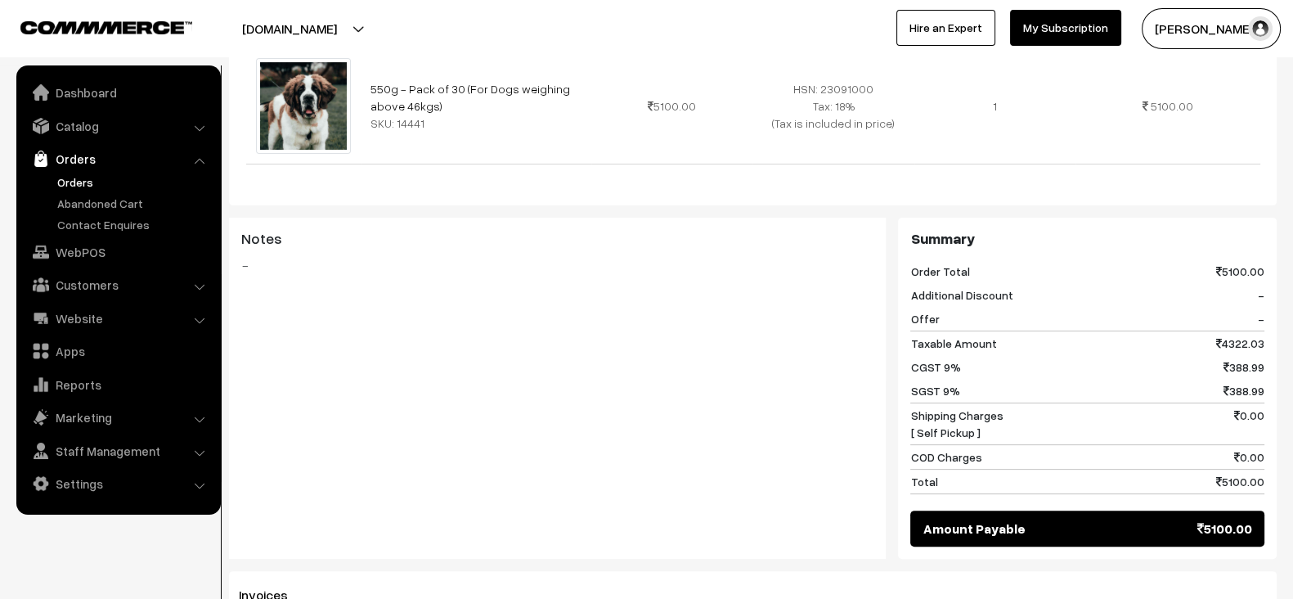
scroll to position [582, 0]
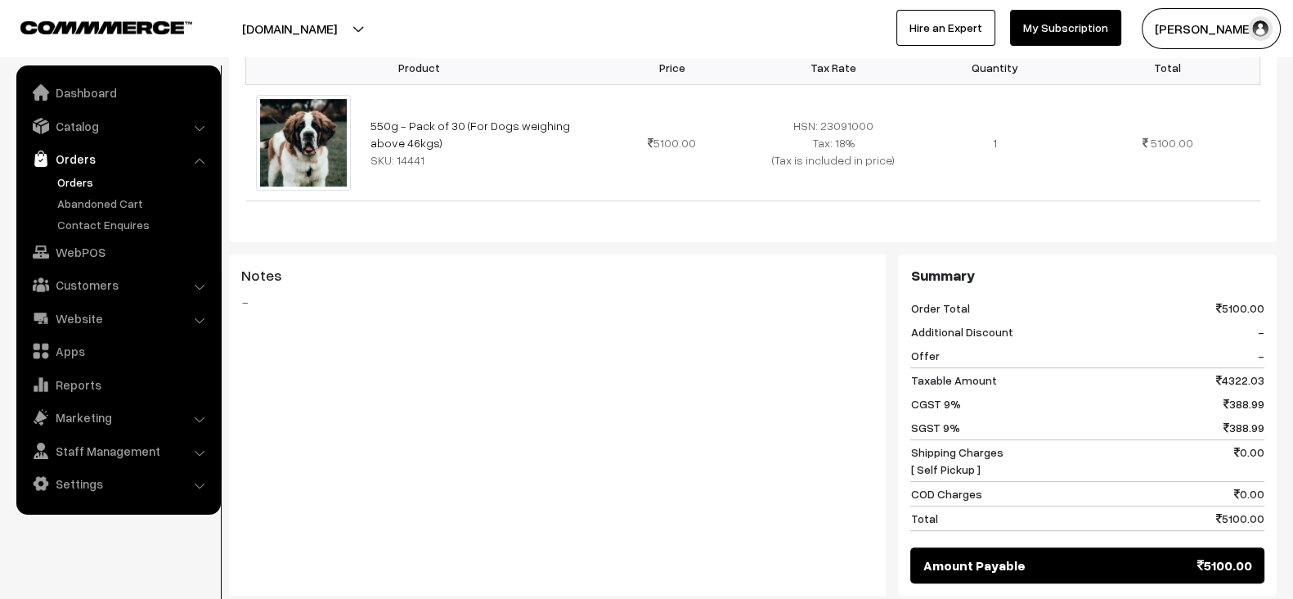
scroll to position [527, 0]
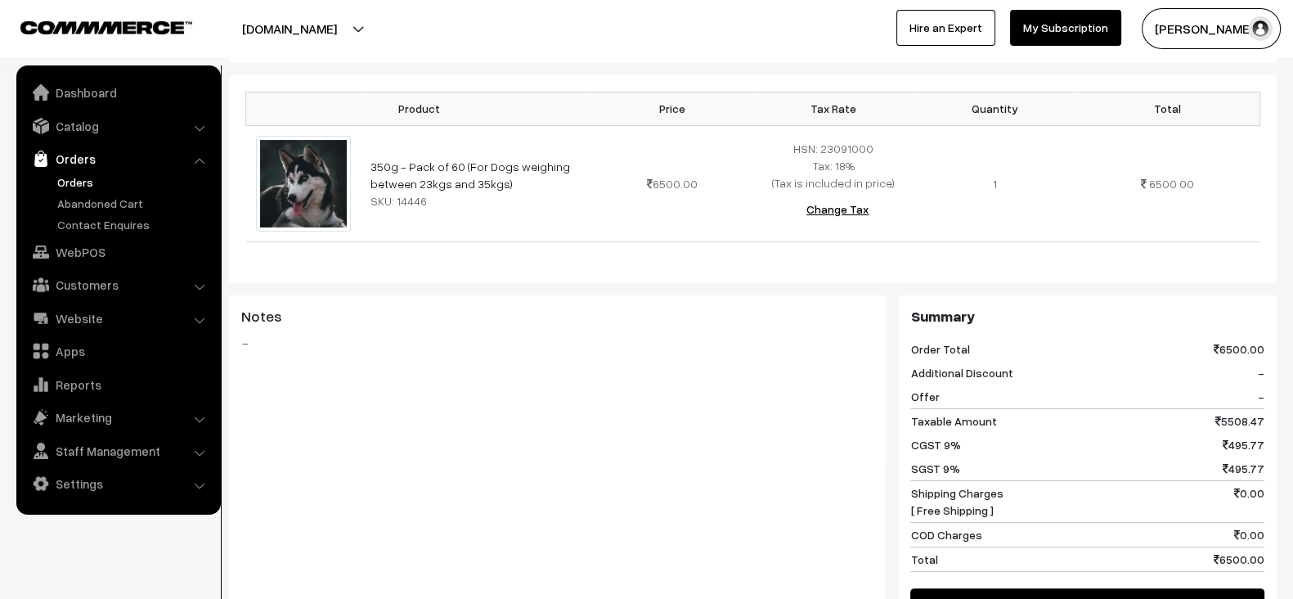
scroll to position [488, 0]
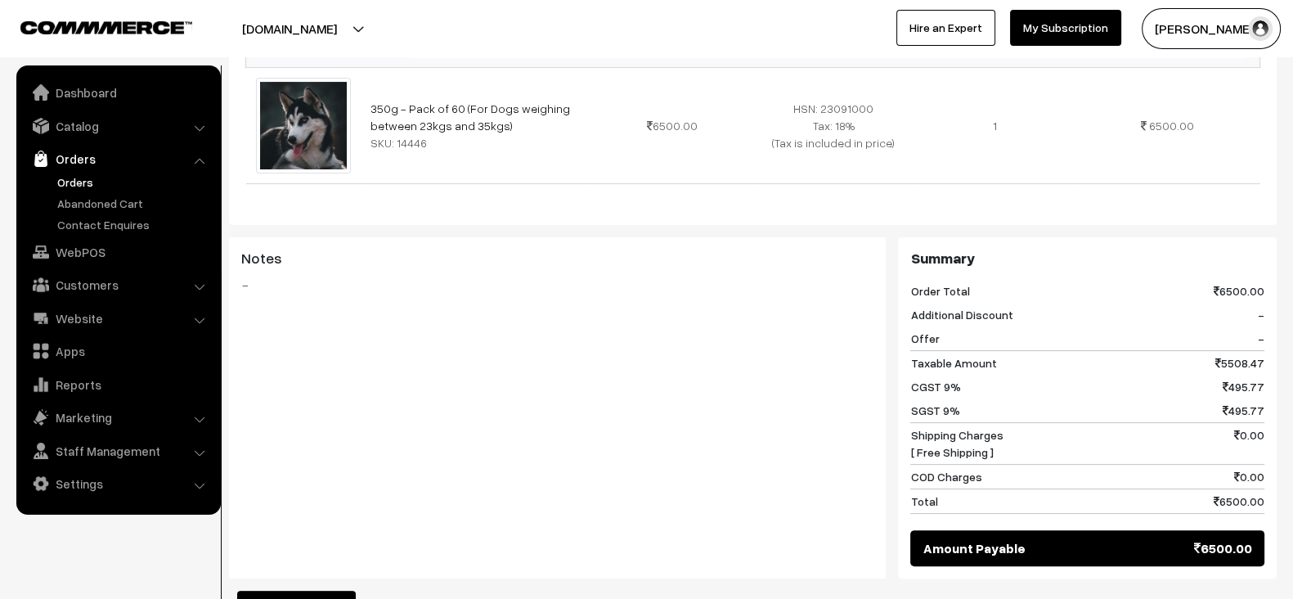
scroll to position [545, 0]
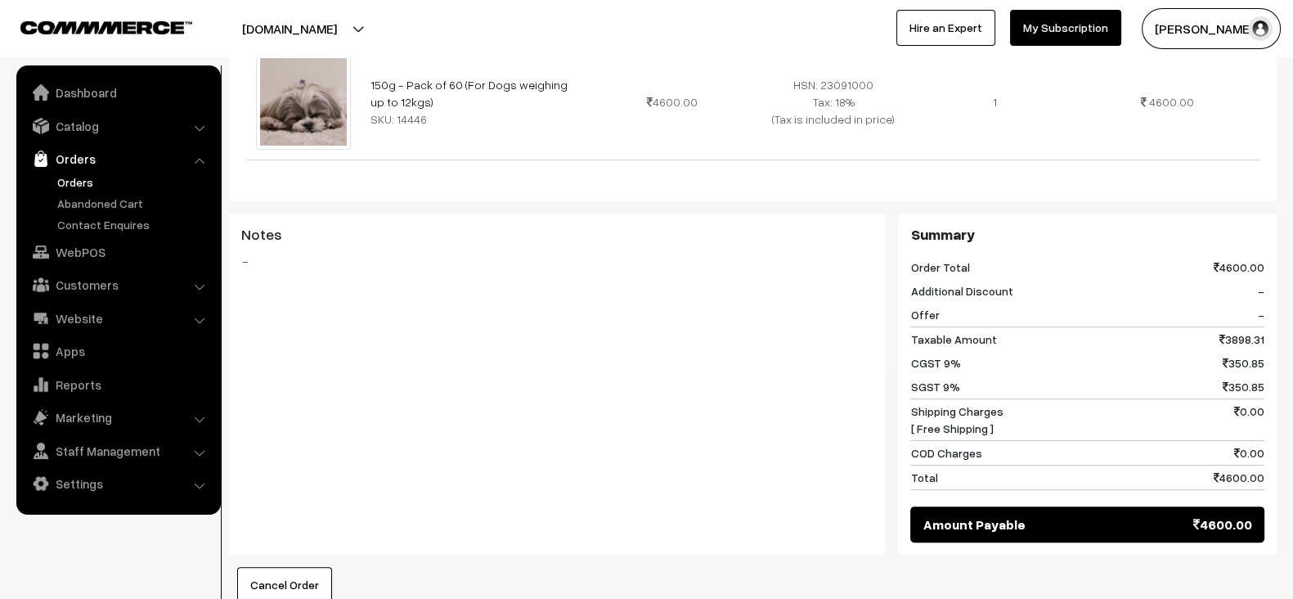
scroll to position [568, 0]
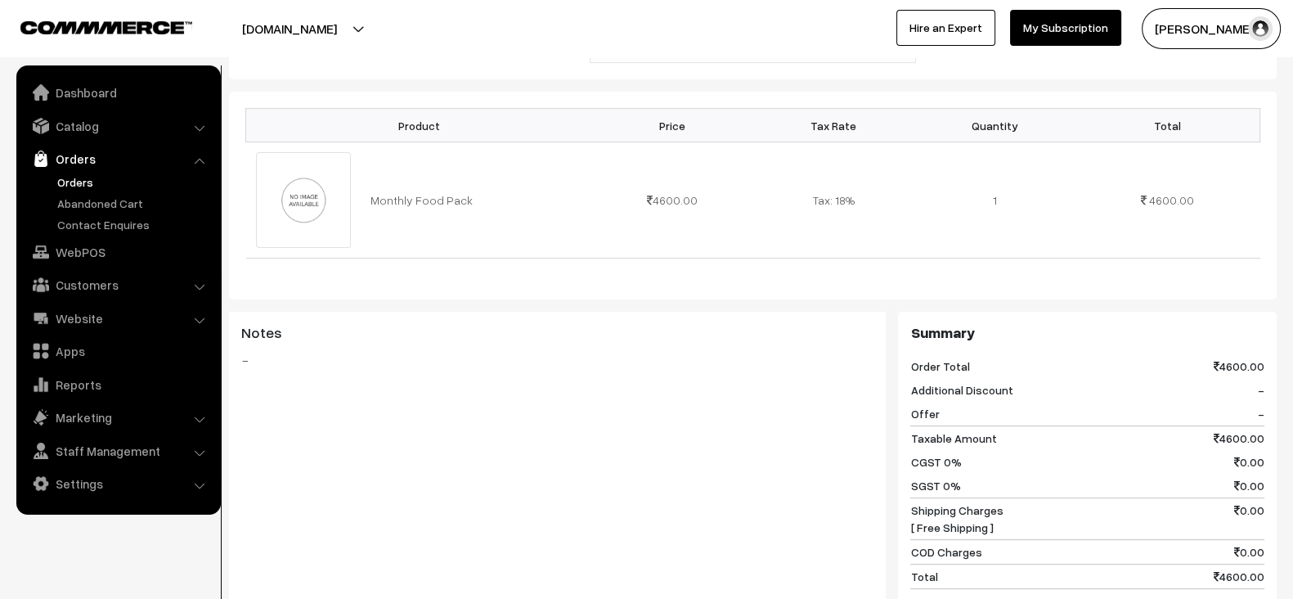
scroll to position [495, 0]
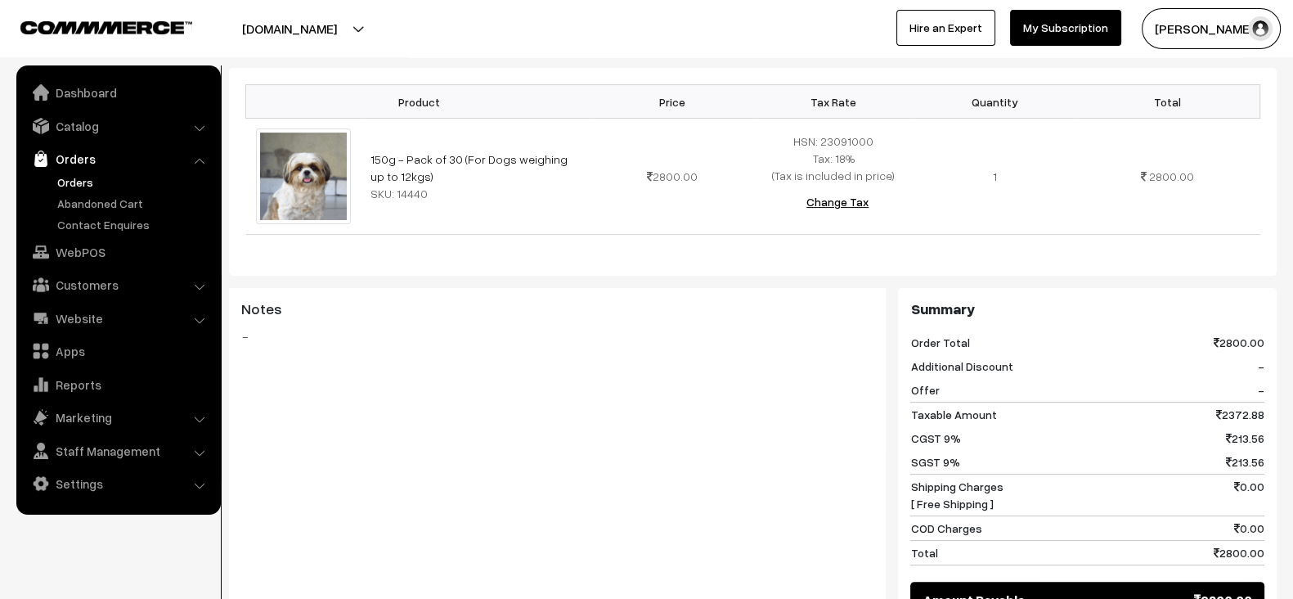
scroll to position [495, 0]
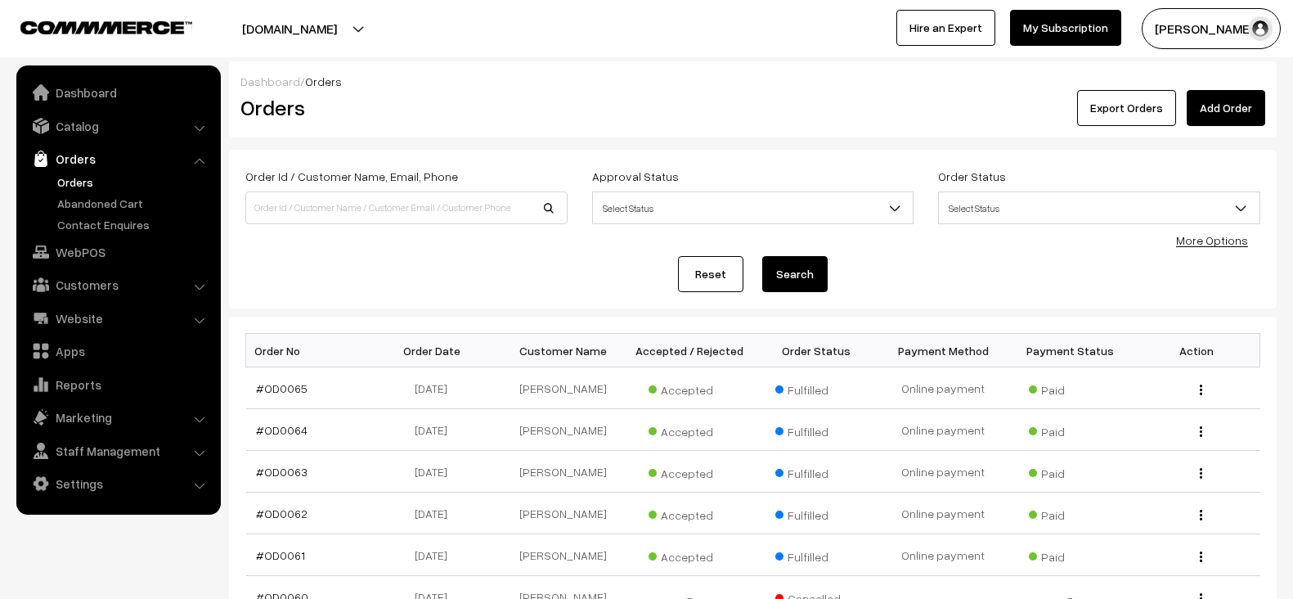
scroll to position [1219, 0]
